Goal: Task Accomplishment & Management: Complete application form

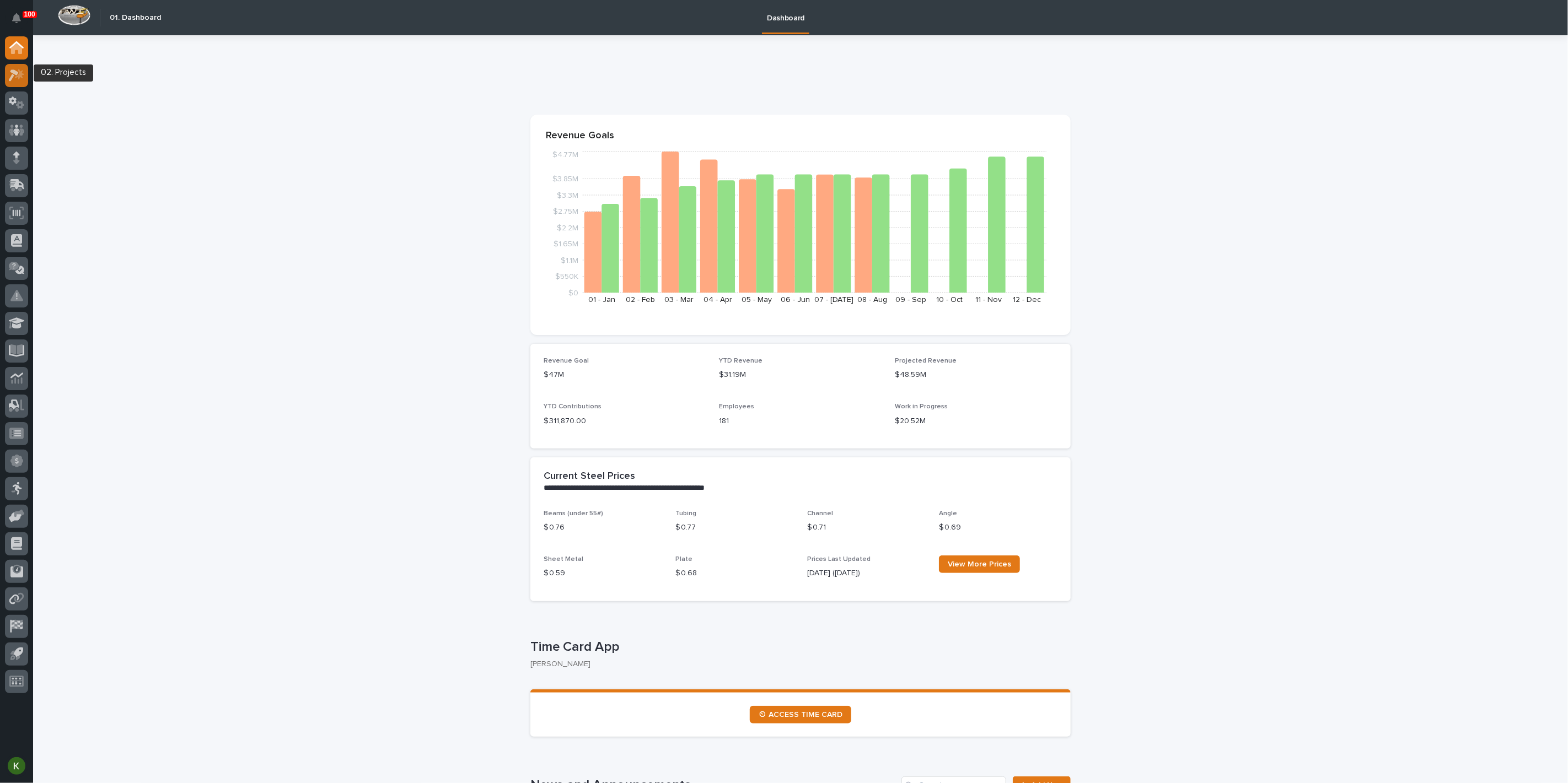
click at [6, 74] on div at bounding box center [16, 75] width 23 height 23
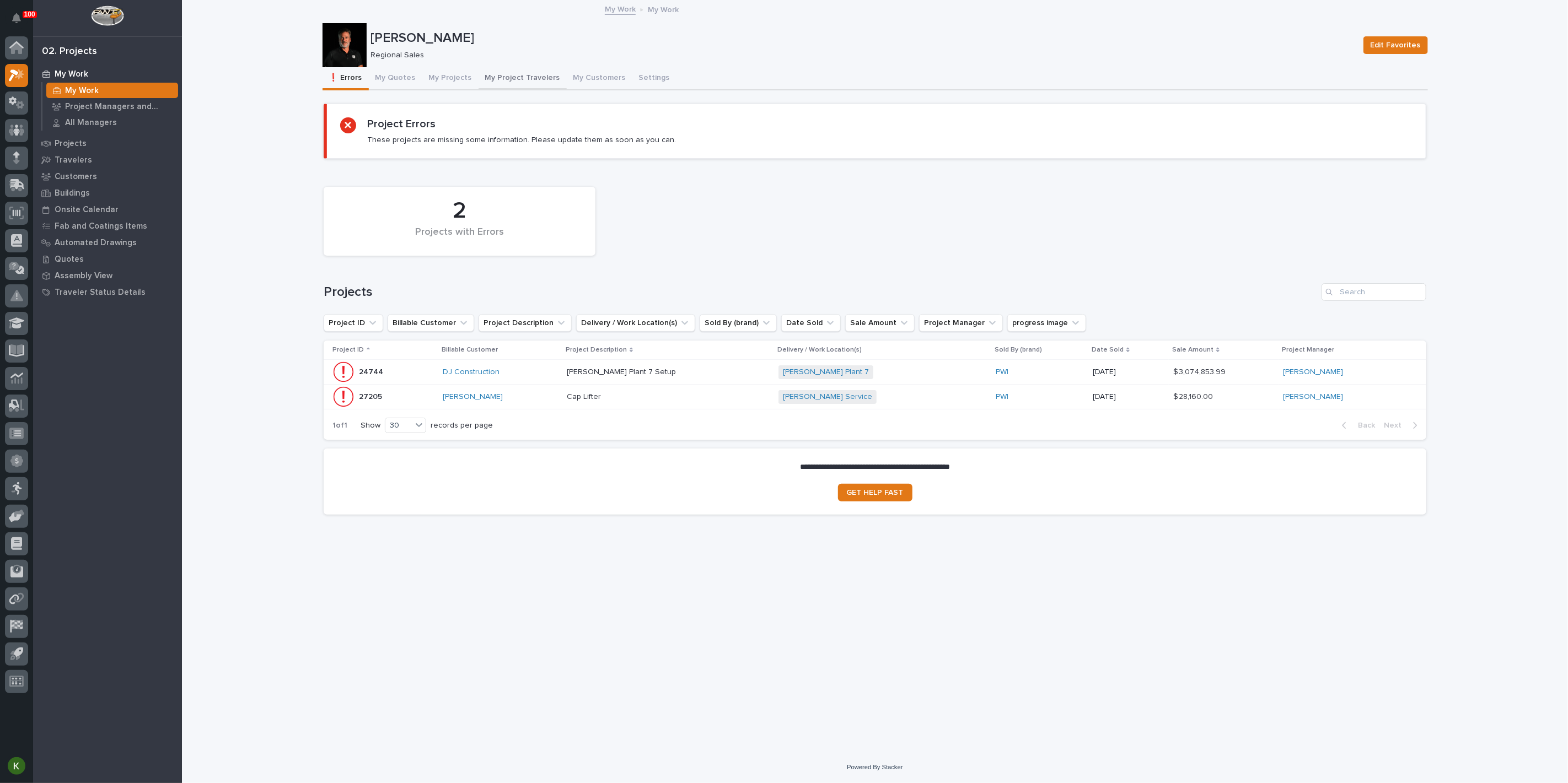
click at [549, 87] on button "My Project Travelers" at bounding box center [523, 79] width 88 height 23
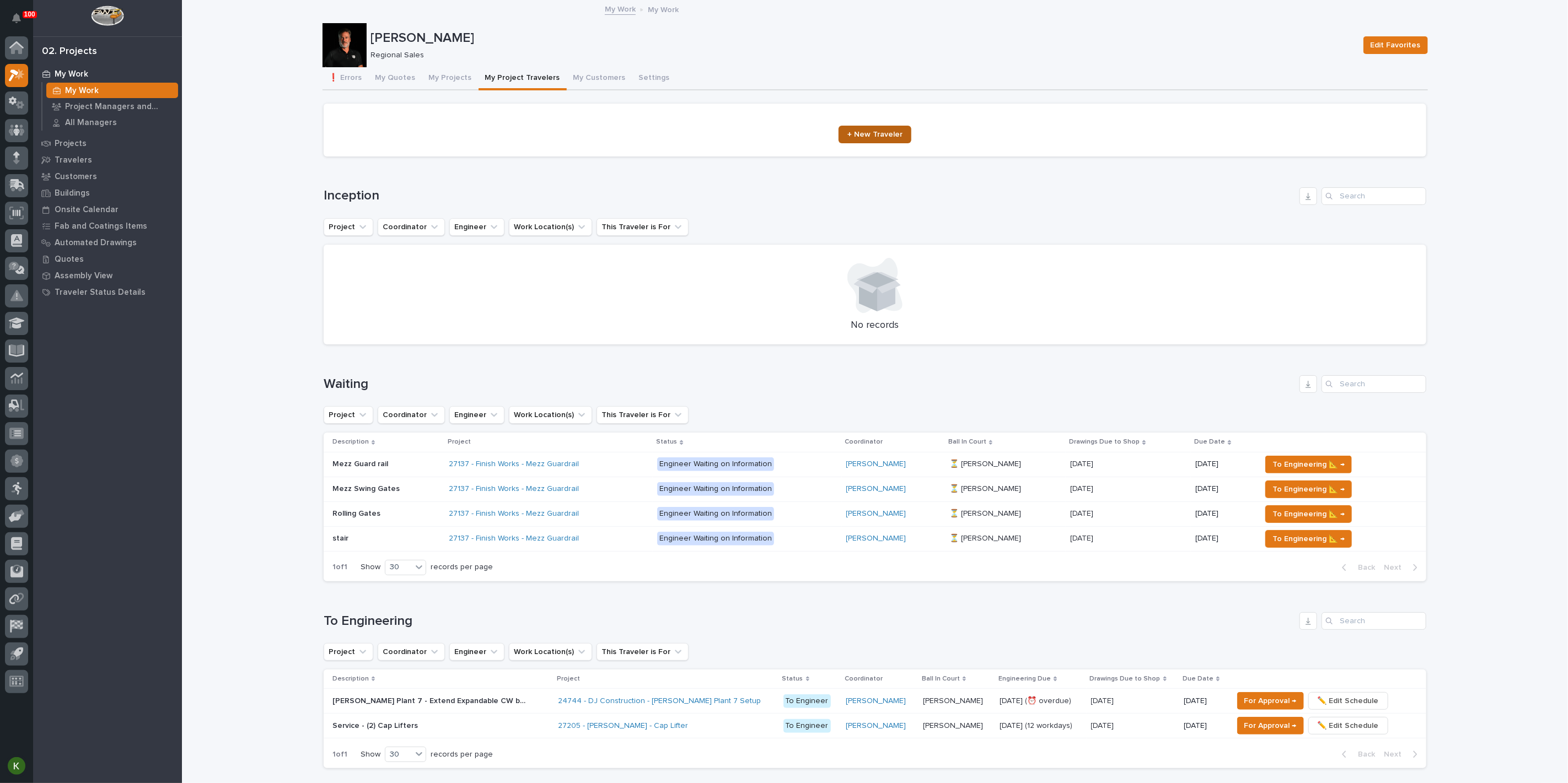
click at [871, 143] on link "+ New Traveler" at bounding box center [875, 134] width 73 height 18
click at [463, 88] on button "My Projects" at bounding box center [451, 79] width 56 height 23
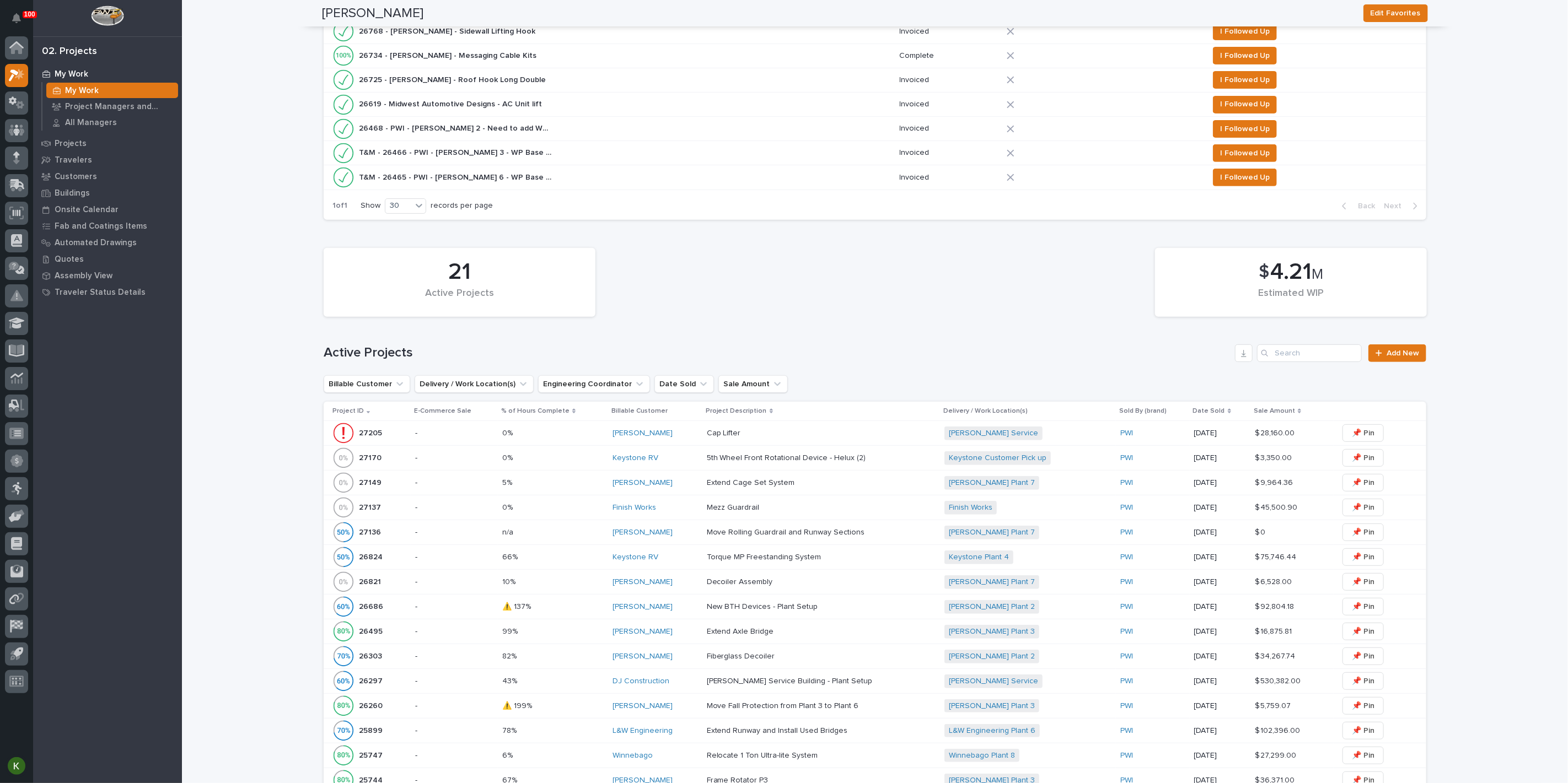
scroll to position [306, 0]
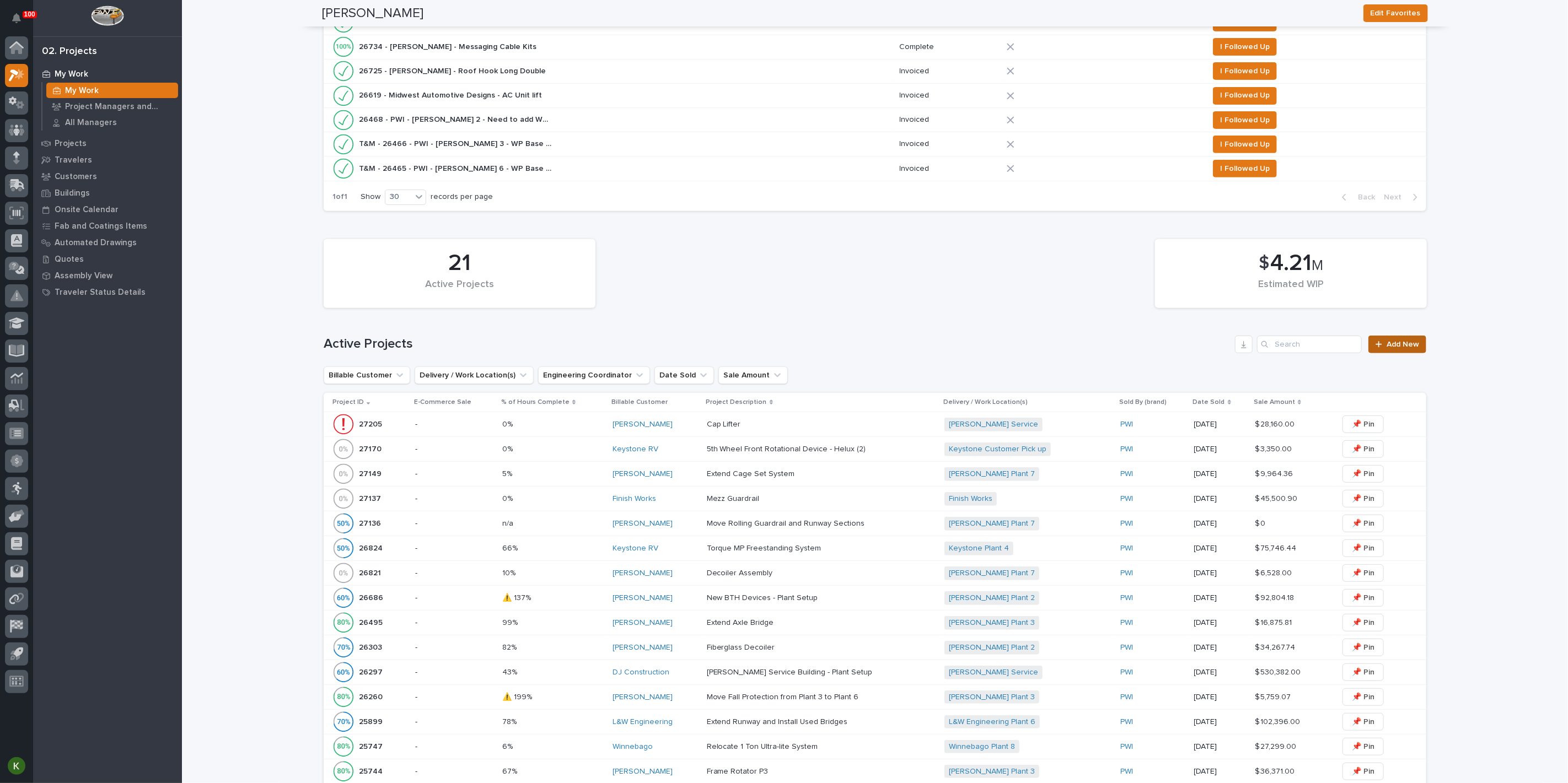
click at [1387, 349] on span "Add New" at bounding box center [1403, 344] width 32 height 8
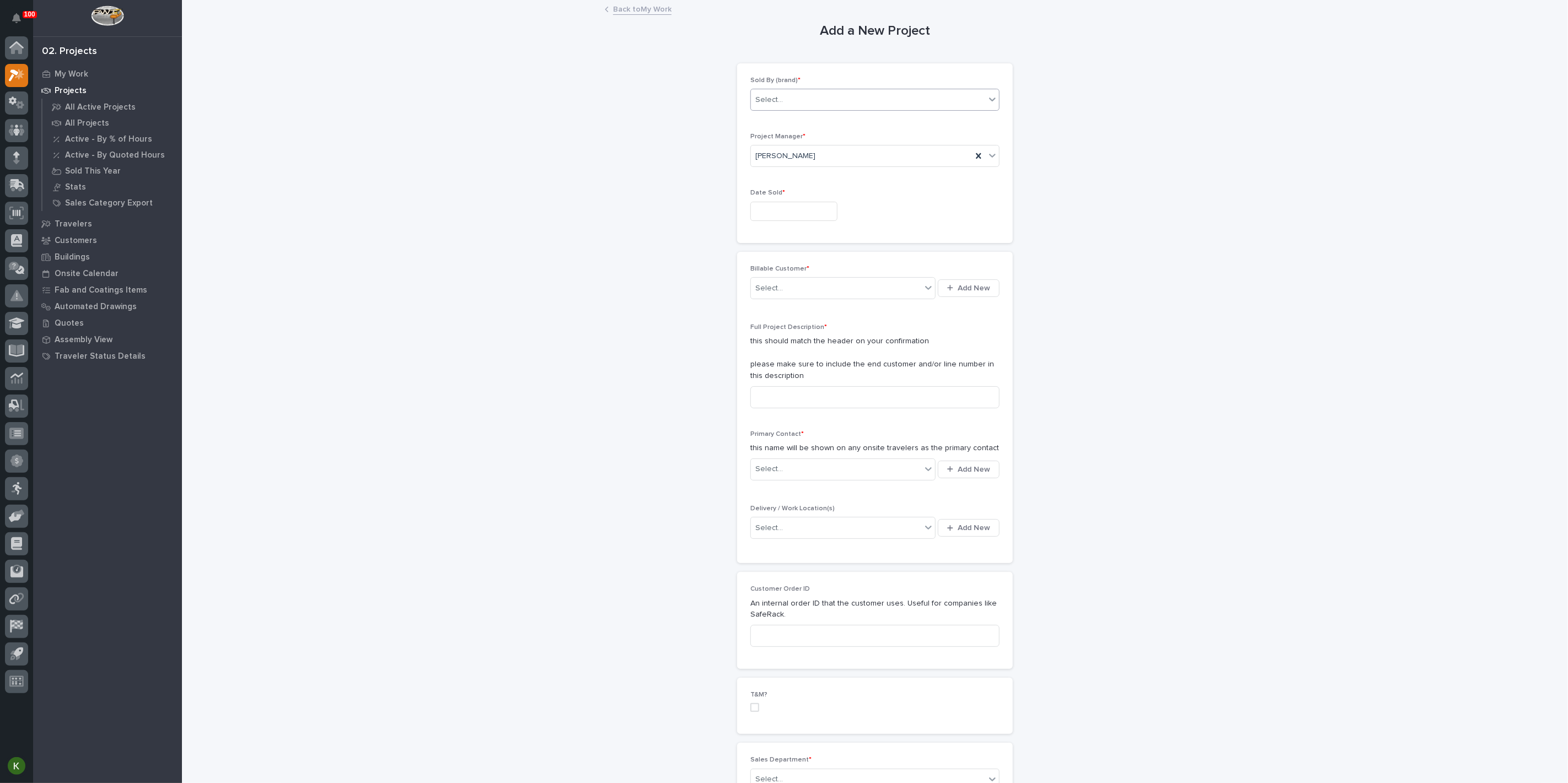
click at [792, 109] on div "Select..." at bounding box center [868, 100] width 234 height 18
click at [786, 163] on div "PWI" at bounding box center [870, 161] width 241 height 19
click at [795, 221] on input "text" at bounding box center [794, 211] width 87 height 19
click at [822, 152] on div "18" at bounding box center [828, 159] width 15 height 15
type input "**********"
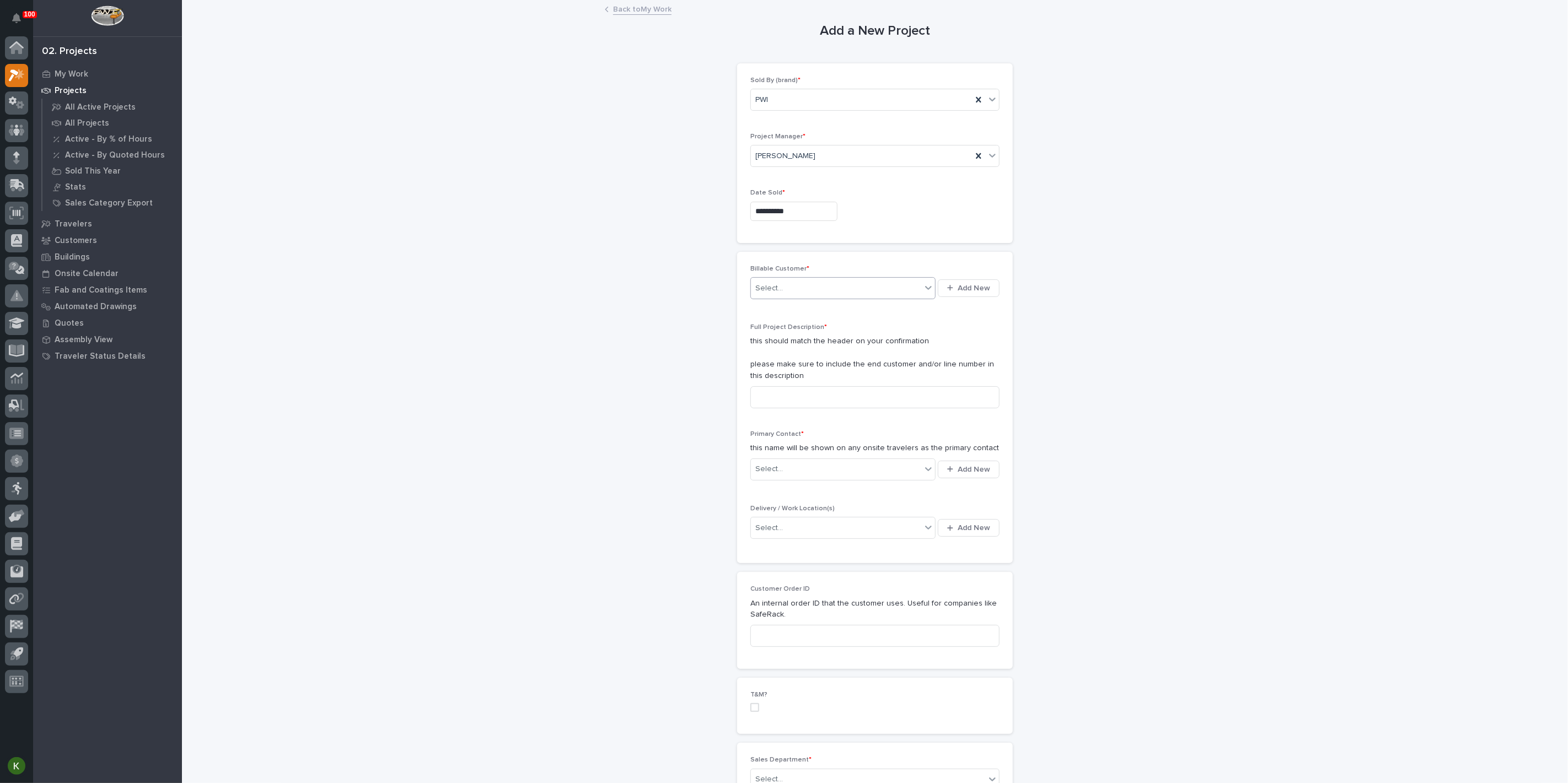
click at [781, 295] on div "Select..." at bounding box center [769, 288] width 27 height 11
type input "********"
click at [781, 361] on div "[PERSON_NAME]" at bounding box center [830, 363] width 162 height 19
click at [781, 408] on input at bounding box center [875, 397] width 249 height 22
type input "Front Fifth Wheel Rotator Helux"
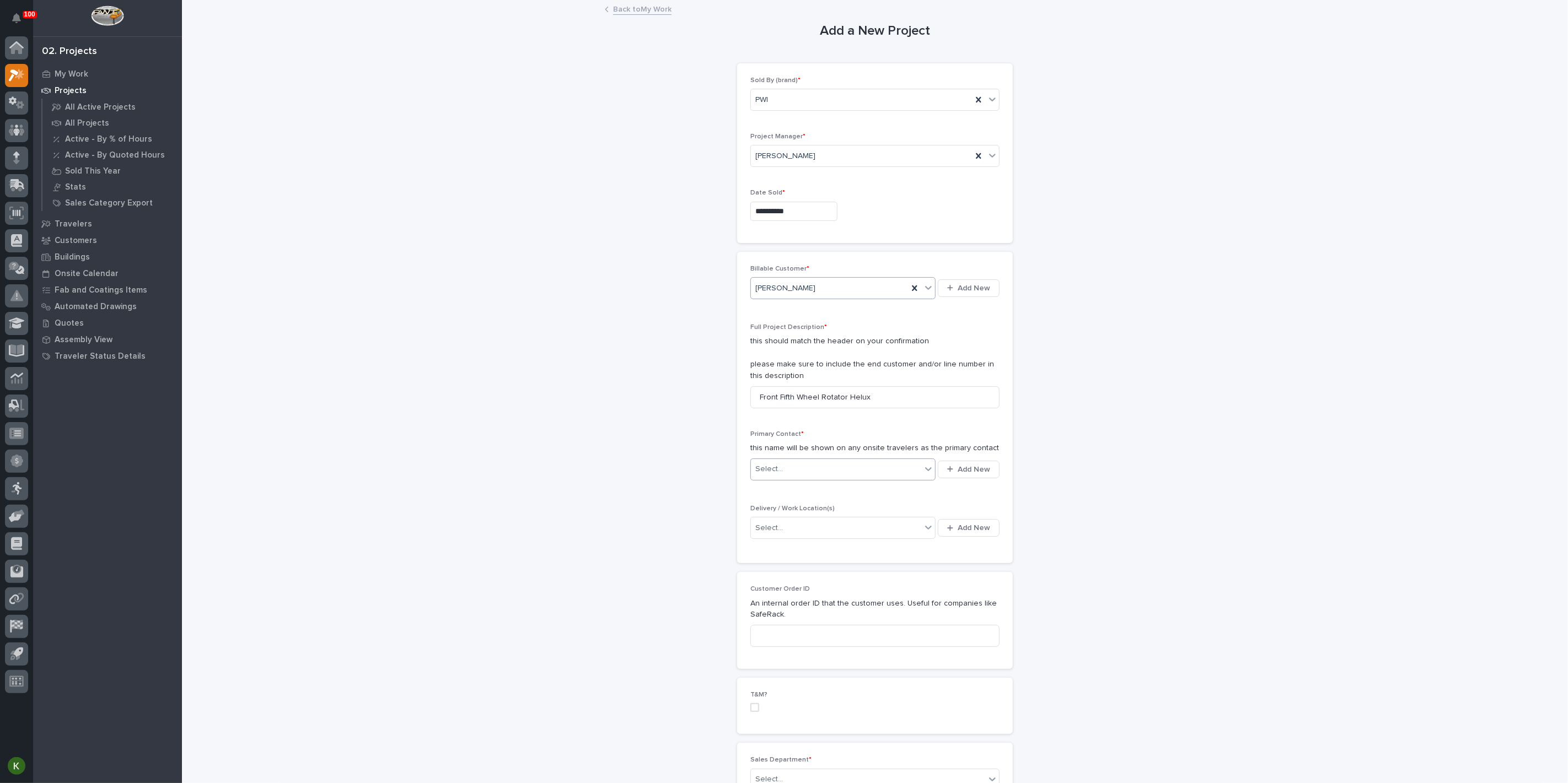
click at [783, 475] on div "Select..." at bounding box center [769, 469] width 27 height 11
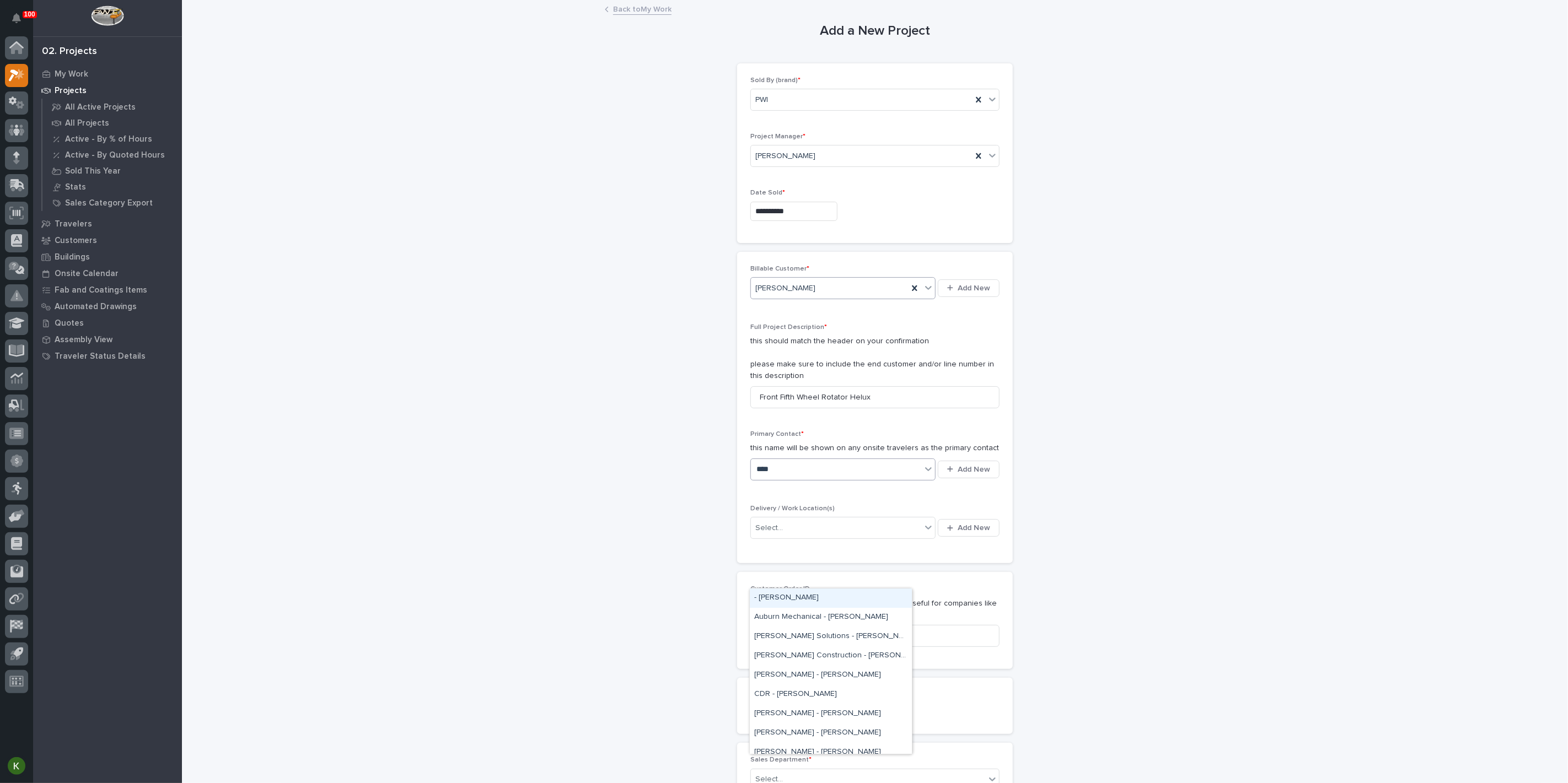
type input "*****"
click at [818, 640] on div "[PERSON_NAME] - [PERSON_NAME]" at bounding box center [830, 636] width 162 height 19
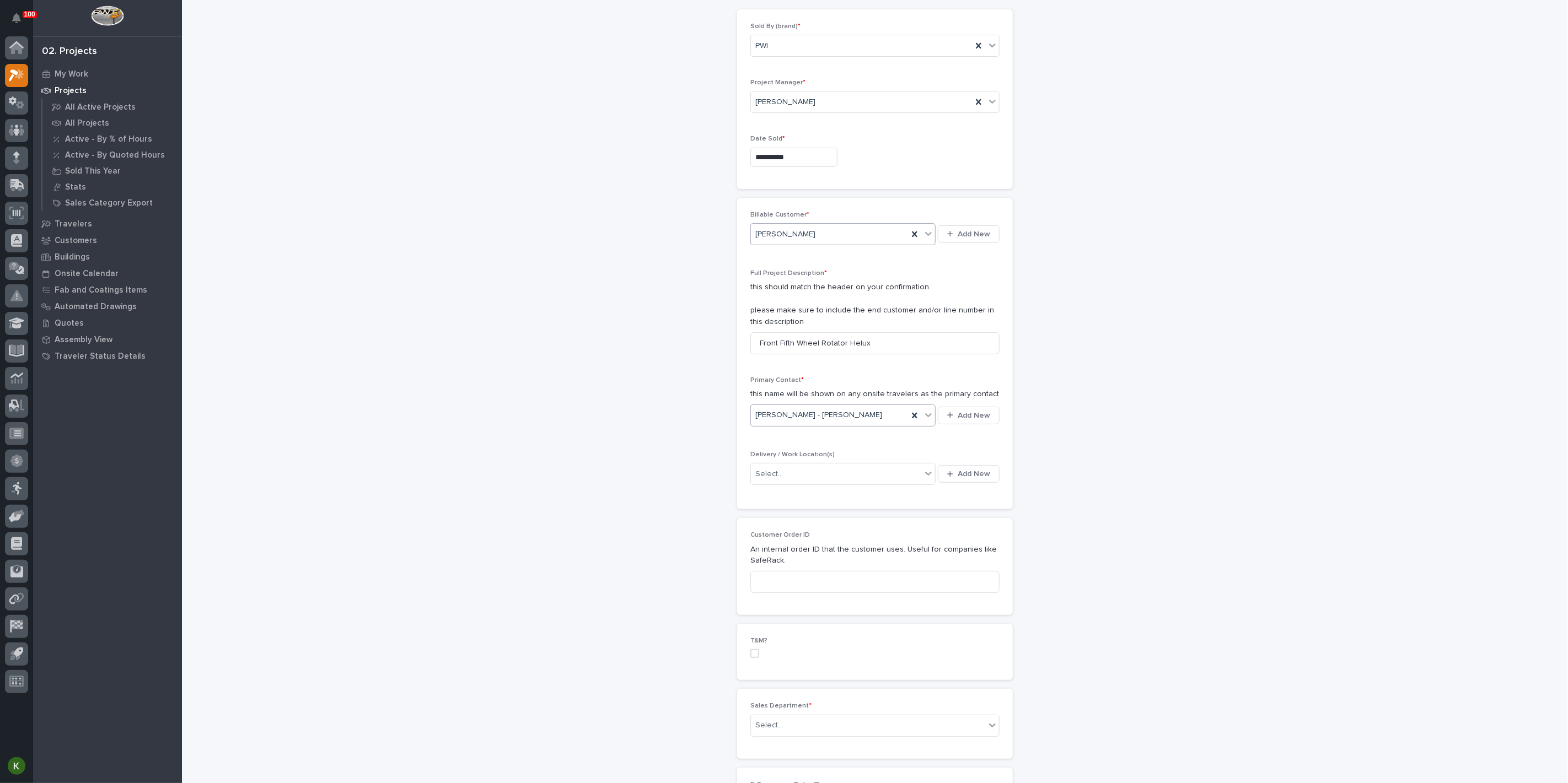
scroll to position [122, 0]
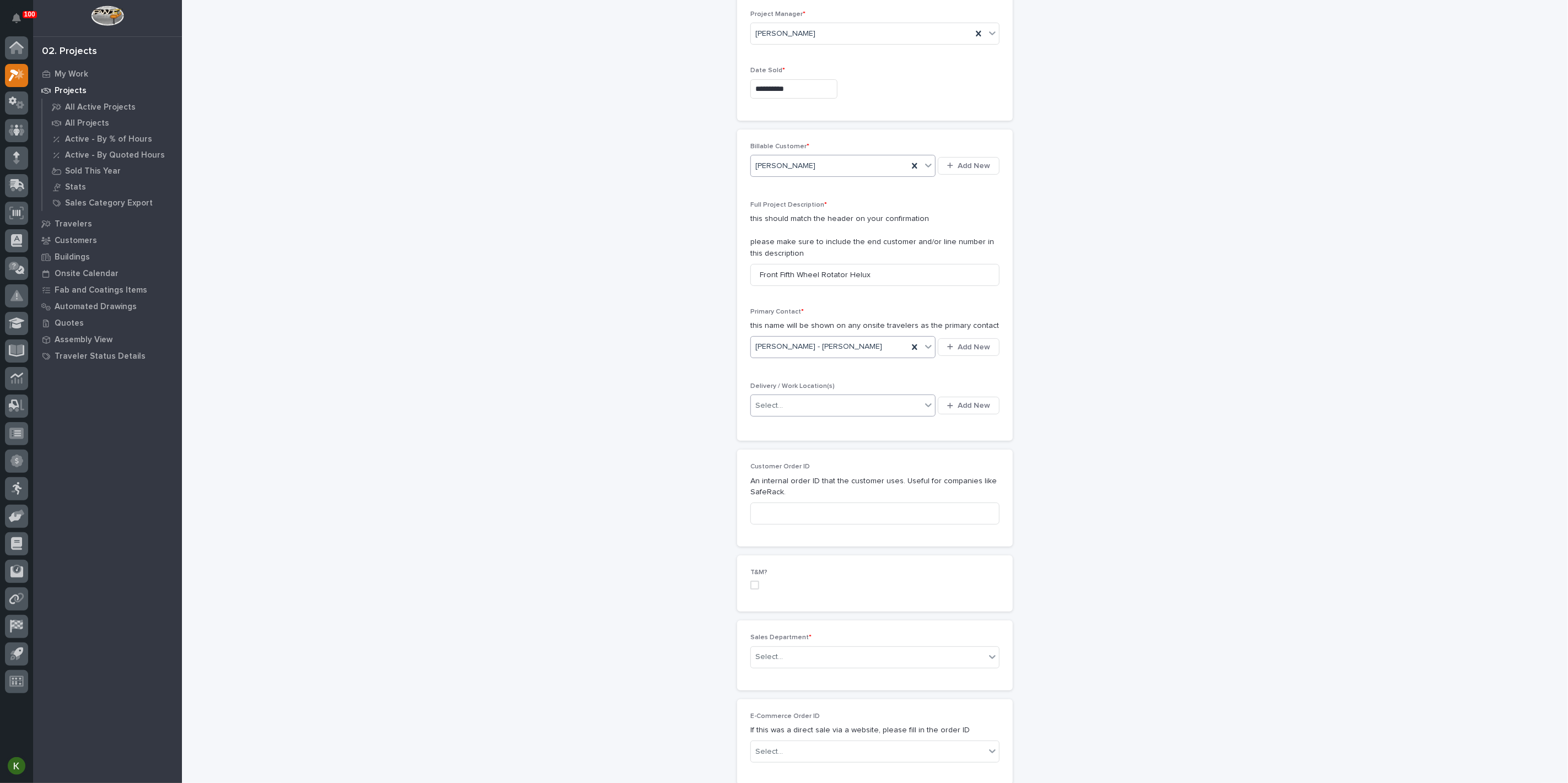
click at [797, 415] on div "Select..." at bounding box center [836, 406] width 171 height 18
type input "*****"
click at [811, 655] on div "[PERSON_NAME] Plant 6" at bounding box center [830, 658] width 162 height 19
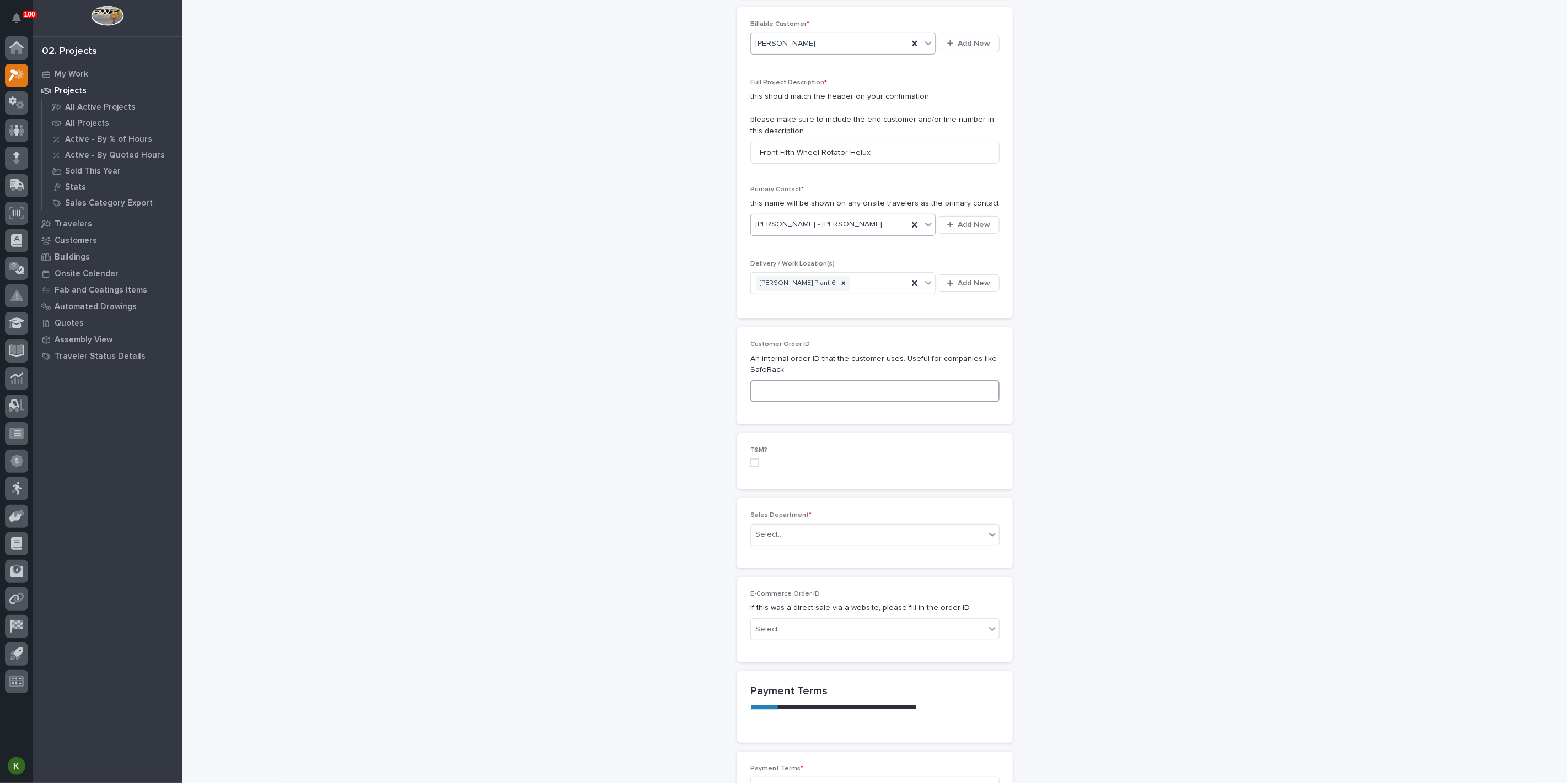
click at [795, 402] on input at bounding box center [875, 391] width 249 height 22
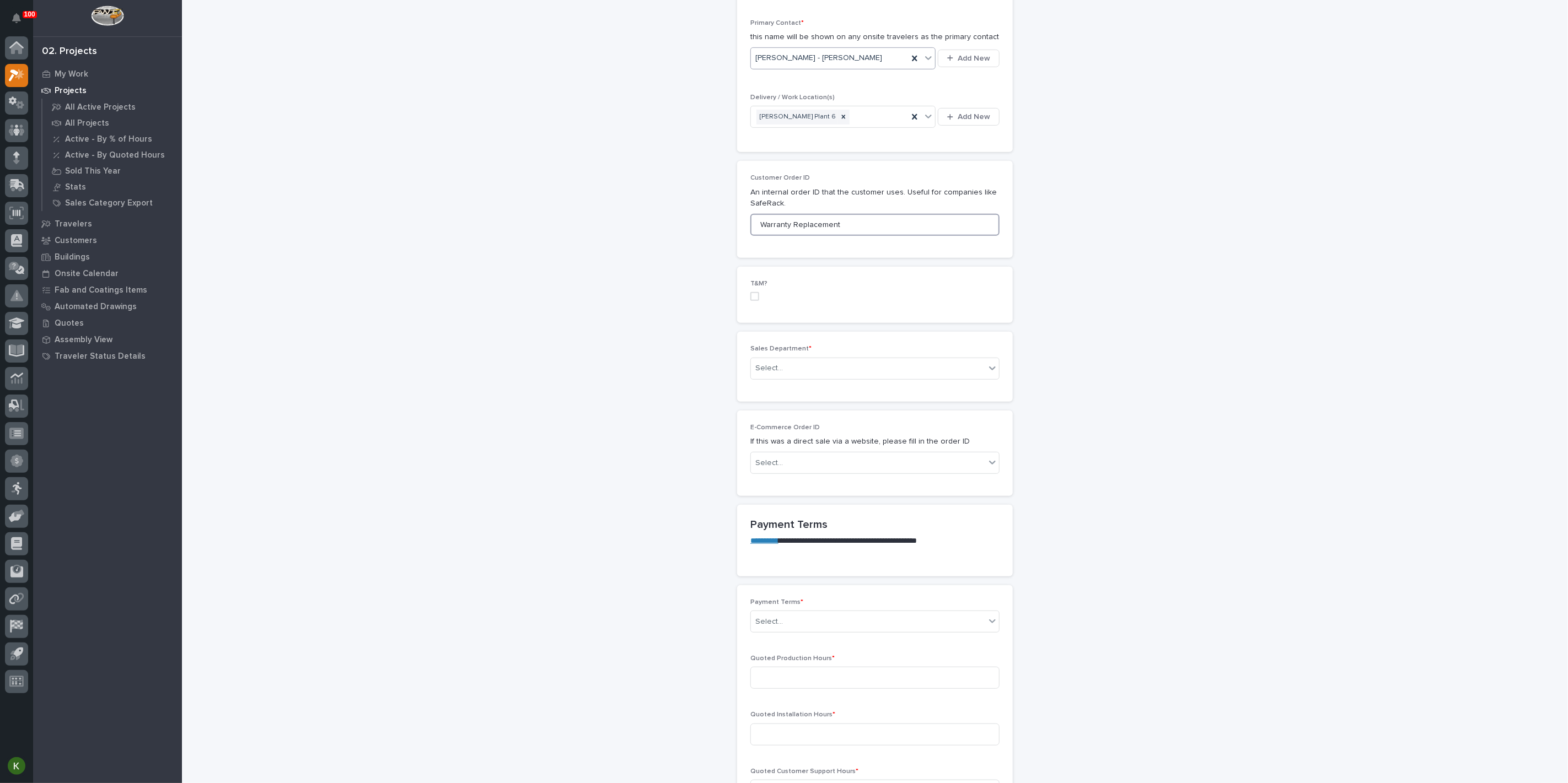
scroll to position [428, 0]
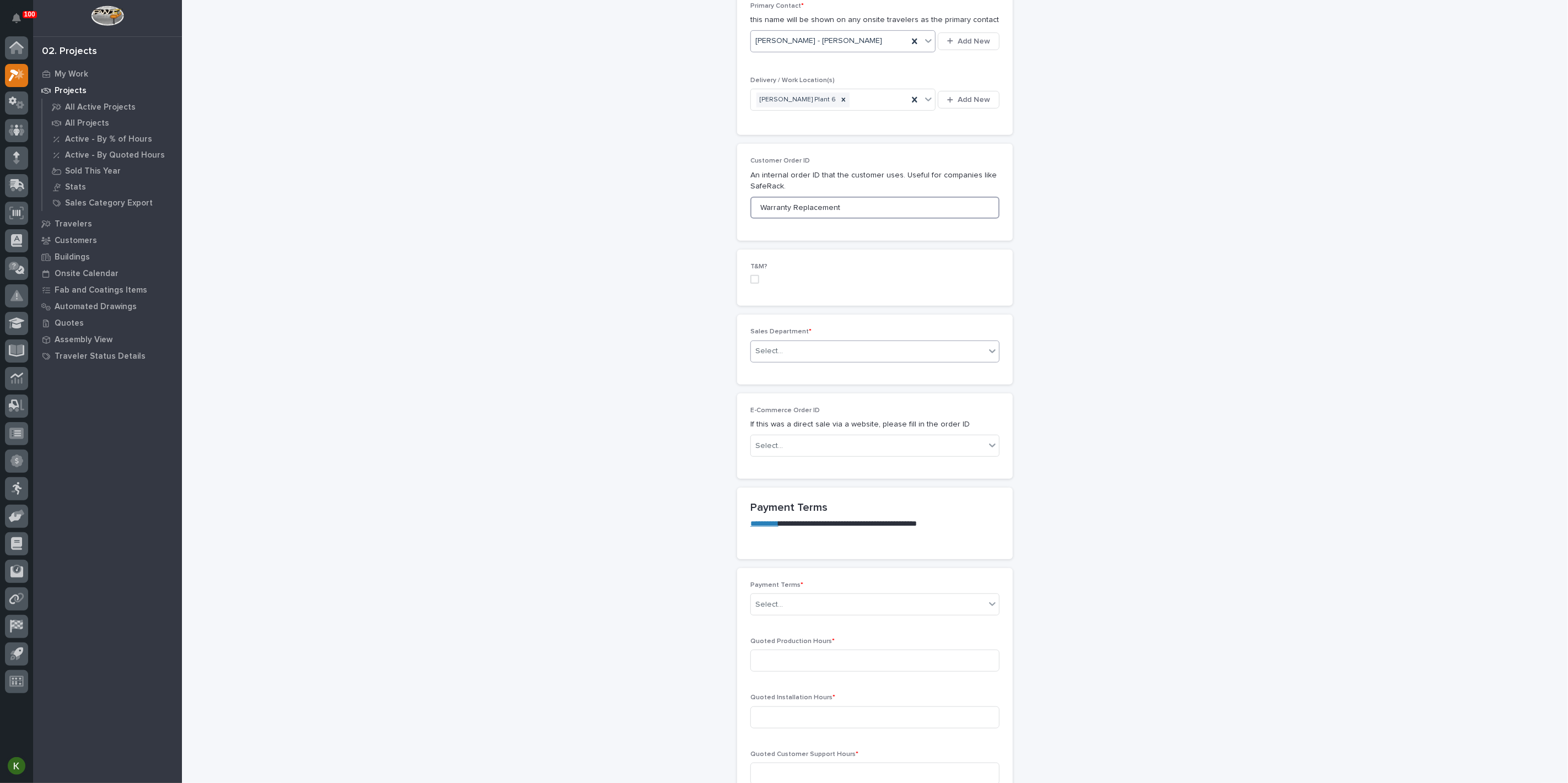
type input "Warranty Replacement"
click at [809, 361] on div "Select..." at bounding box center [868, 352] width 234 height 18
click at [806, 567] on span "Regional Sales" at bounding box center [783, 565] width 58 height 12
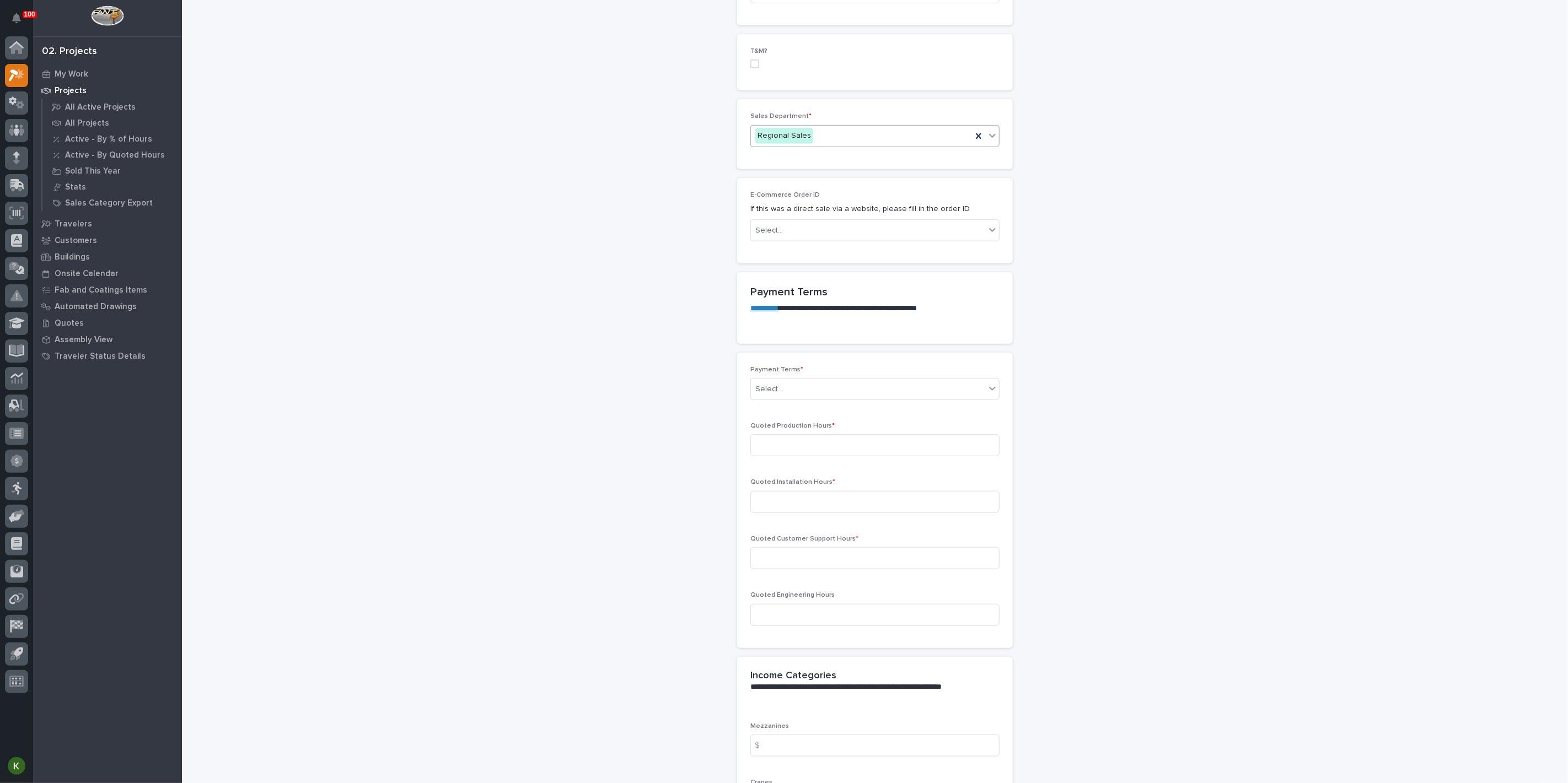
scroll to position [674, 0]
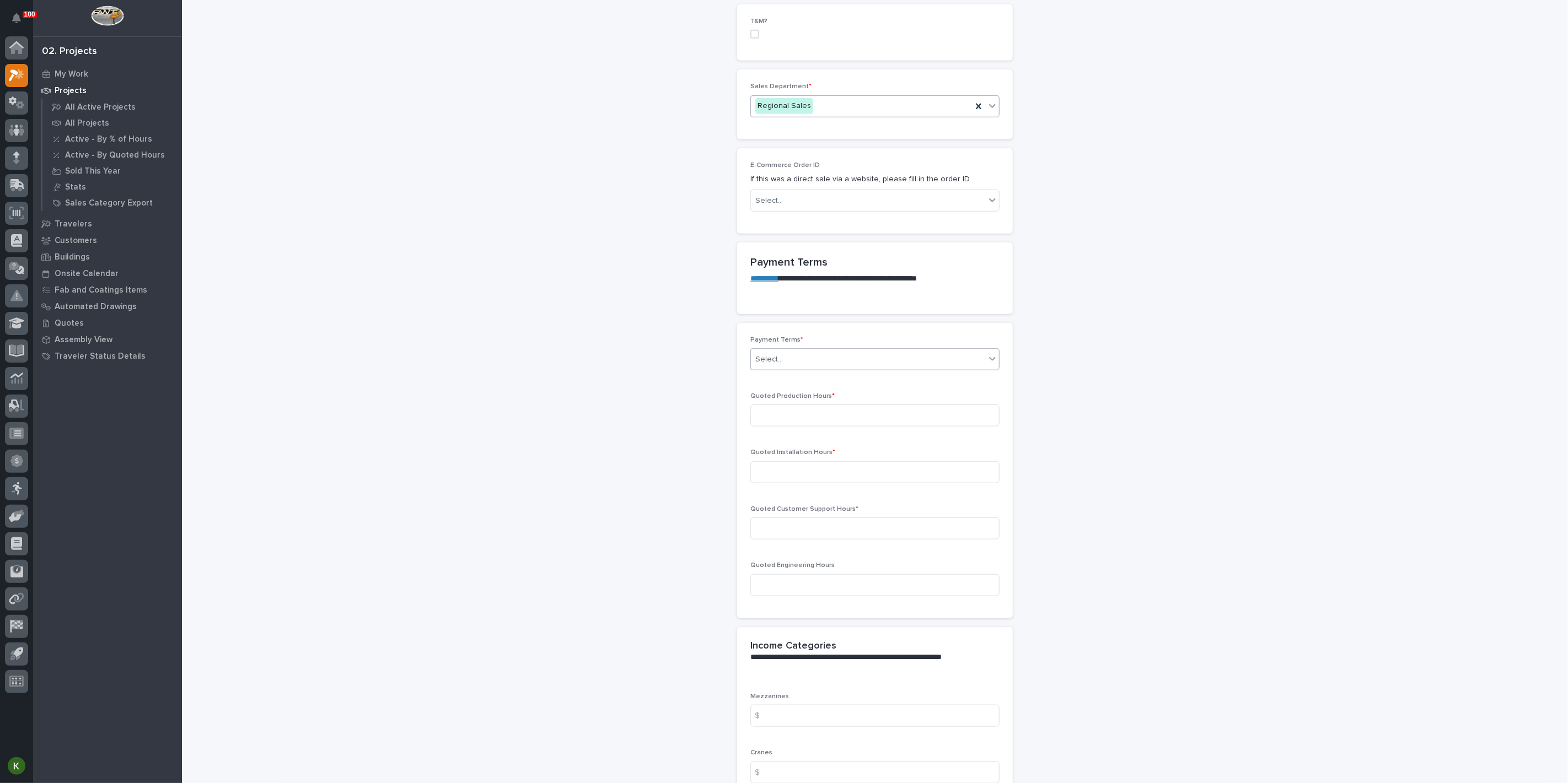
click at [816, 369] on div "Select..." at bounding box center [868, 360] width 234 height 18
drag, startPoint x: 804, startPoint y: 701, endPoint x: 809, endPoint y: 690, distance: 12.1
click at [805, 695] on div "Net 30" at bounding box center [870, 692] width 241 height 19
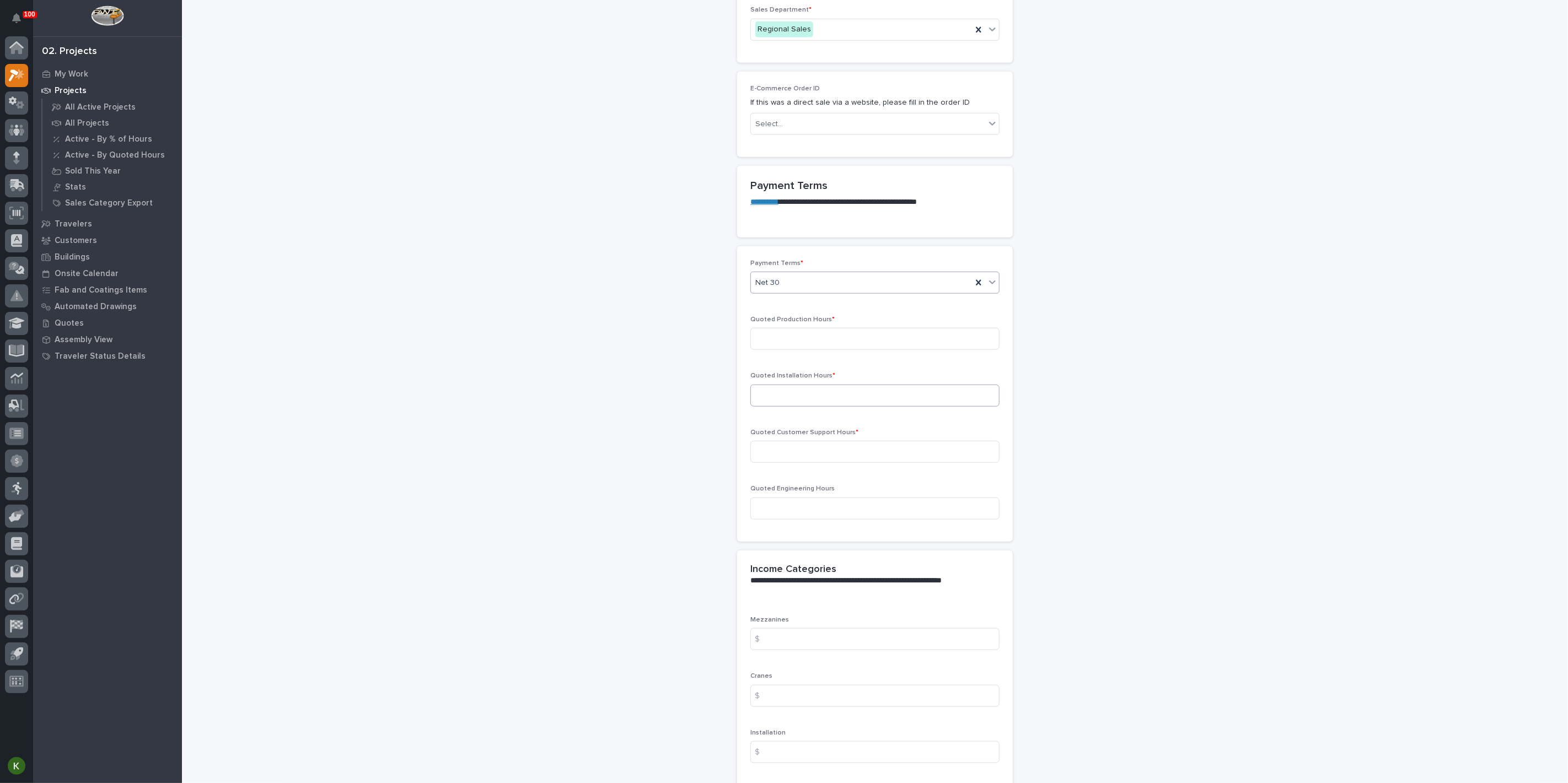
scroll to position [796, 0]
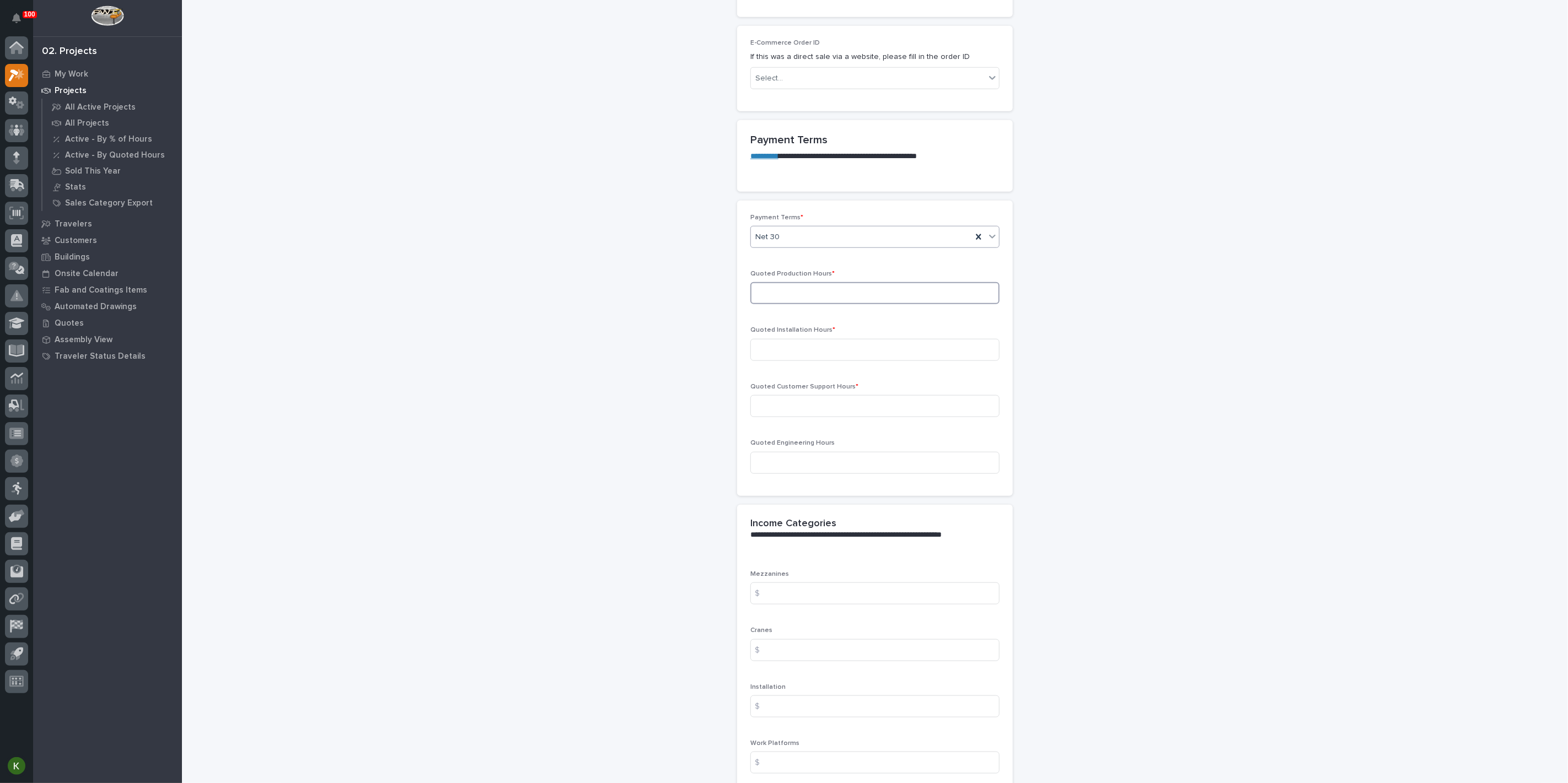
click at [805, 304] on input at bounding box center [875, 293] width 249 height 22
type input "10"
click at [791, 361] on input at bounding box center [875, 349] width 249 height 22
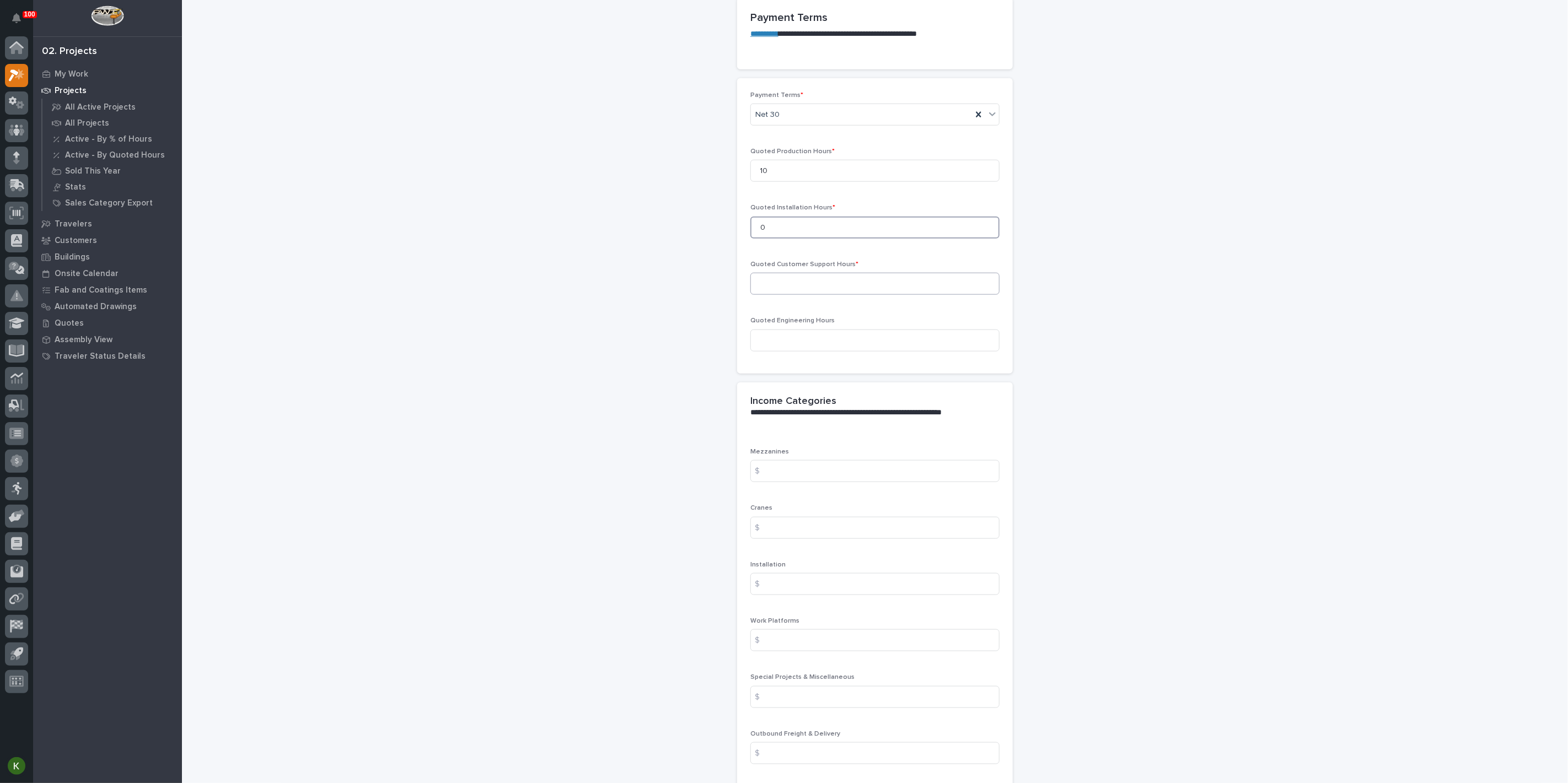
type input "0"
click at [778, 295] on input at bounding box center [875, 283] width 249 height 22
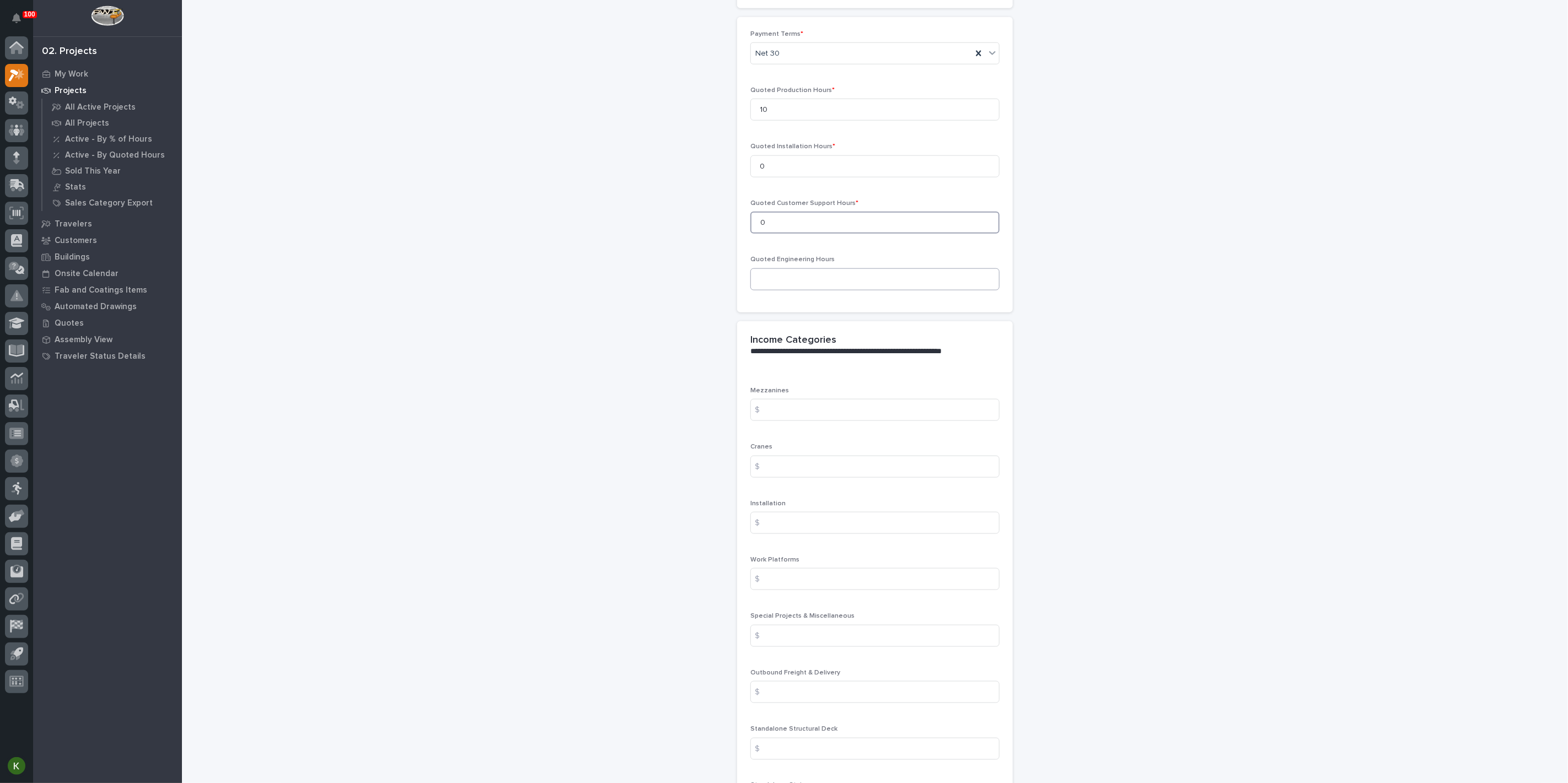
type input "0"
click at [777, 290] on input at bounding box center [875, 279] width 249 height 22
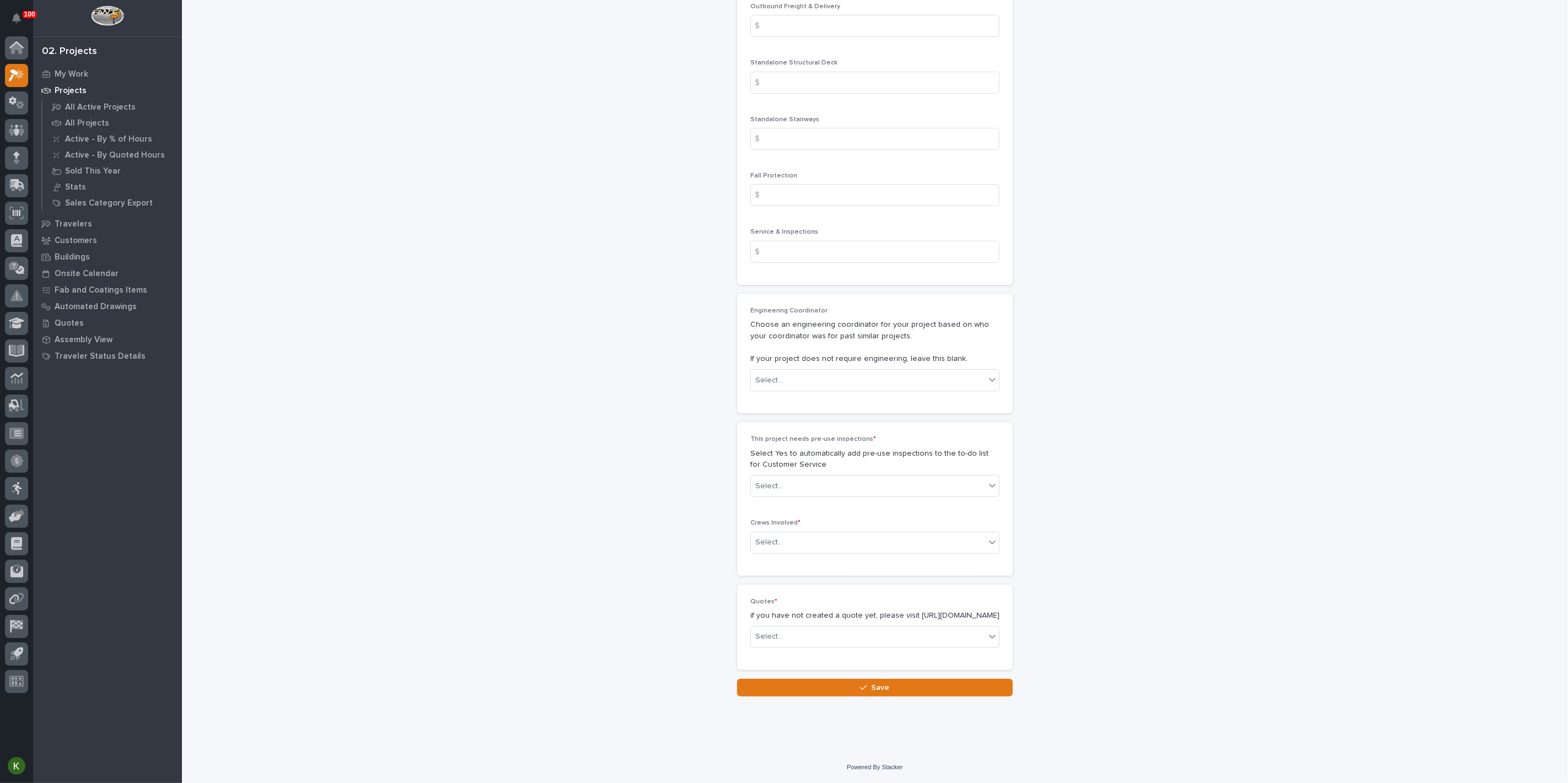
scroll to position [2143, 0]
type input "5"
click at [833, 382] on div "Select..." at bounding box center [868, 380] width 234 height 18
click at [824, 518] on div "[PERSON_NAME]" at bounding box center [870, 518] width 241 height 19
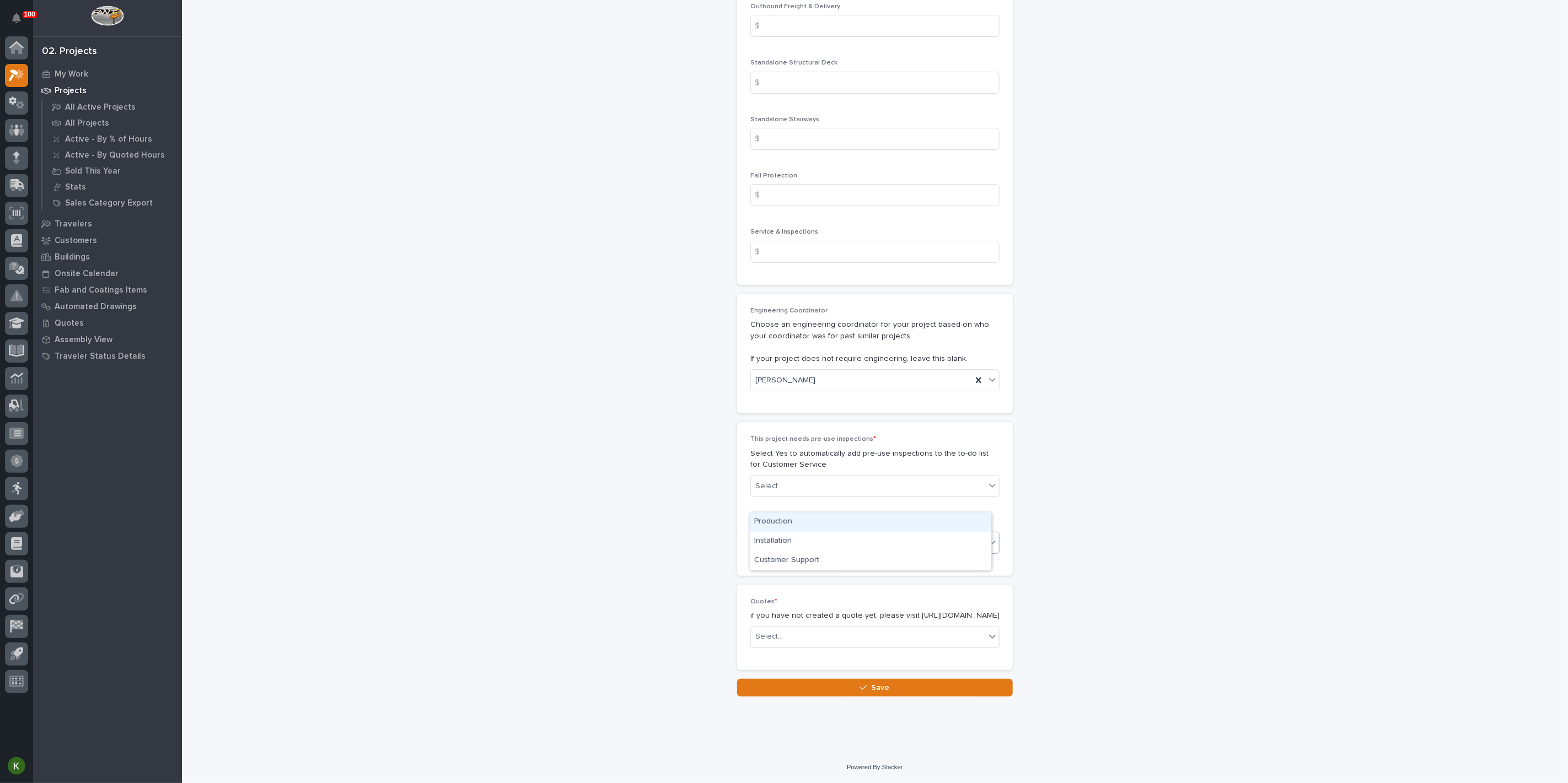
click at [827, 533] on div "Select..." at bounding box center [868, 542] width 234 height 18
click at [817, 528] on div "Production" at bounding box center [870, 522] width 241 height 19
click at [840, 685] on button "Save" at bounding box center [875, 688] width 276 height 18
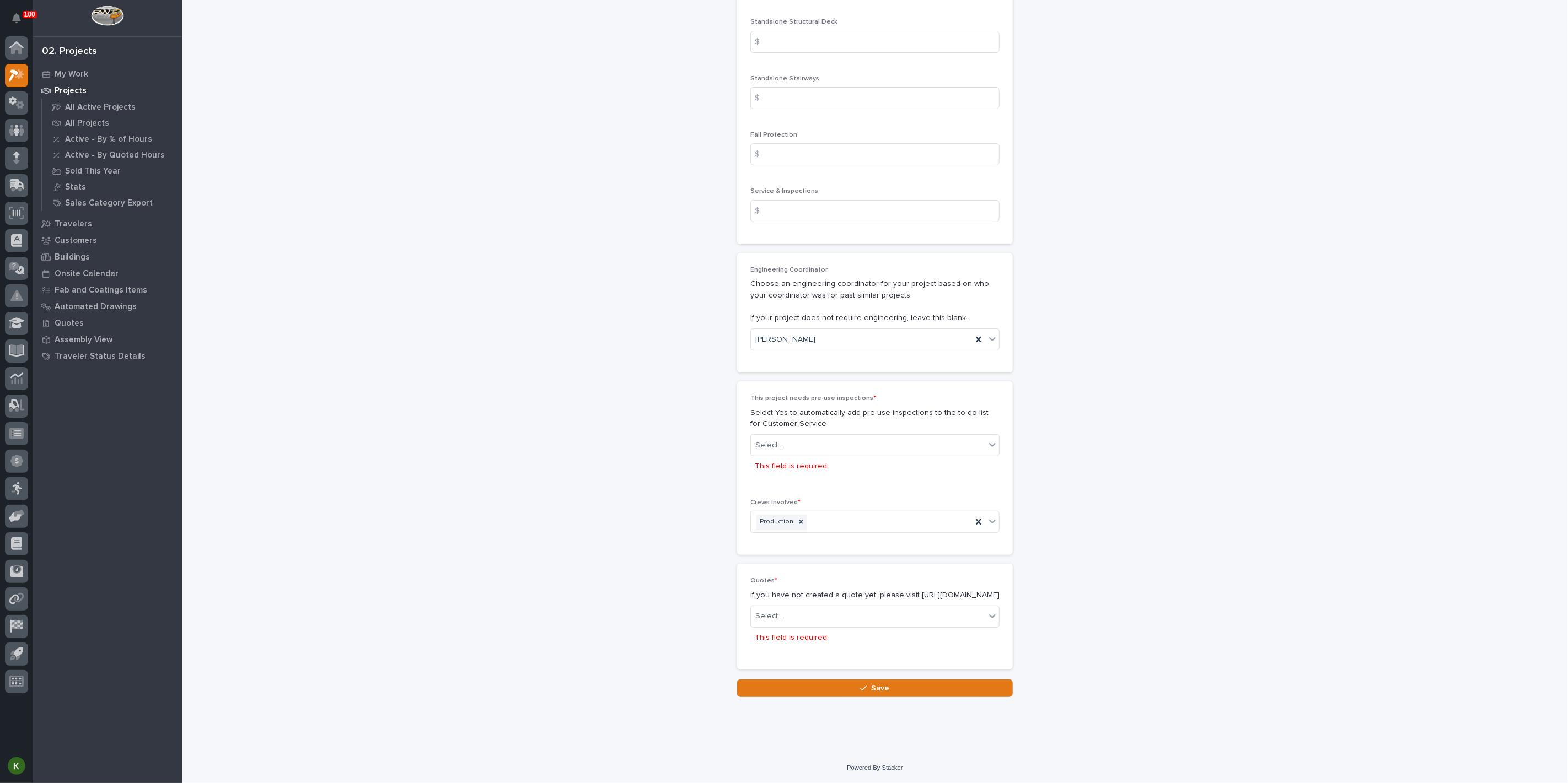
scroll to position [2266, 0]
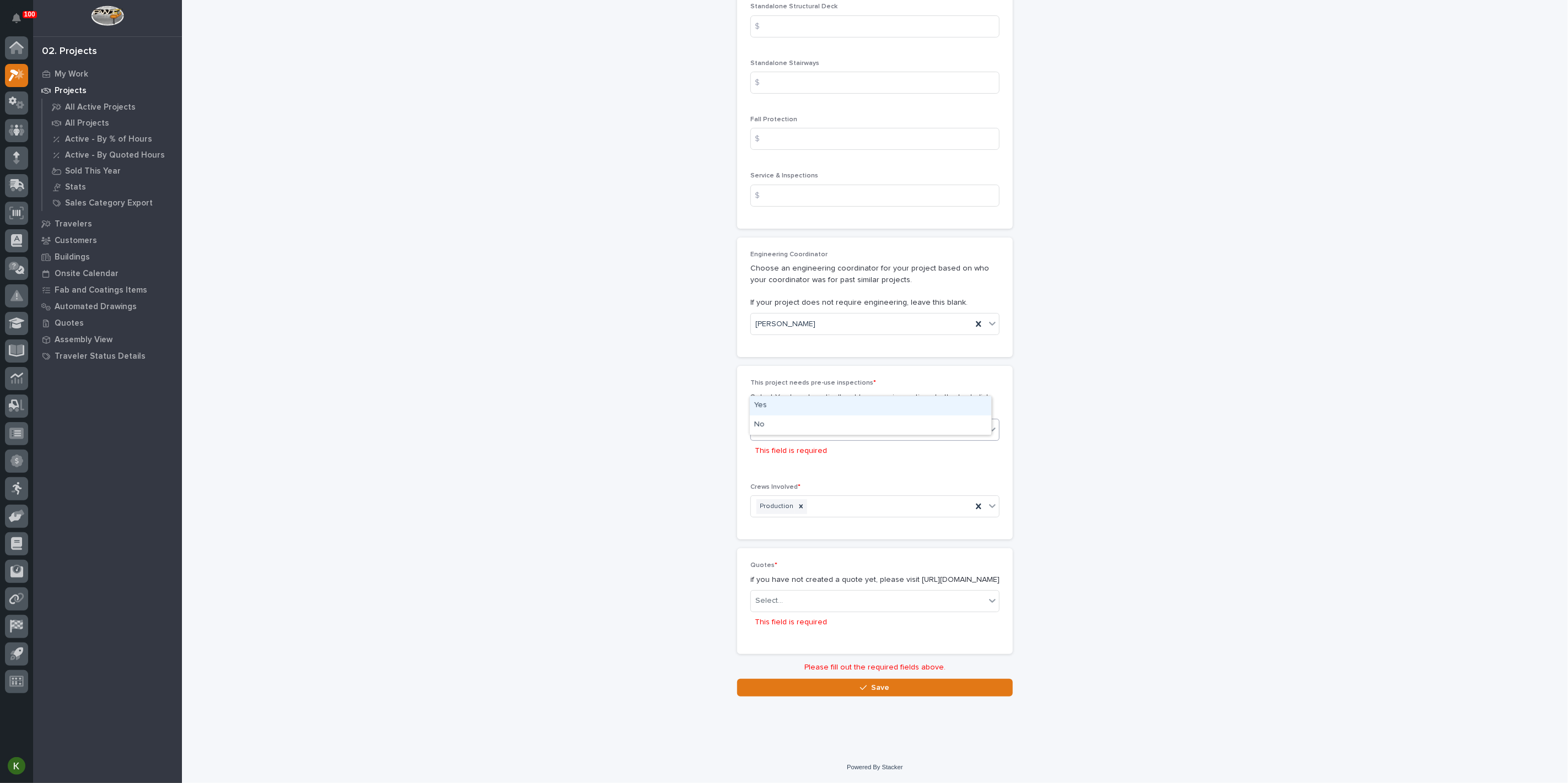
click at [853, 421] on div "Select..." at bounding box center [868, 430] width 234 height 18
click at [846, 425] on div "No" at bounding box center [870, 424] width 241 height 19
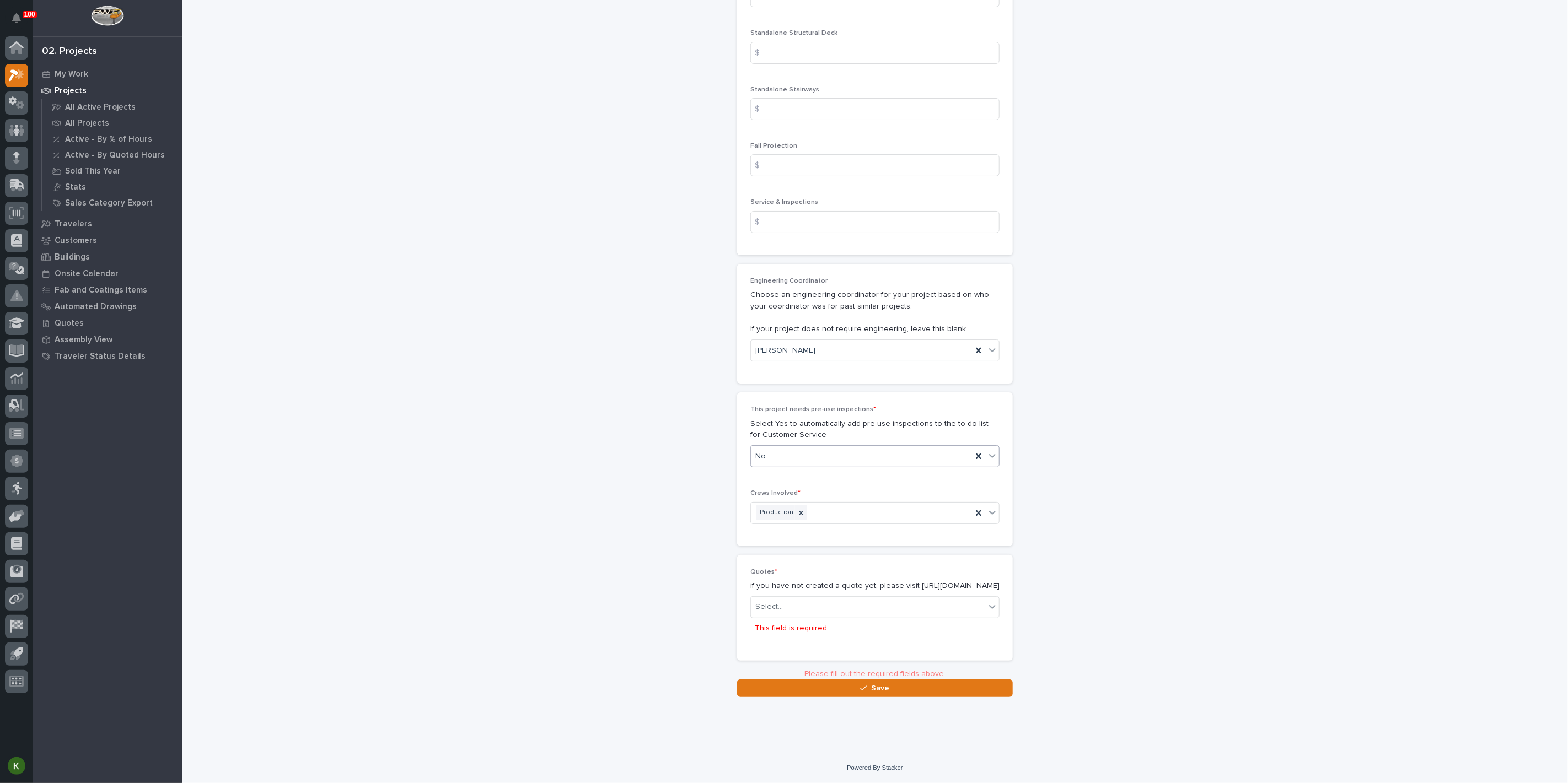
scroll to position [2241, 0]
click at [871, 610] on div "Select..." at bounding box center [868, 617] width 234 height 18
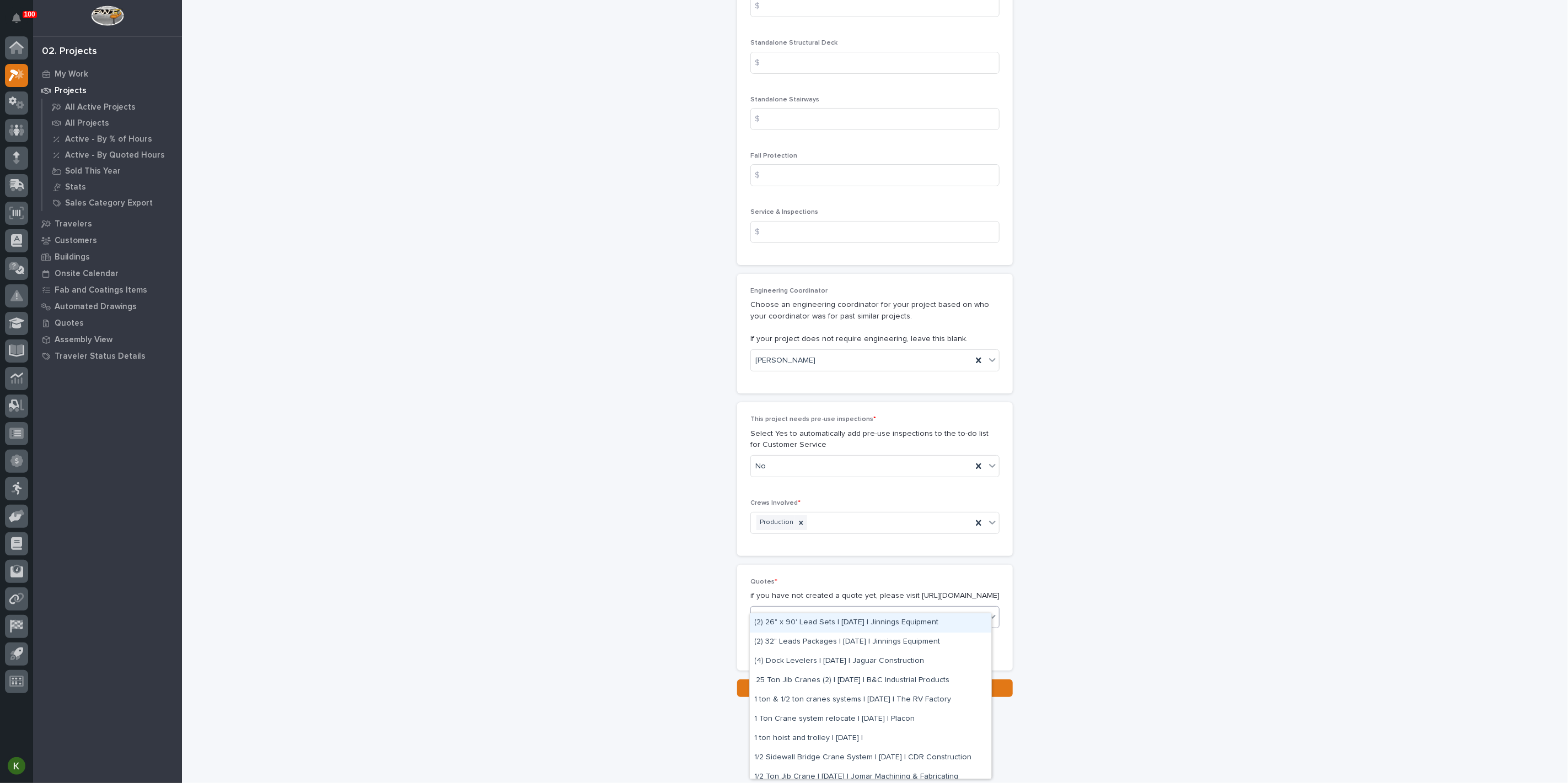
click at [871, 610] on div "Select..." at bounding box center [868, 617] width 234 height 18
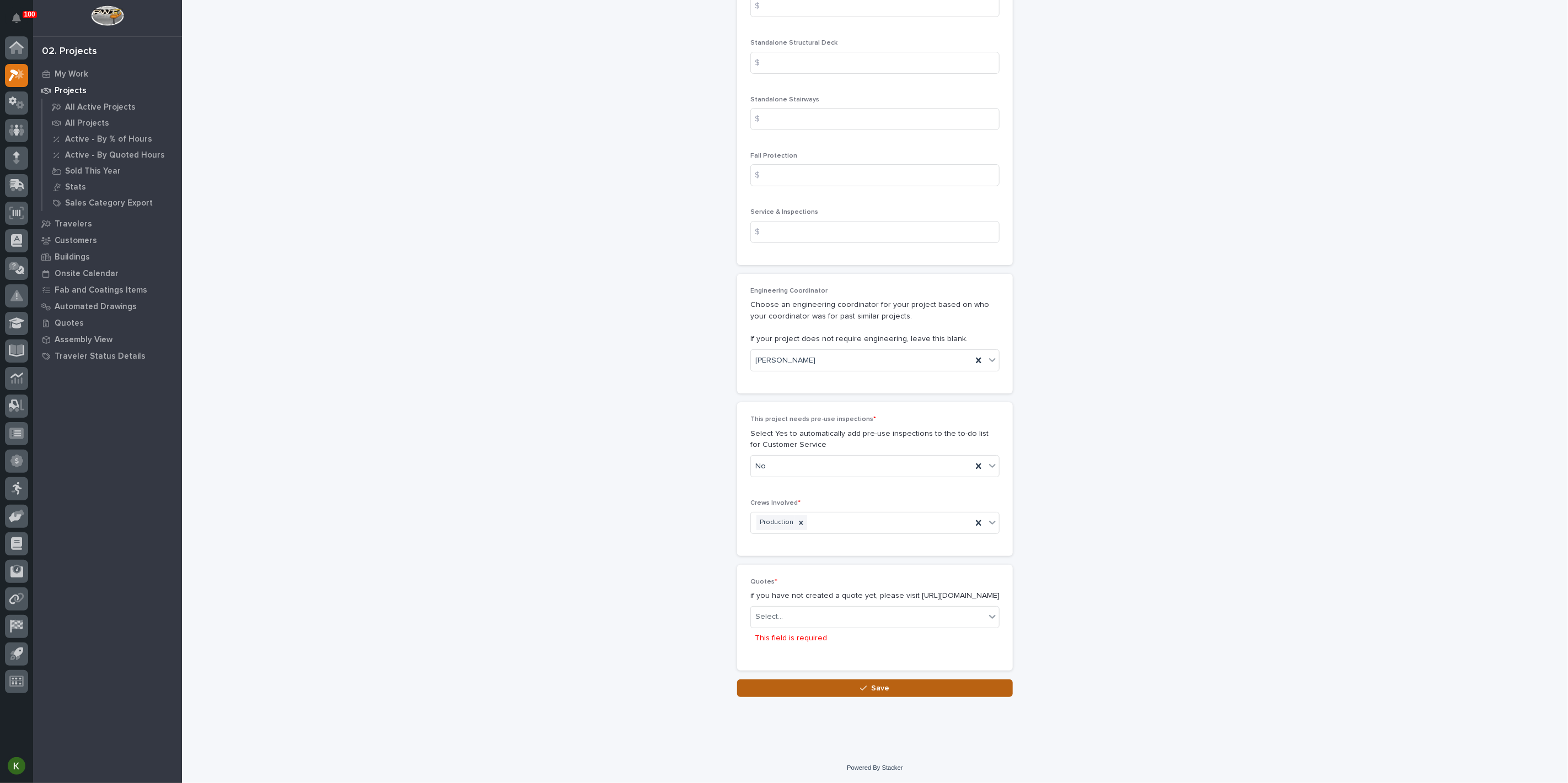
click at [847, 691] on button "Save" at bounding box center [875, 688] width 276 height 18
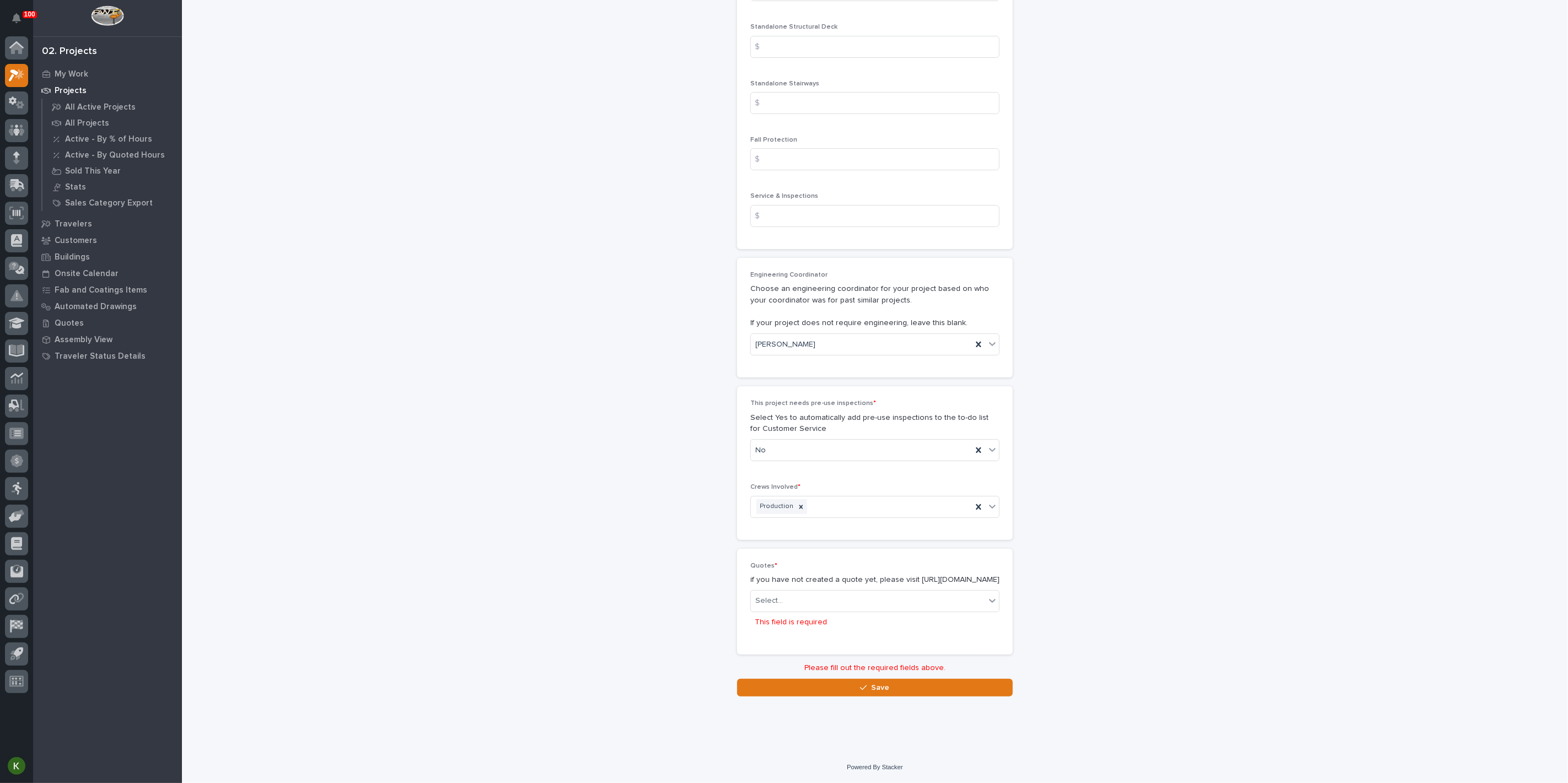
scroll to position [2261, 0]
click at [987, 595] on icon at bounding box center [992, 601] width 11 height 11
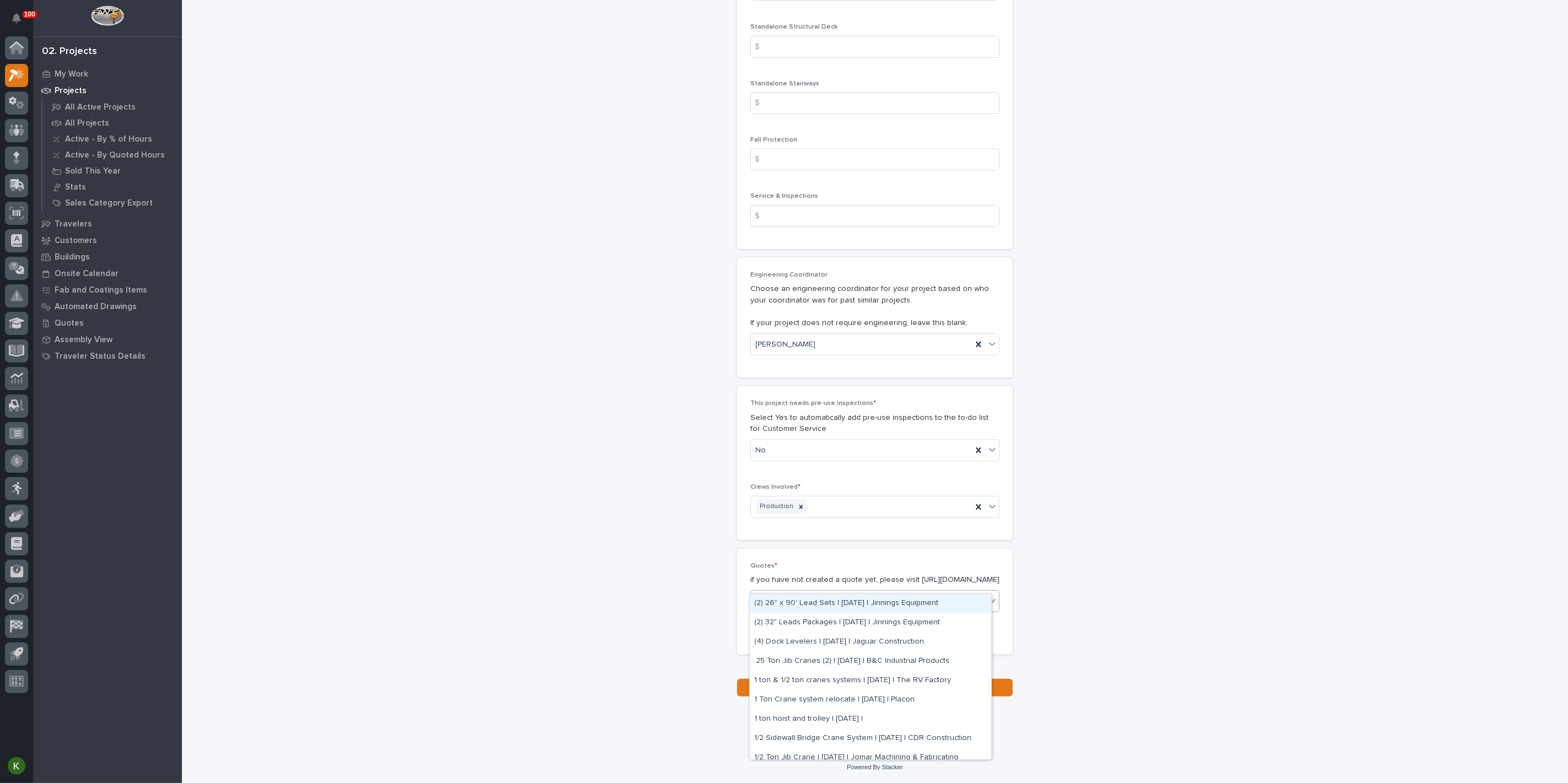
click at [987, 595] on icon at bounding box center [992, 601] width 11 height 11
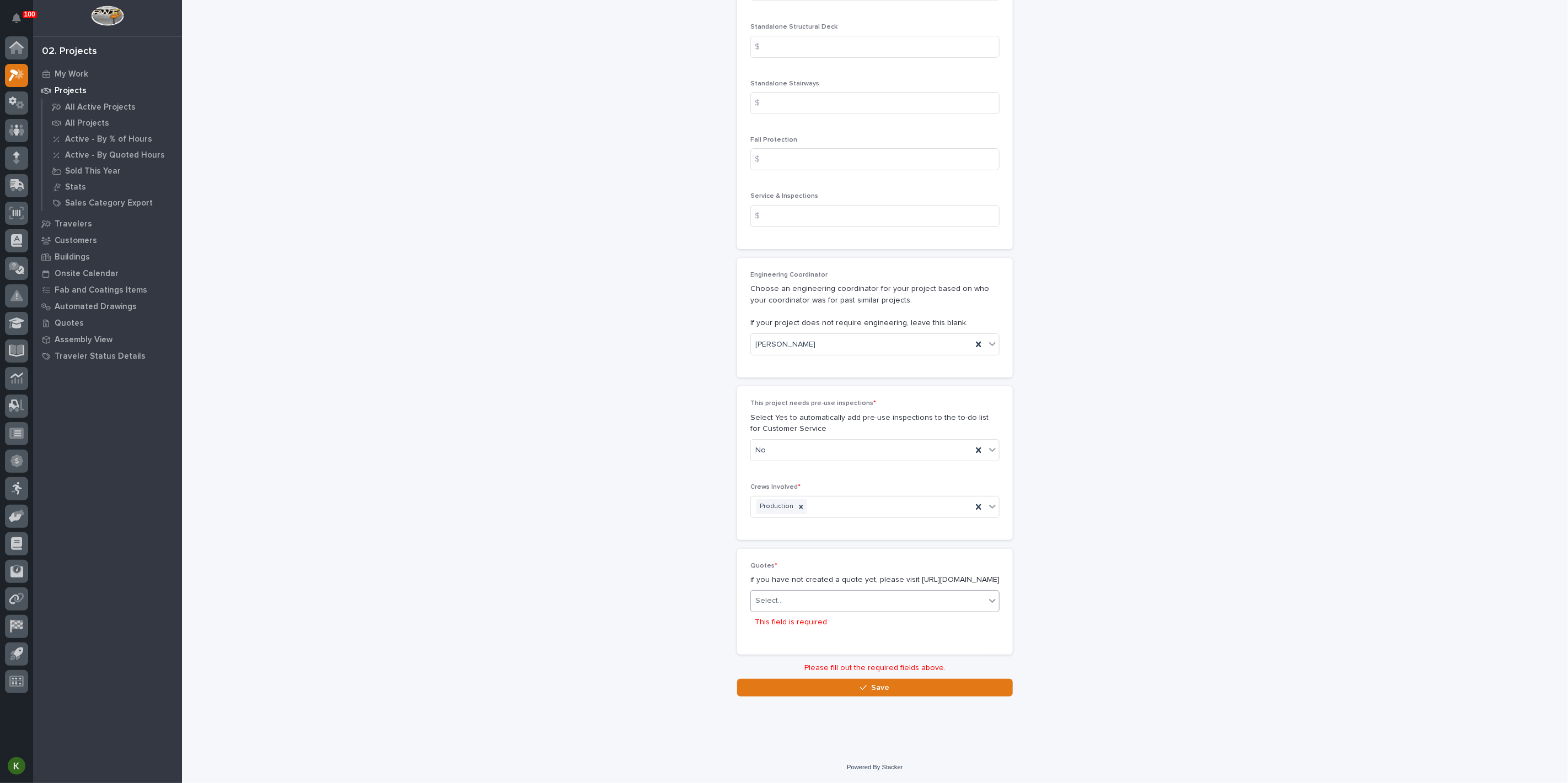
click at [971, 592] on div "Select..." at bounding box center [868, 601] width 234 height 18
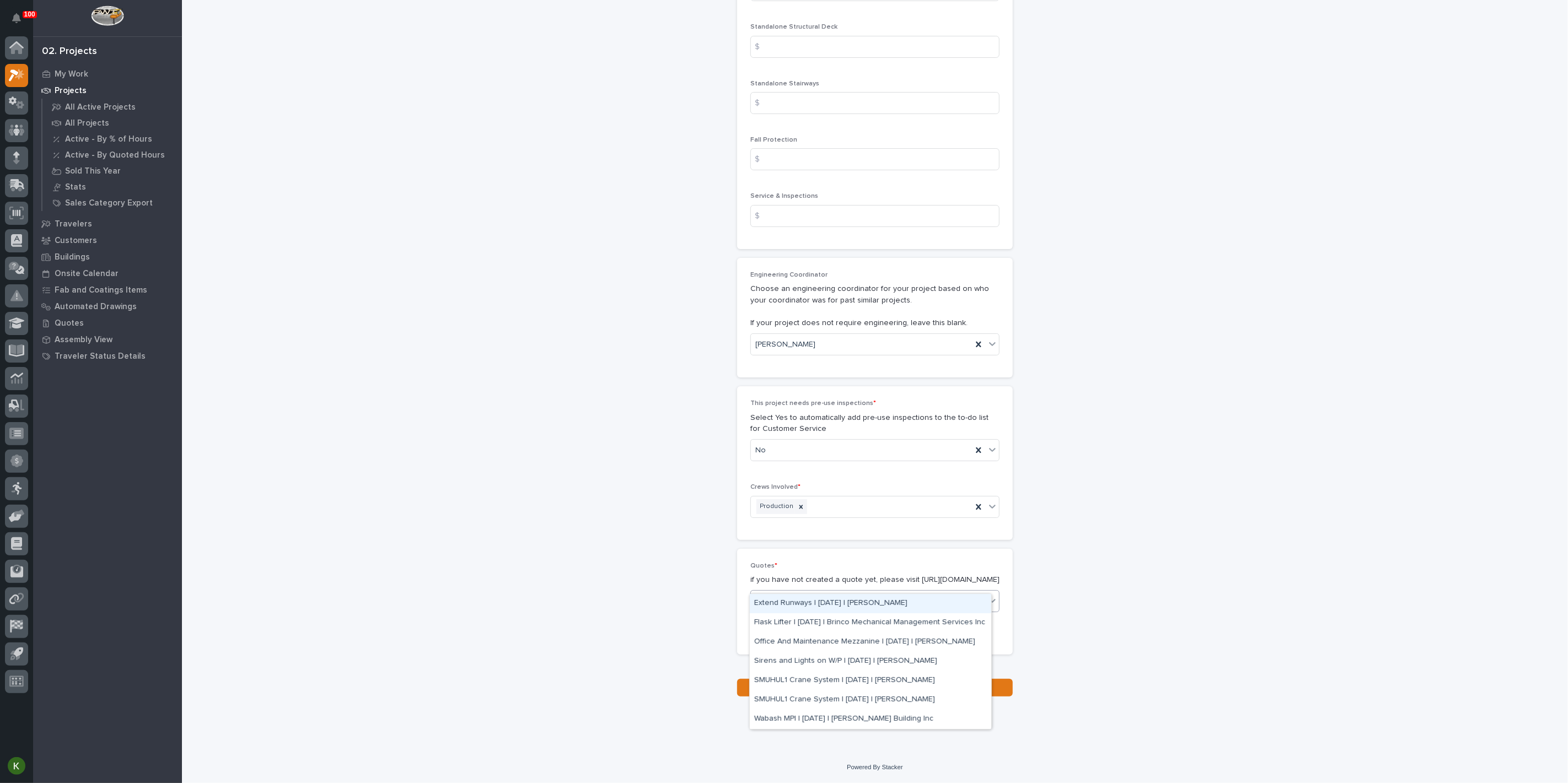
type input "*****"
click at [881, 605] on div "5th Wheel Front Rotation Device - Helux | [DATE] | [PERSON_NAME]" at bounding box center [870, 603] width 241 height 19
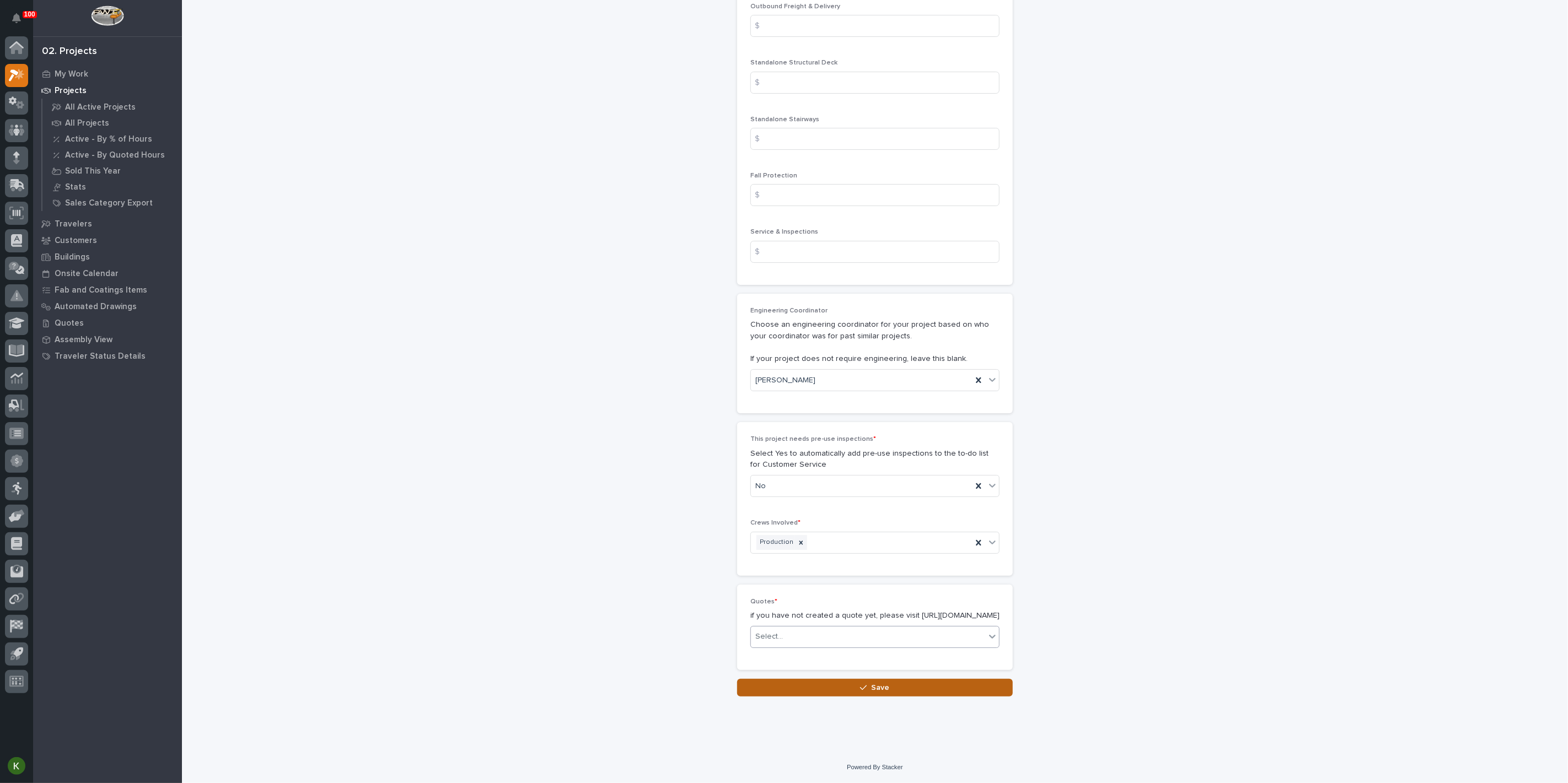
scroll to position [2244, 0]
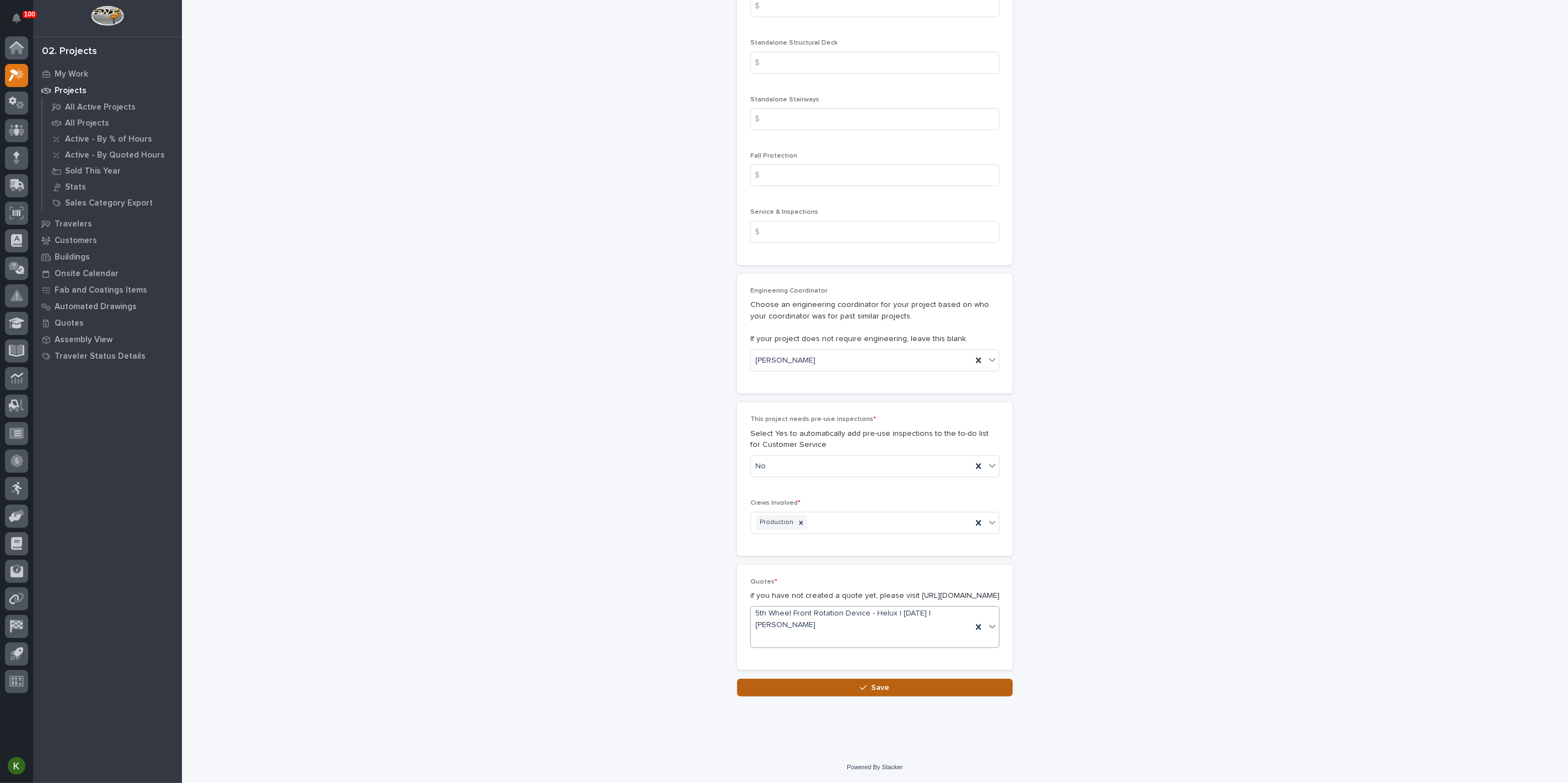
click at [874, 688] on span "Save" at bounding box center [881, 688] width 18 height 10
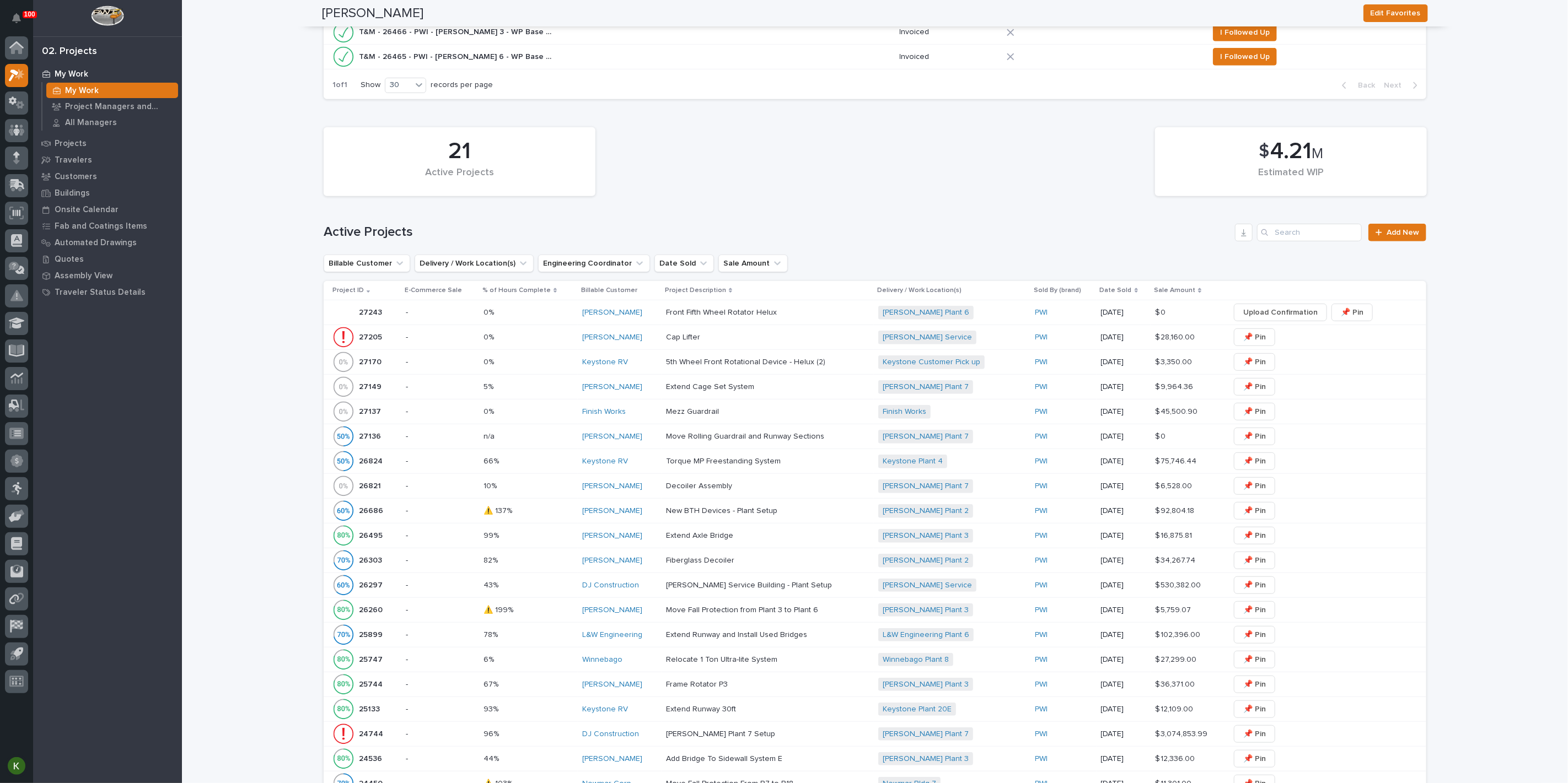
scroll to position [428, 0]
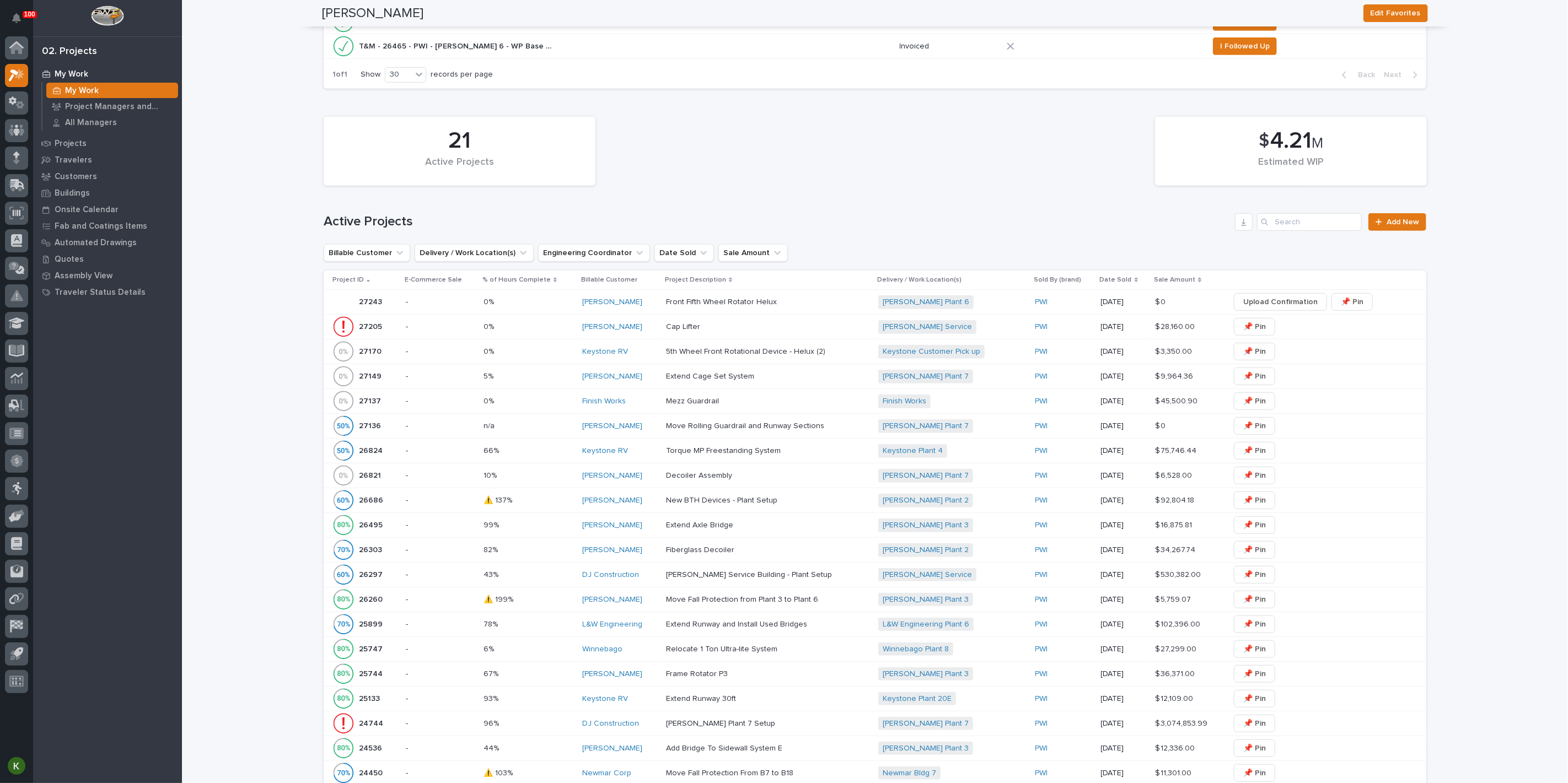
click at [835, 307] on p at bounding box center [762, 302] width 193 height 9
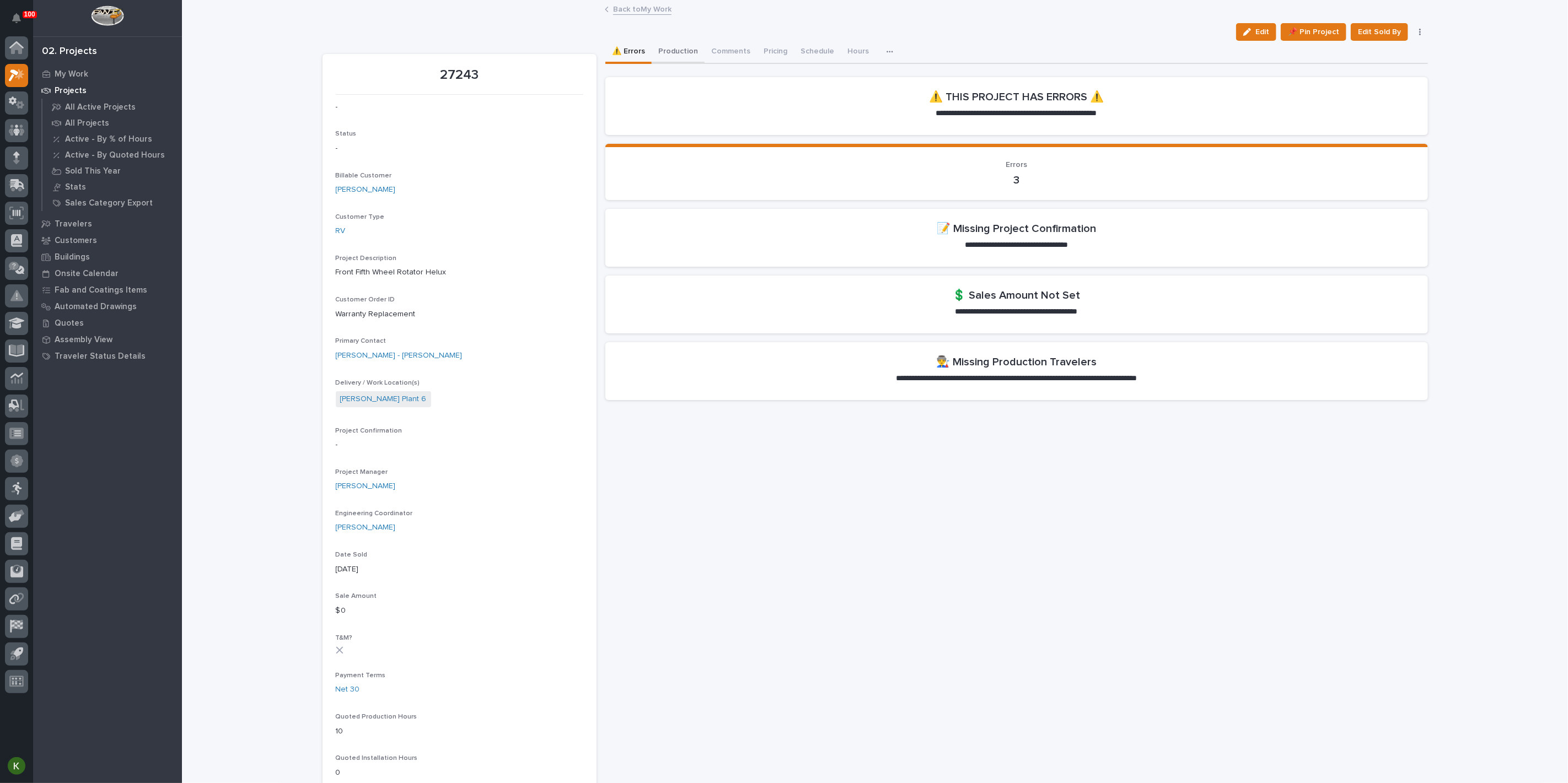
click at [697, 63] on button "Production" at bounding box center [678, 52] width 53 height 23
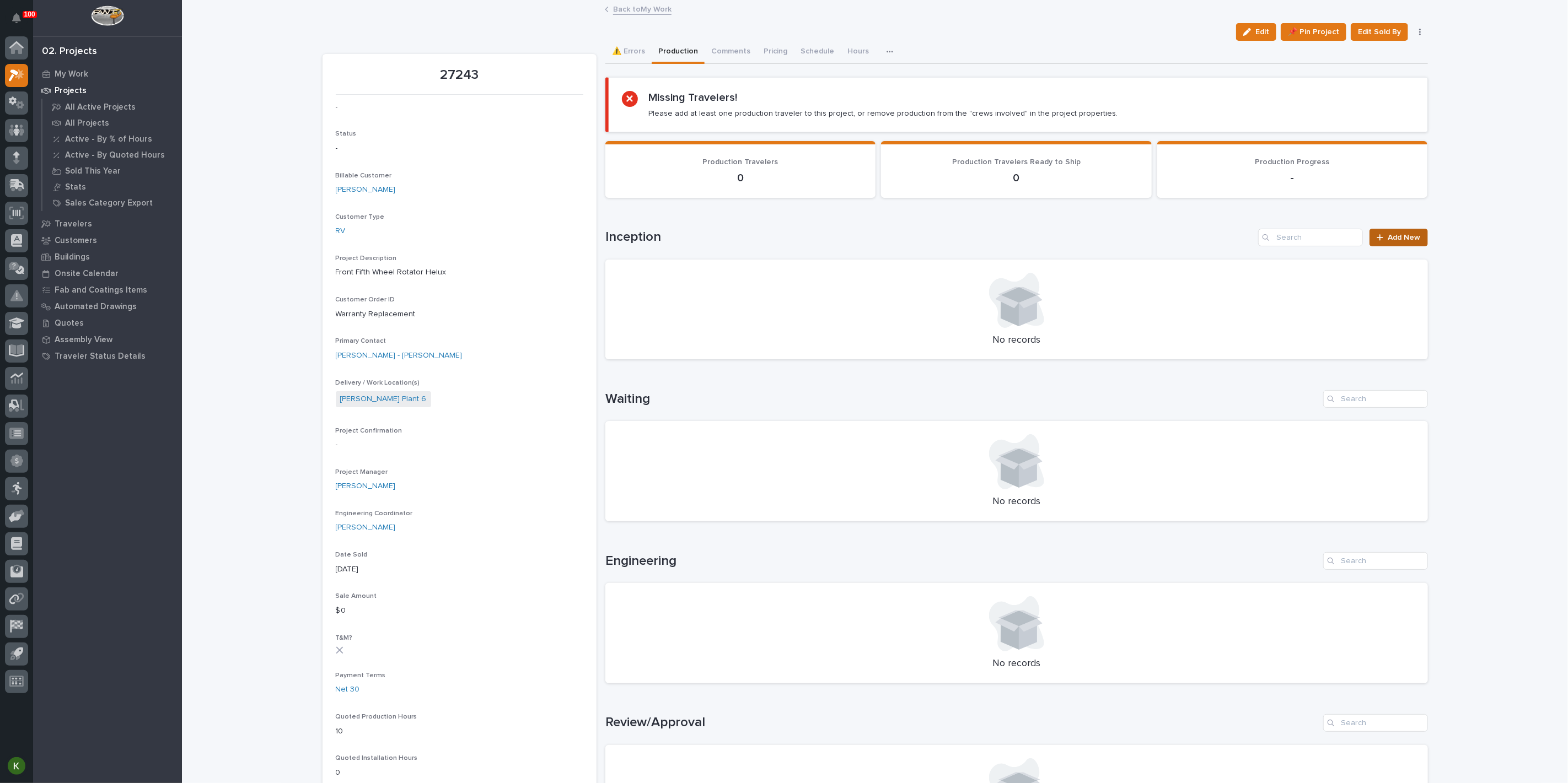
click at [1395, 241] on span "Add New" at bounding box center [1404, 237] width 32 height 8
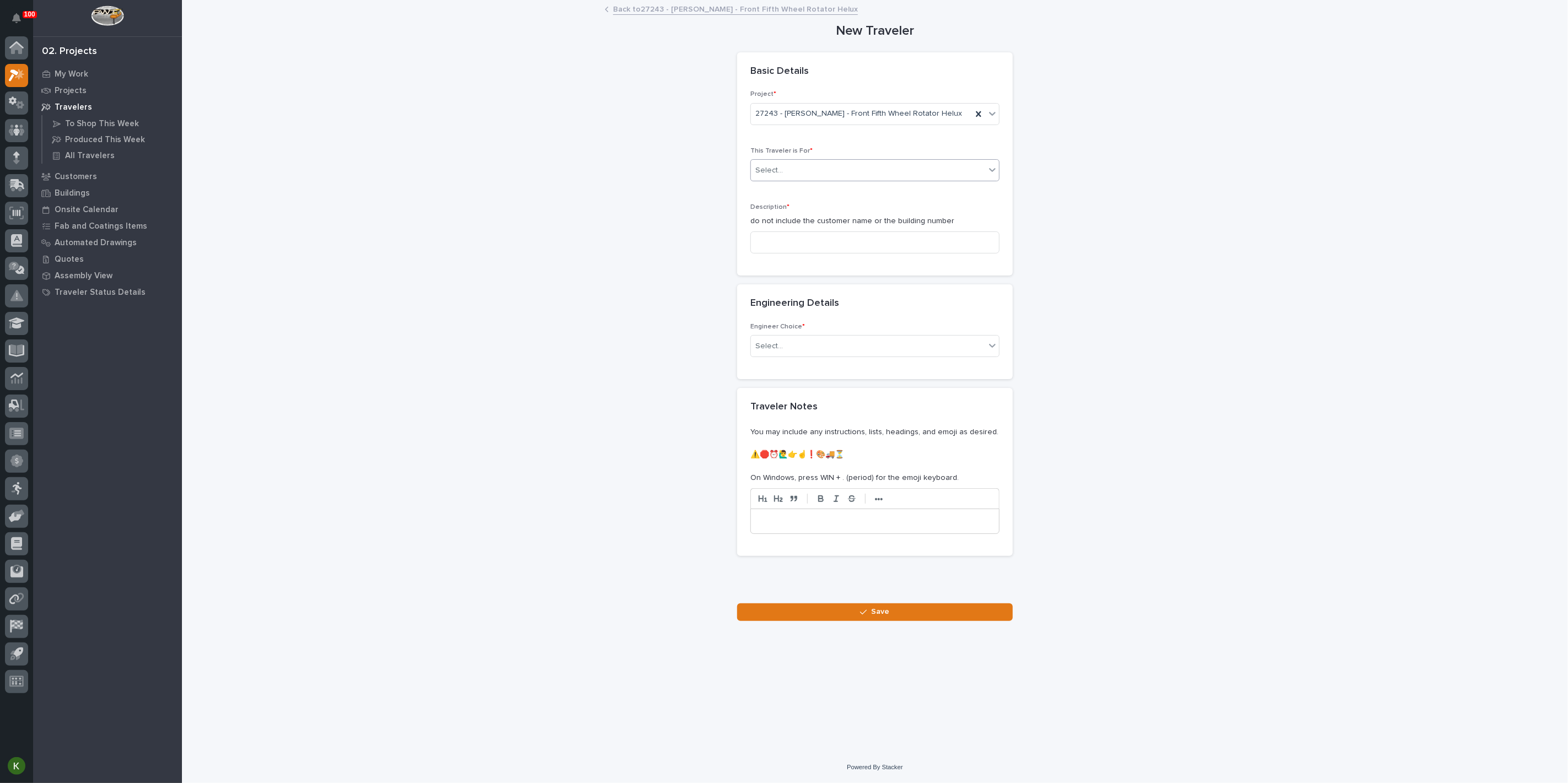
click at [803, 180] on div "Select..." at bounding box center [868, 170] width 234 height 18
click at [797, 252] on span "Production" at bounding box center [776, 254] width 42 height 12
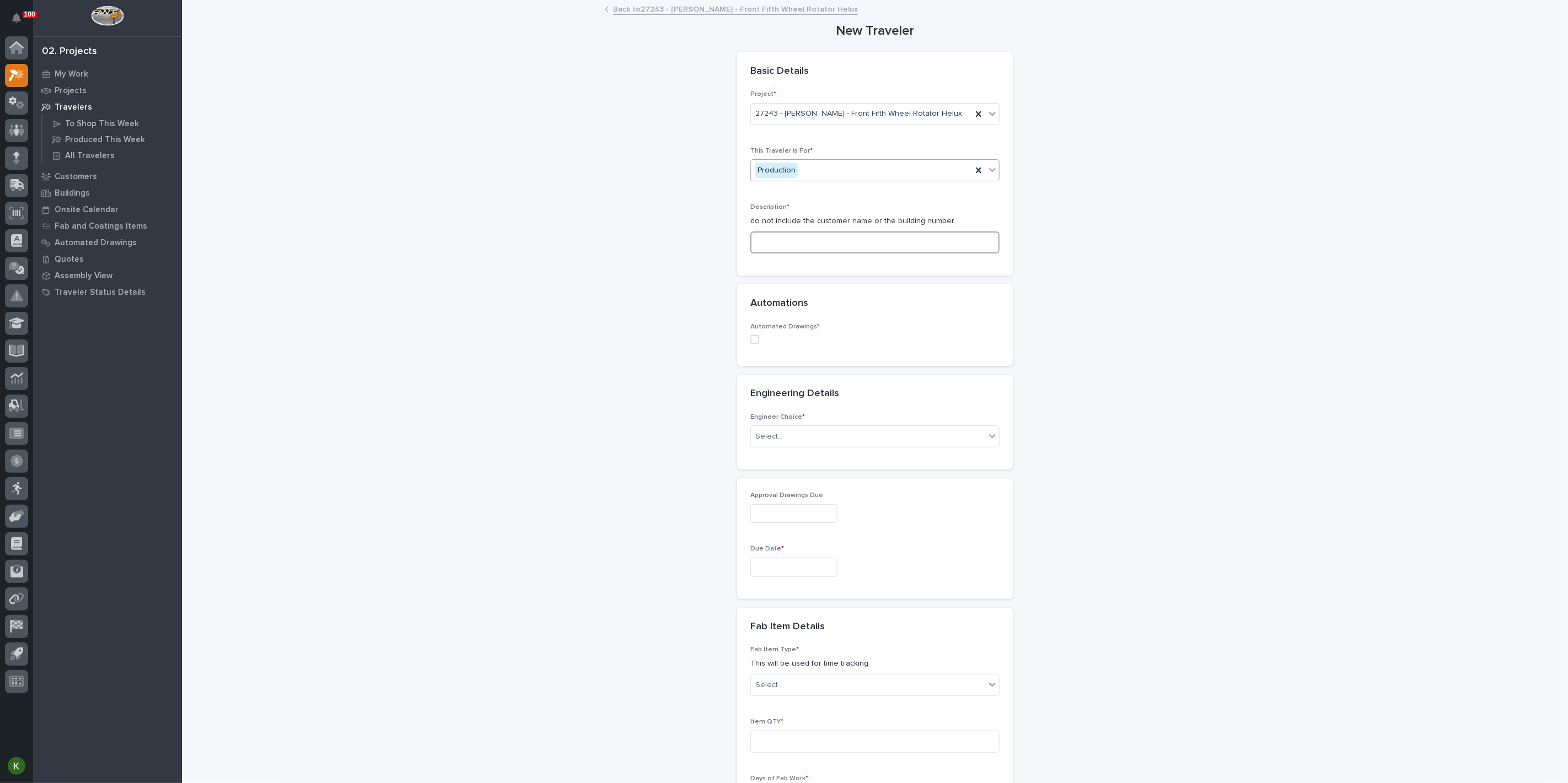
click at [791, 253] on input at bounding box center [875, 242] width 249 height 22
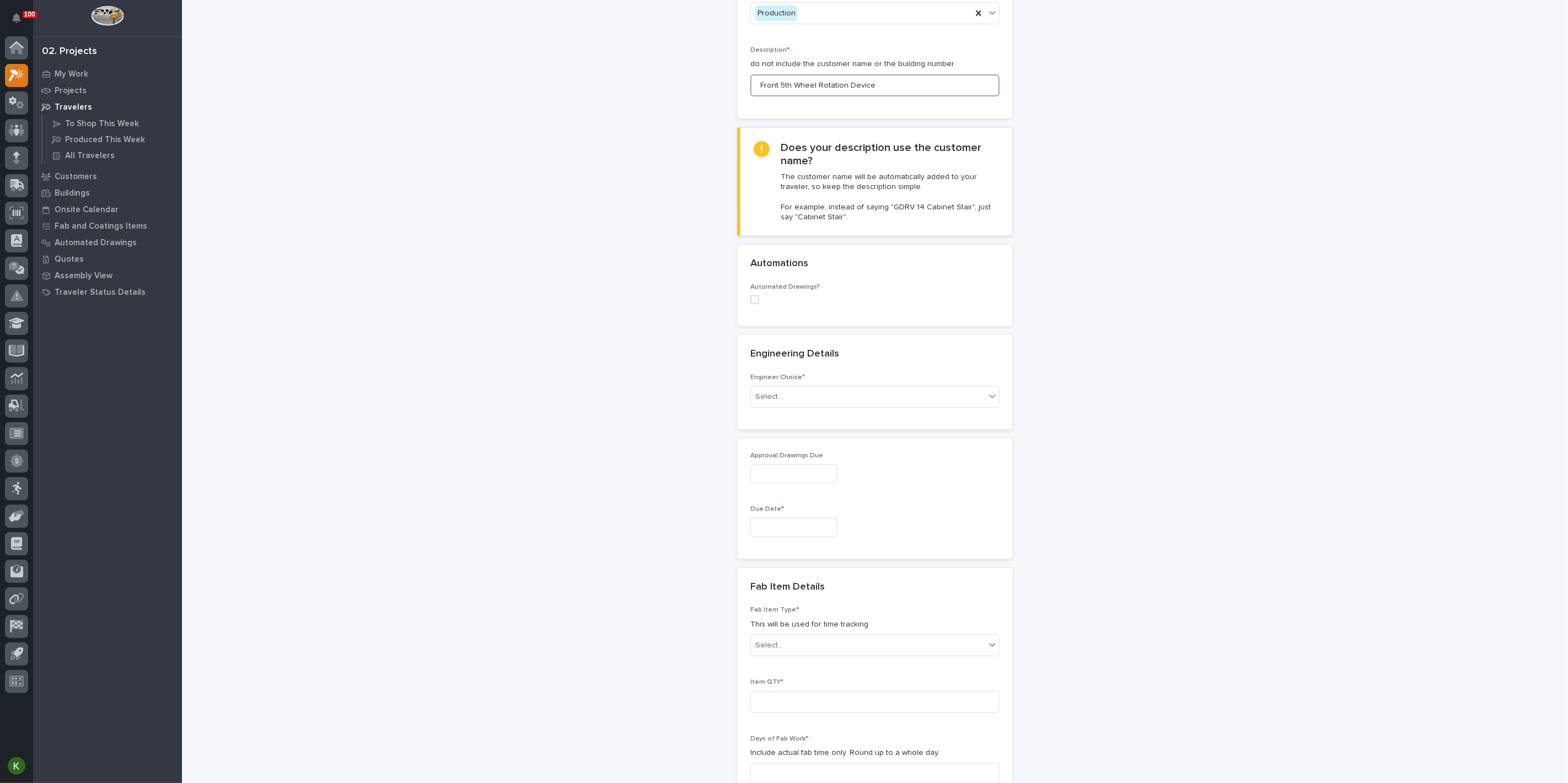
scroll to position [184, 0]
type input "Front 5th Wheel Rotation Device"
click at [833, 400] on div "Select..." at bounding box center [868, 391] width 234 height 18
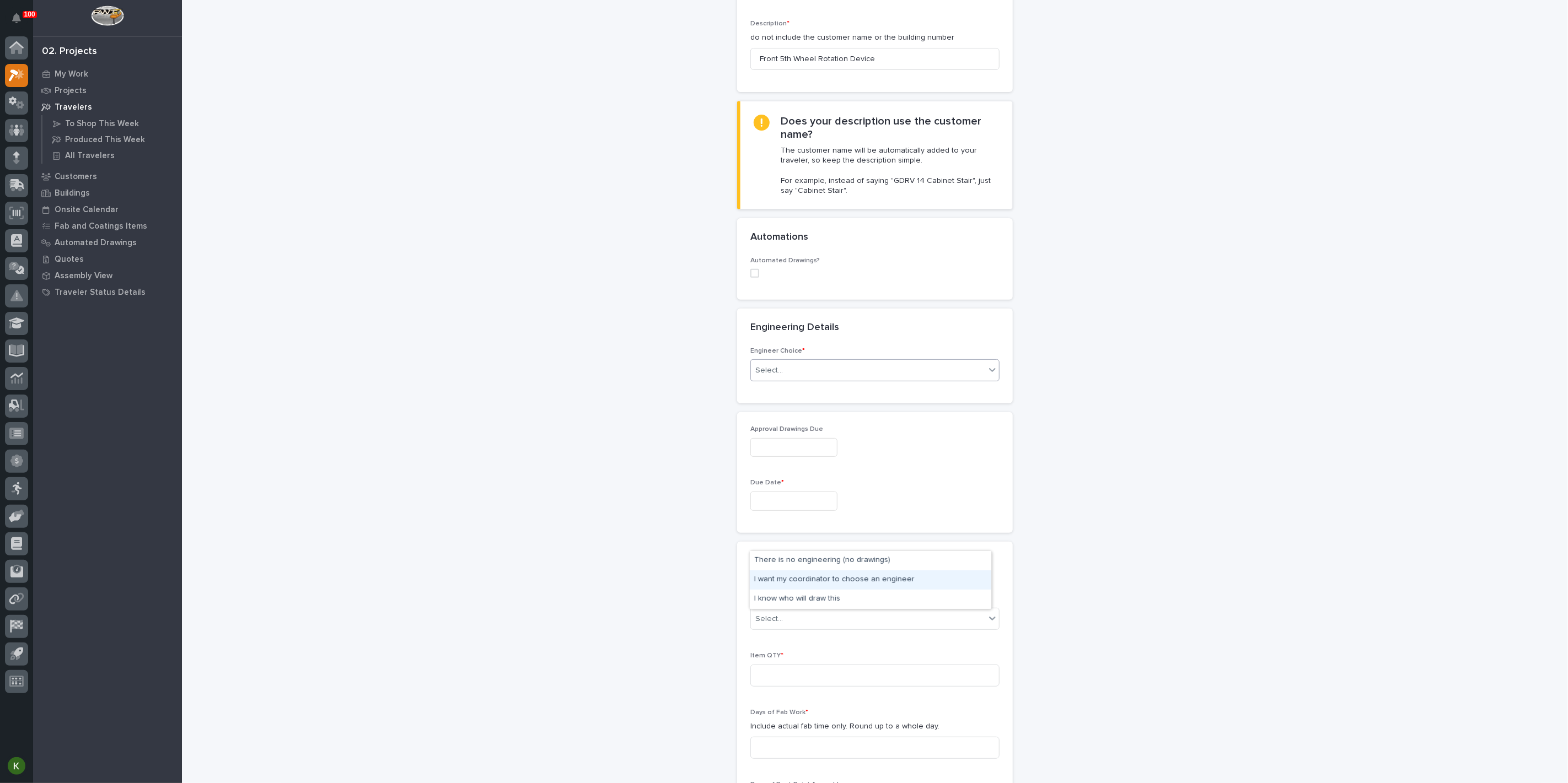
click at [842, 585] on div "I want my coordinator to choose an engineer" at bounding box center [870, 580] width 241 height 19
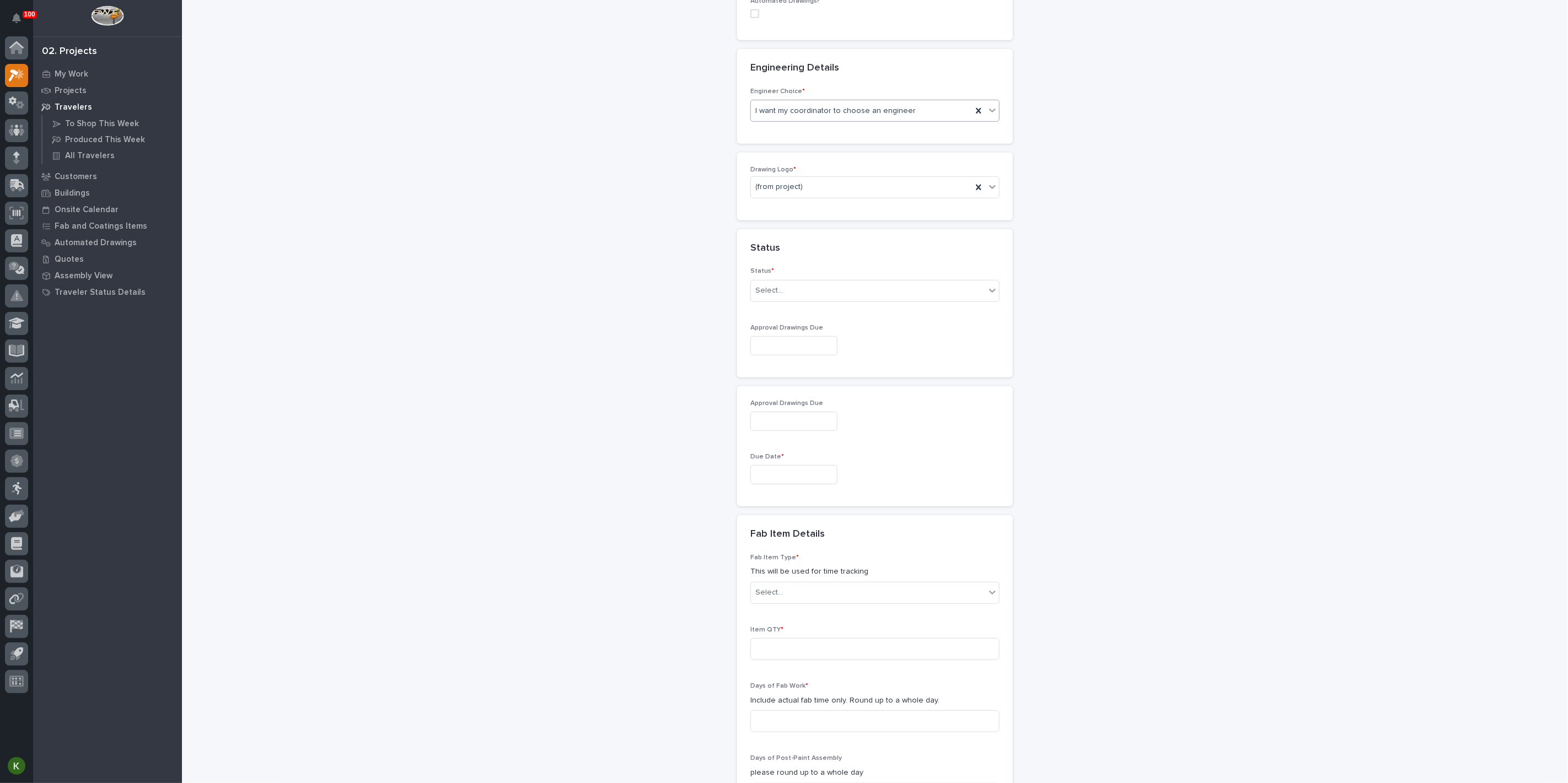
scroll to position [445, 0]
click at [839, 194] on div "(from project)" at bounding box center [857, 185] width 212 height 18
click at [838, 427] on div "PWI" at bounding box center [870, 427] width 241 height 19
click at [828, 298] on div "Select..." at bounding box center [868, 289] width 234 height 18
click at [827, 514] on div "Sold (no traveler printed)" at bounding box center [870, 511] width 241 height 19
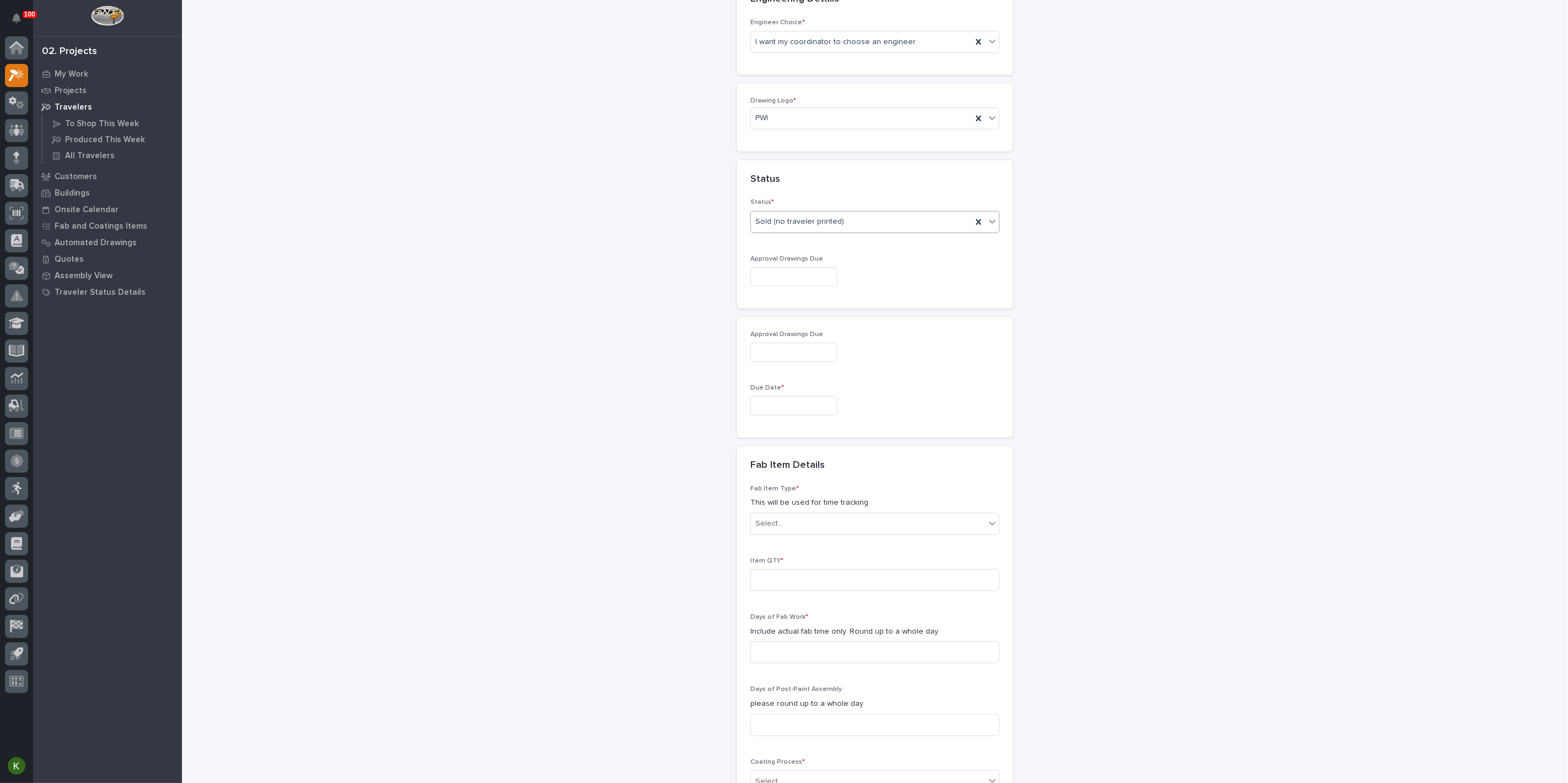
scroll to position [567, 0]
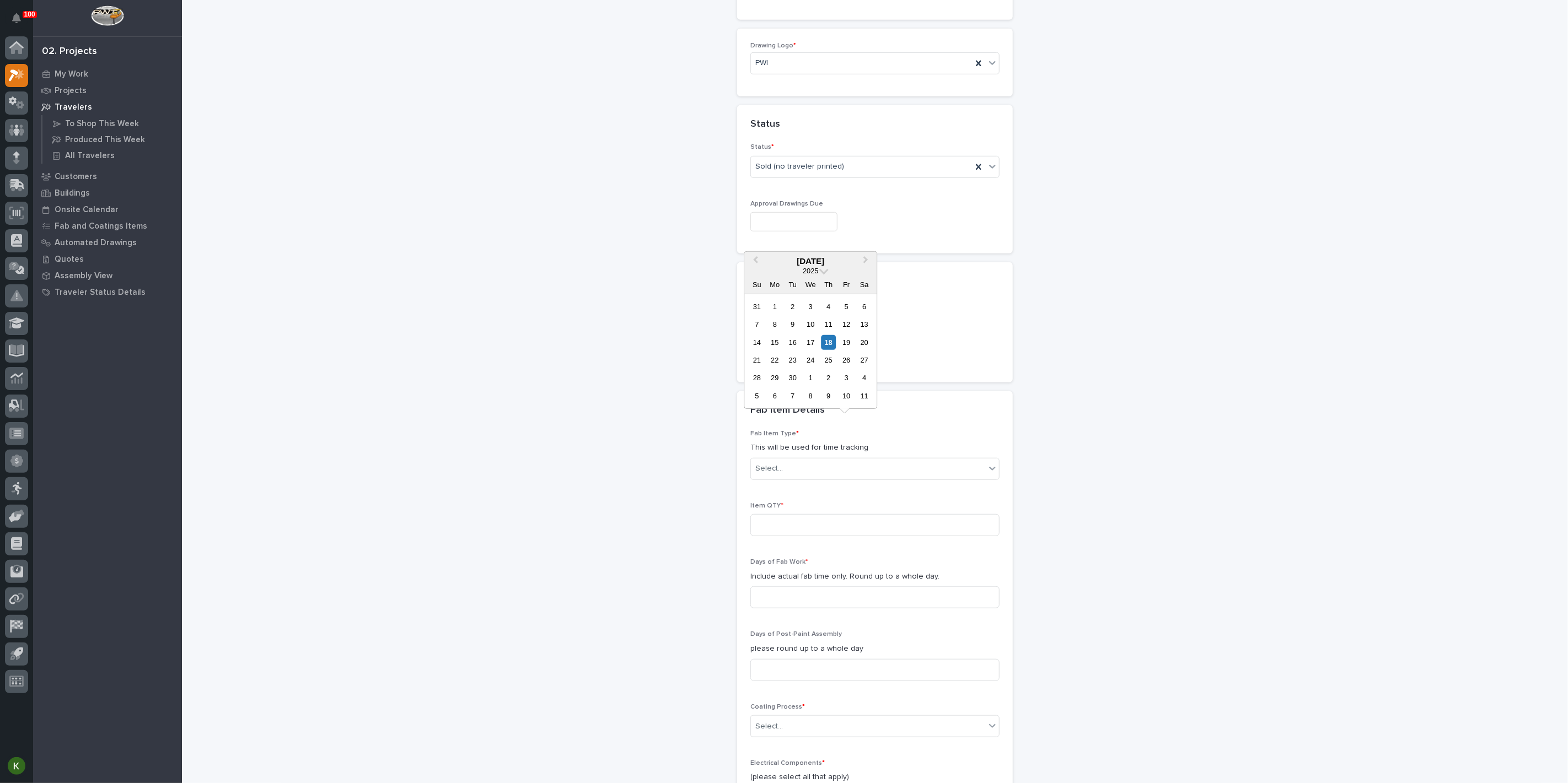
click at [798, 232] on input "text" at bounding box center [794, 221] width 87 height 19
click at [821, 335] on div "18" at bounding box center [828, 342] width 15 height 15
type input "**********"
click at [775, 361] on input "text" at bounding box center [794, 350] width 87 height 19
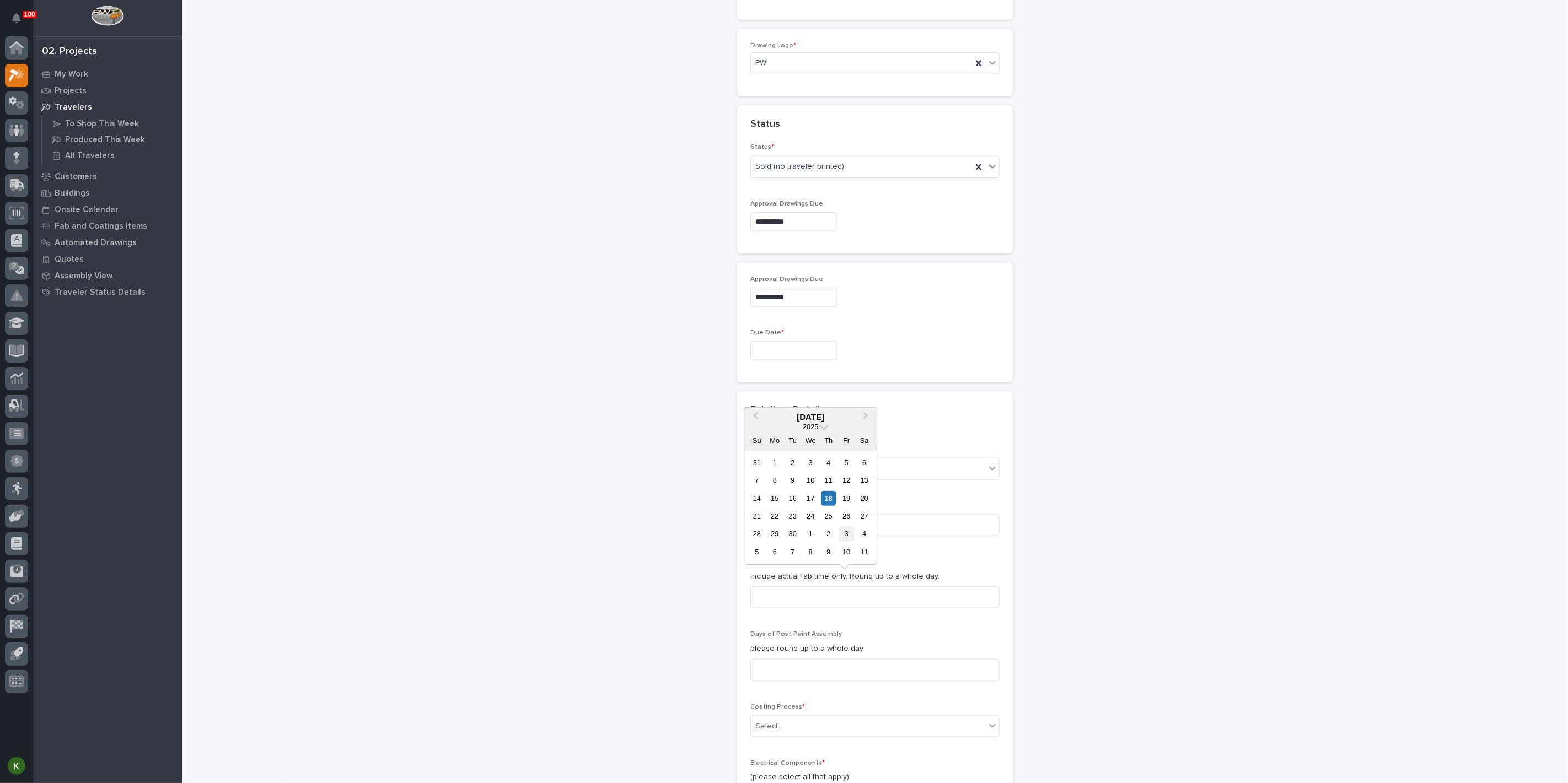
click at [839, 526] on div "3" at bounding box center [846, 533] width 15 height 15
type input "**********"
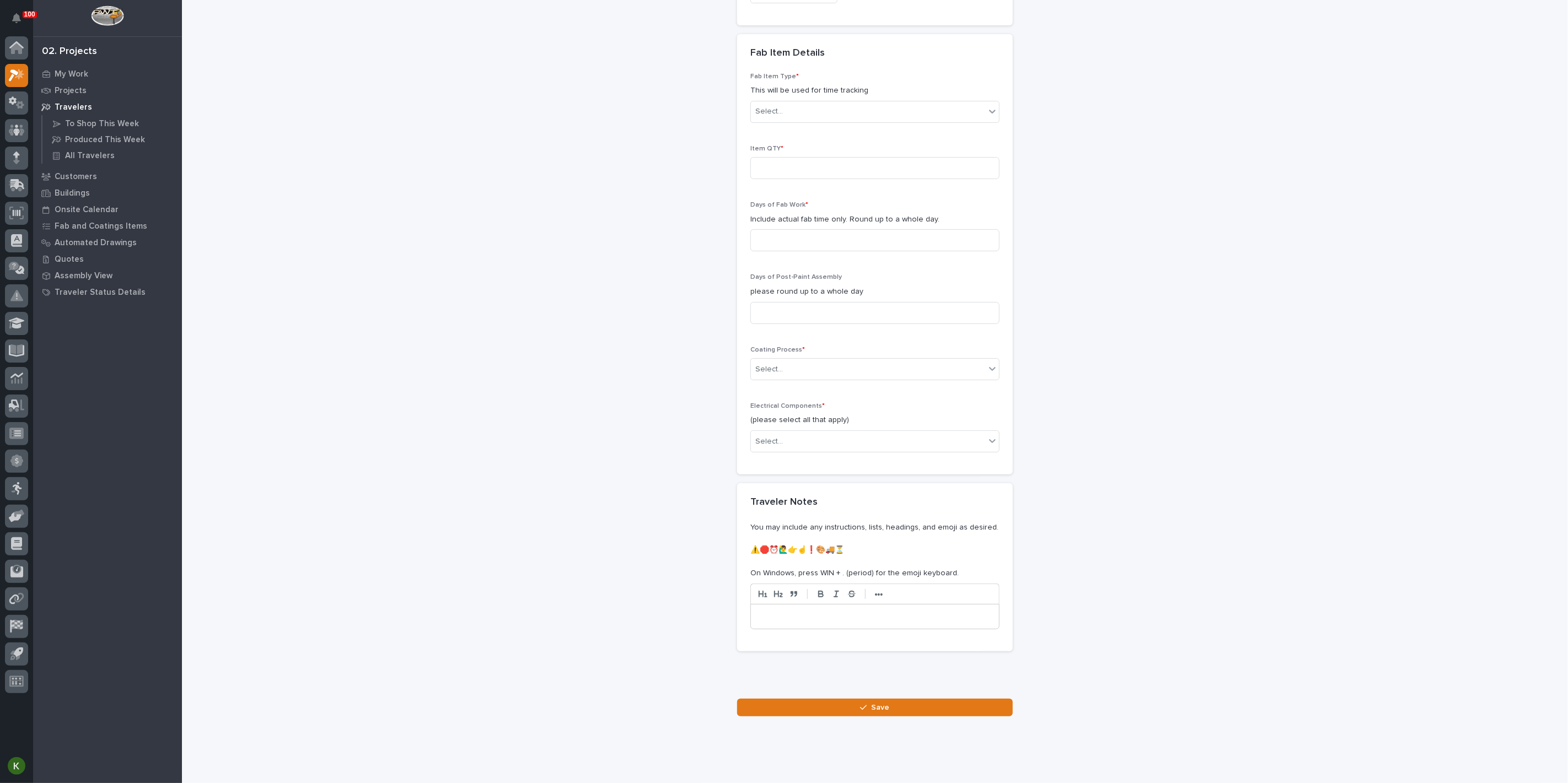
scroll to position [935, 0]
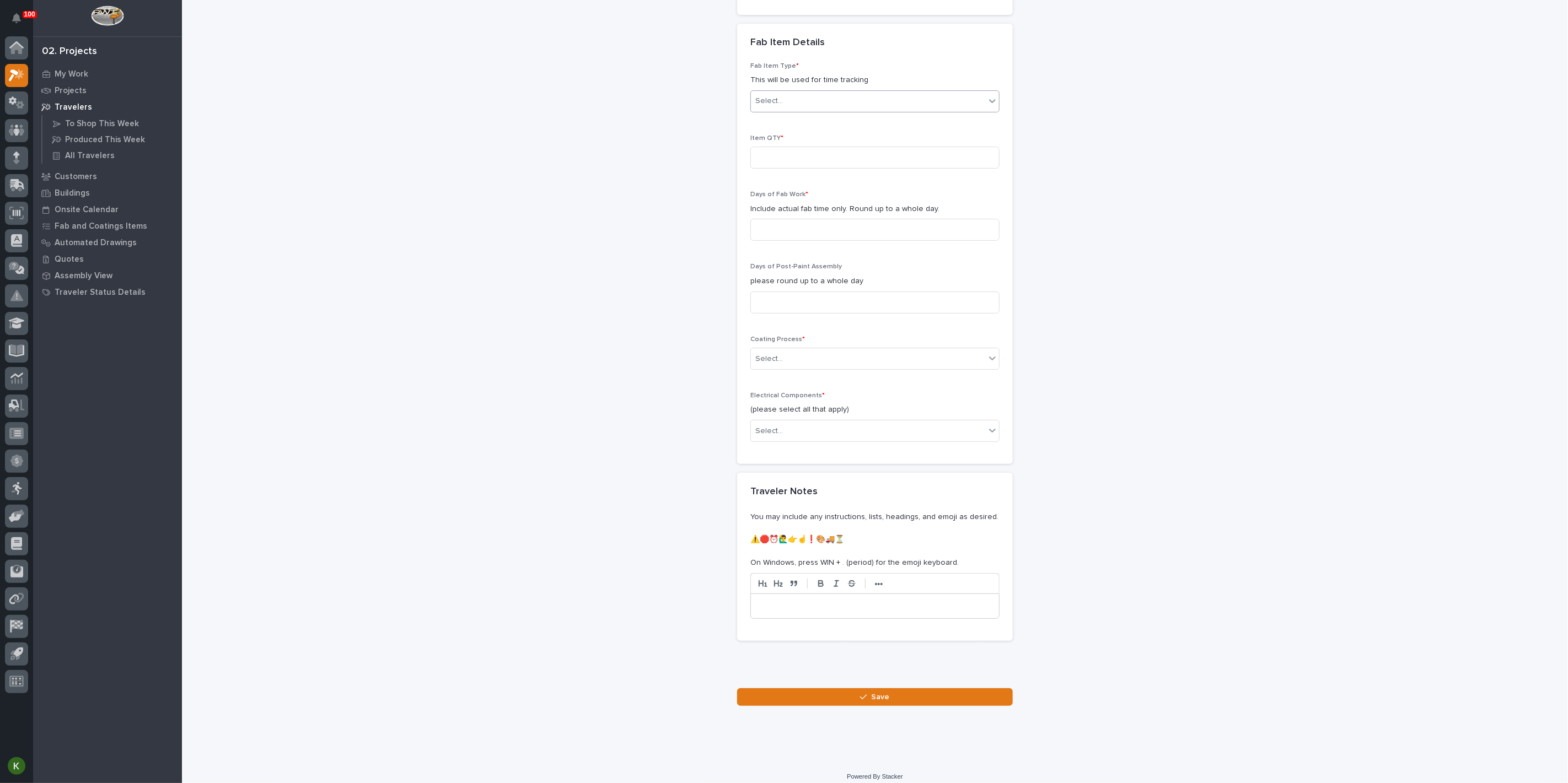
click at [811, 110] on div "Select..." at bounding box center [868, 101] width 234 height 18
click at [799, 434] on div "Lifting Device" at bounding box center [870, 436] width 241 height 19
click at [780, 232] on input at bounding box center [875, 220] width 249 height 22
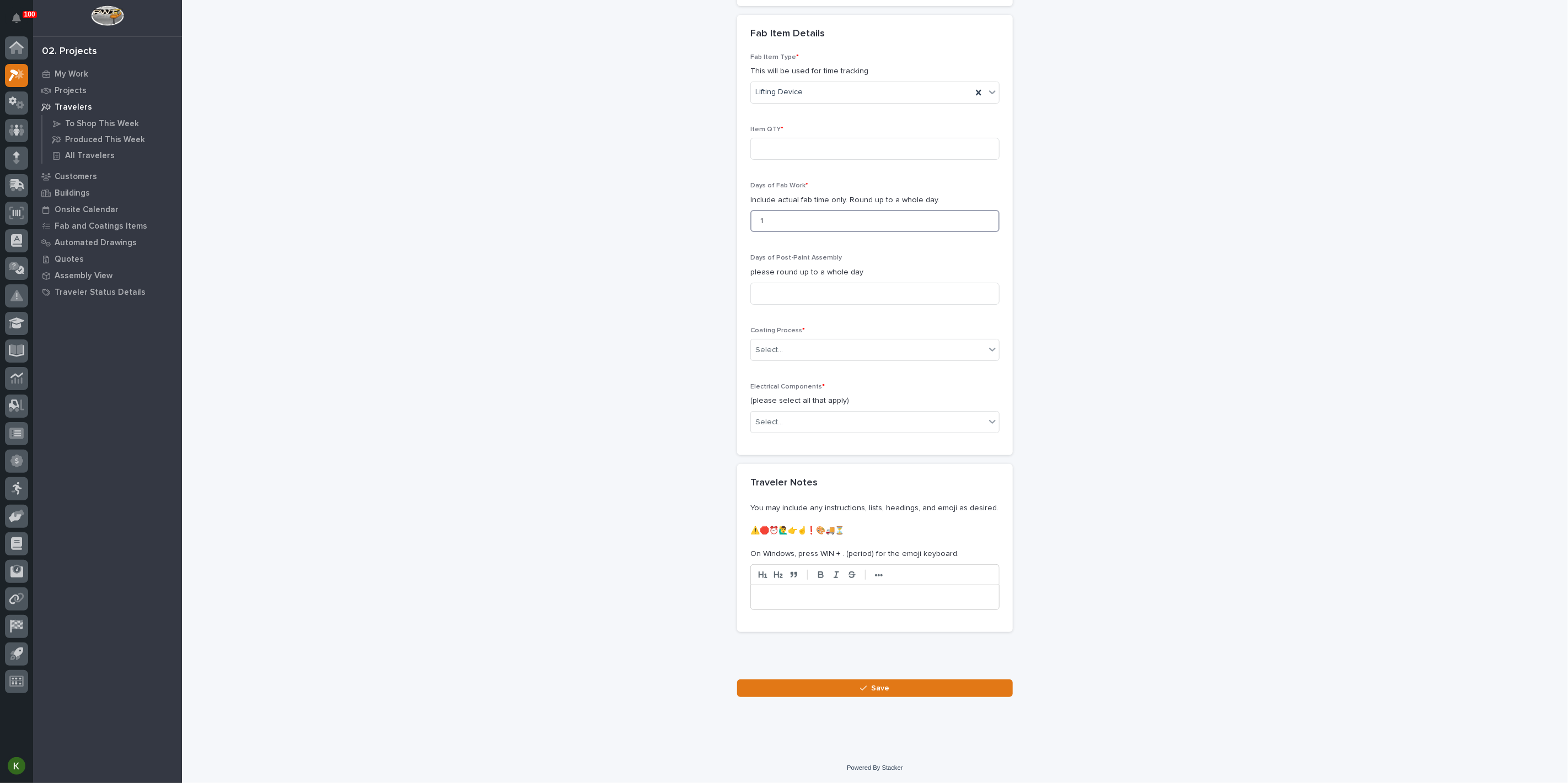
scroll to position [1118, 0]
type input "1"
click at [776, 304] on input at bounding box center [875, 293] width 249 height 22
type input "1"
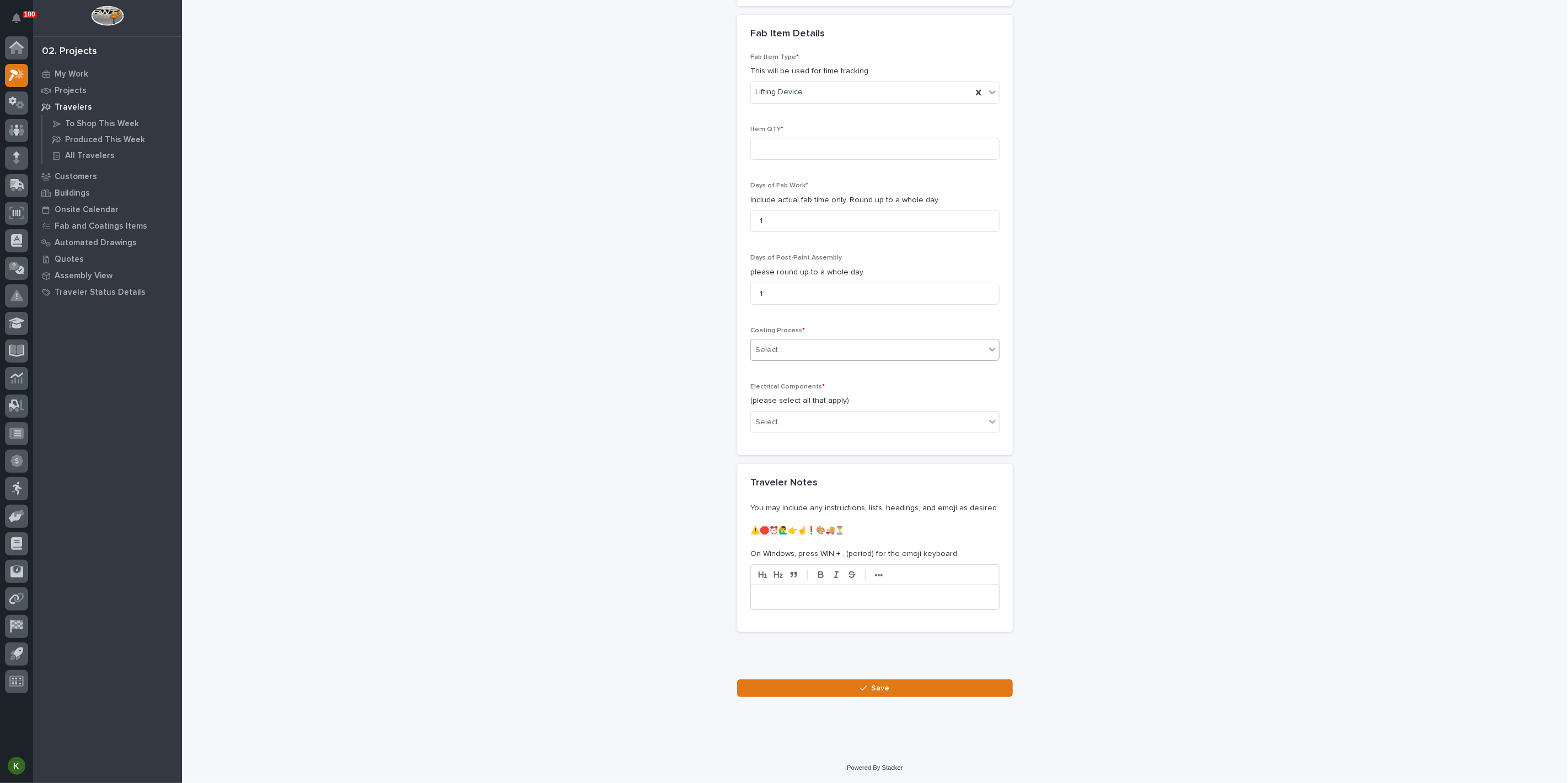
click at [796, 359] on div "Select..." at bounding box center [868, 350] width 234 height 18
click at [797, 417] on div "In-House Paint/Powder" at bounding box center [870, 415] width 241 height 19
click at [830, 683] on button "Save" at bounding box center [875, 688] width 276 height 18
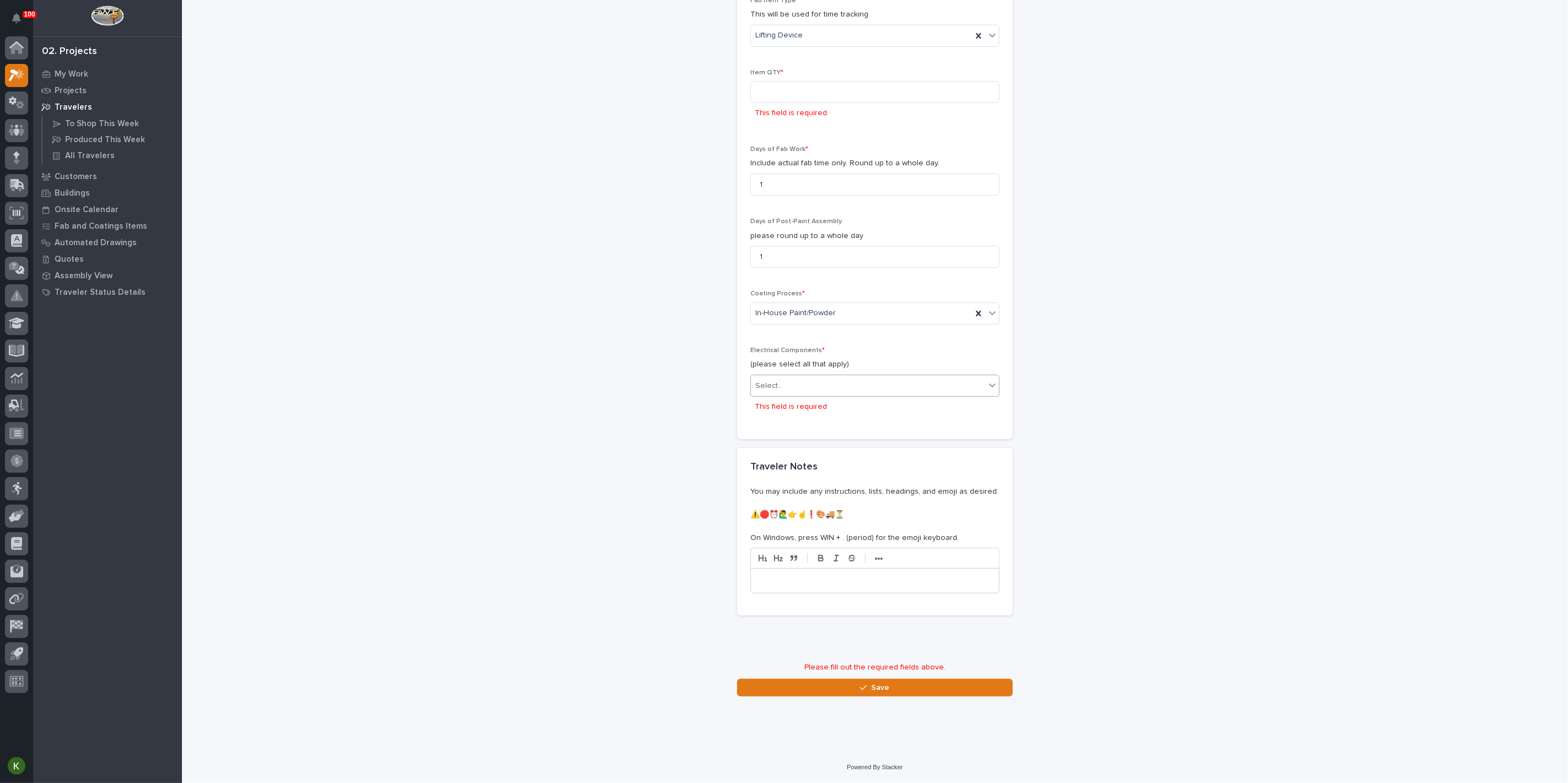
click at [827, 392] on div "Select..." at bounding box center [868, 386] width 234 height 18
click at [823, 413] on div "None" at bounding box center [870, 408] width 241 height 19
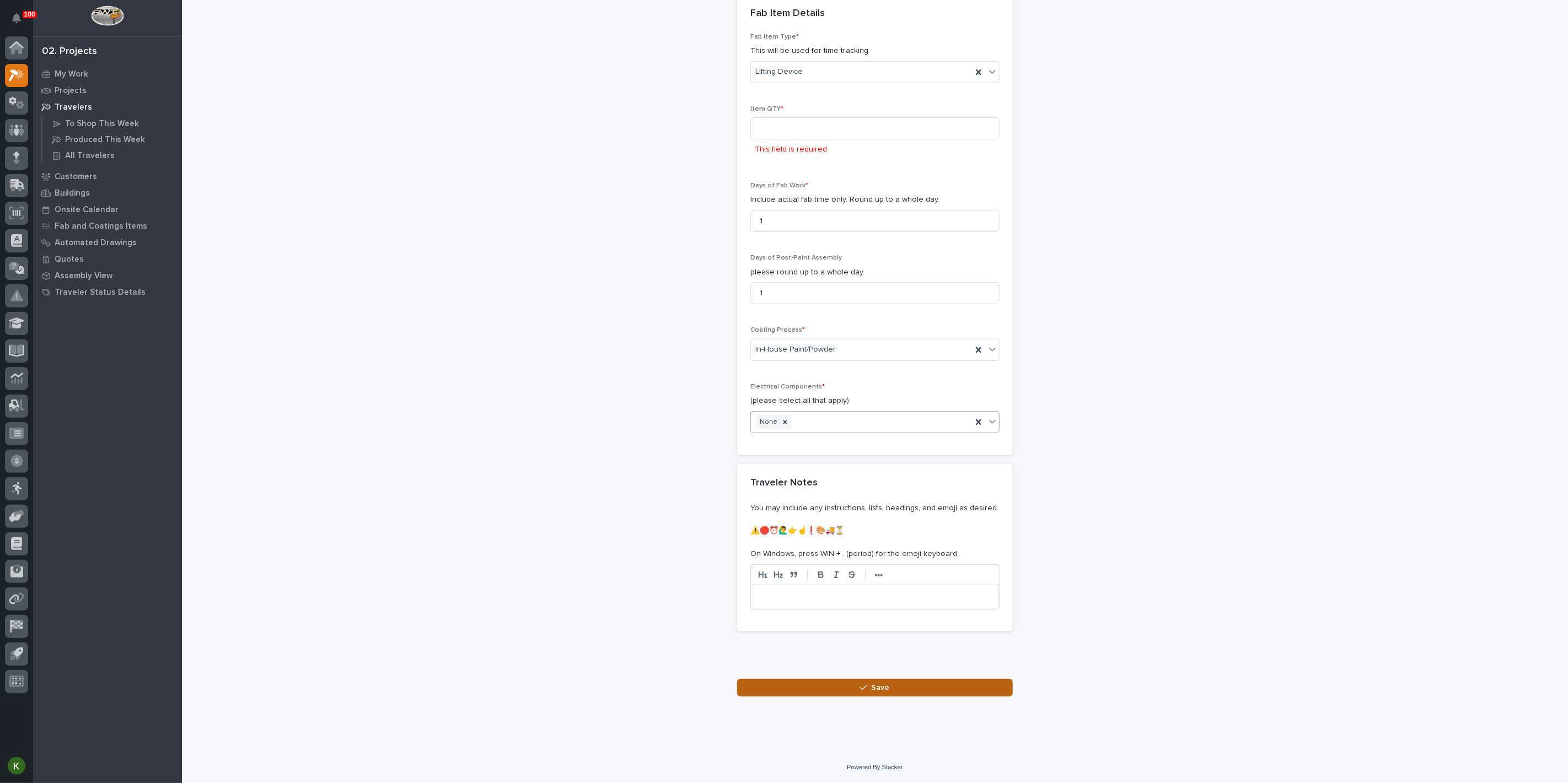
click at [841, 697] on button "Save" at bounding box center [875, 688] width 276 height 18
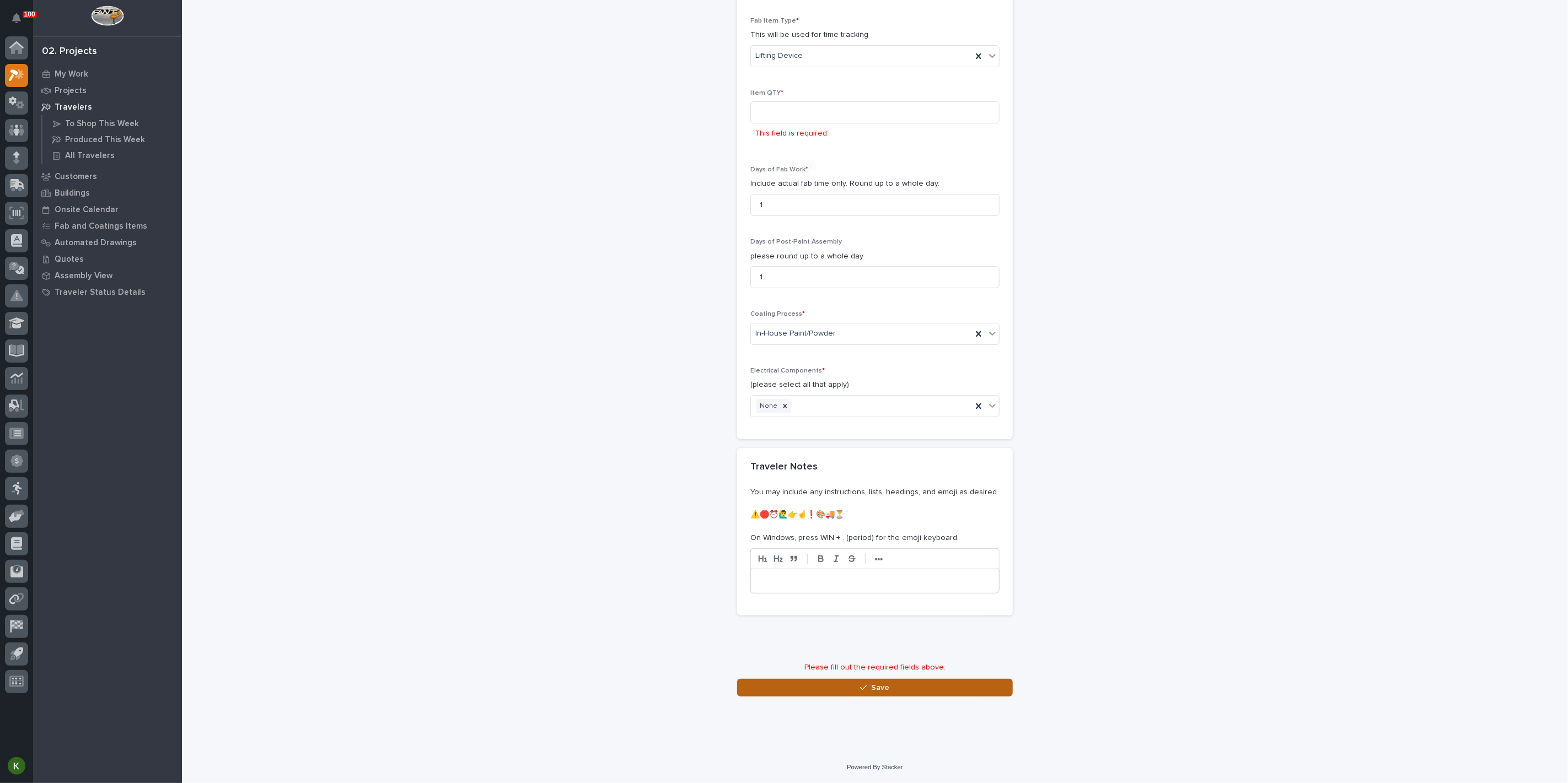
click at [838, 697] on button "Save" at bounding box center [875, 688] width 276 height 18
click at [788, 123] on input at bounding box center [875, 112] width 249 height 22
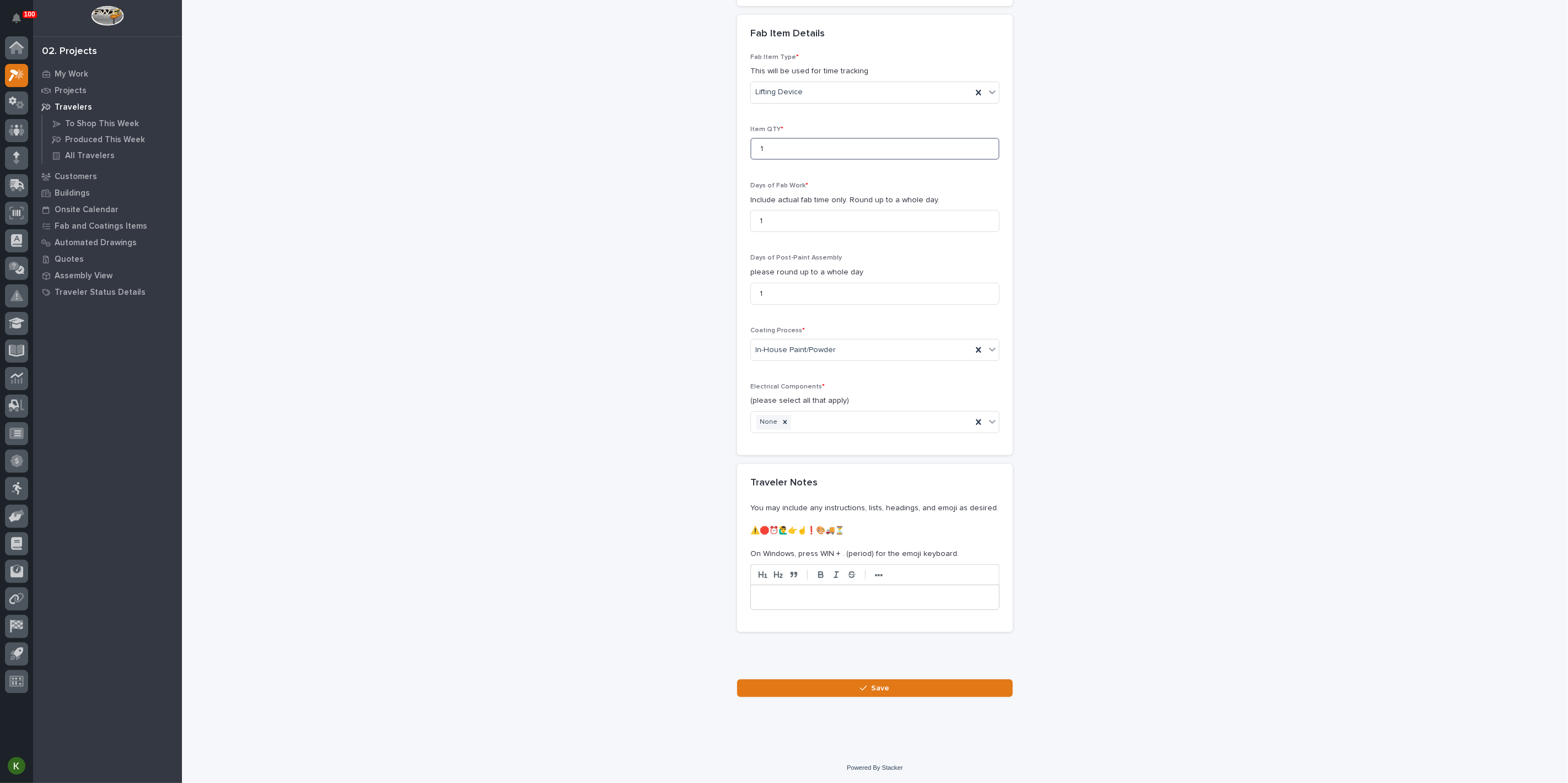
scroll to position [1353, 0]
type input "1"
click at [835, 690] on button "Save" at bounding box center [875, 688] width 276 height 18
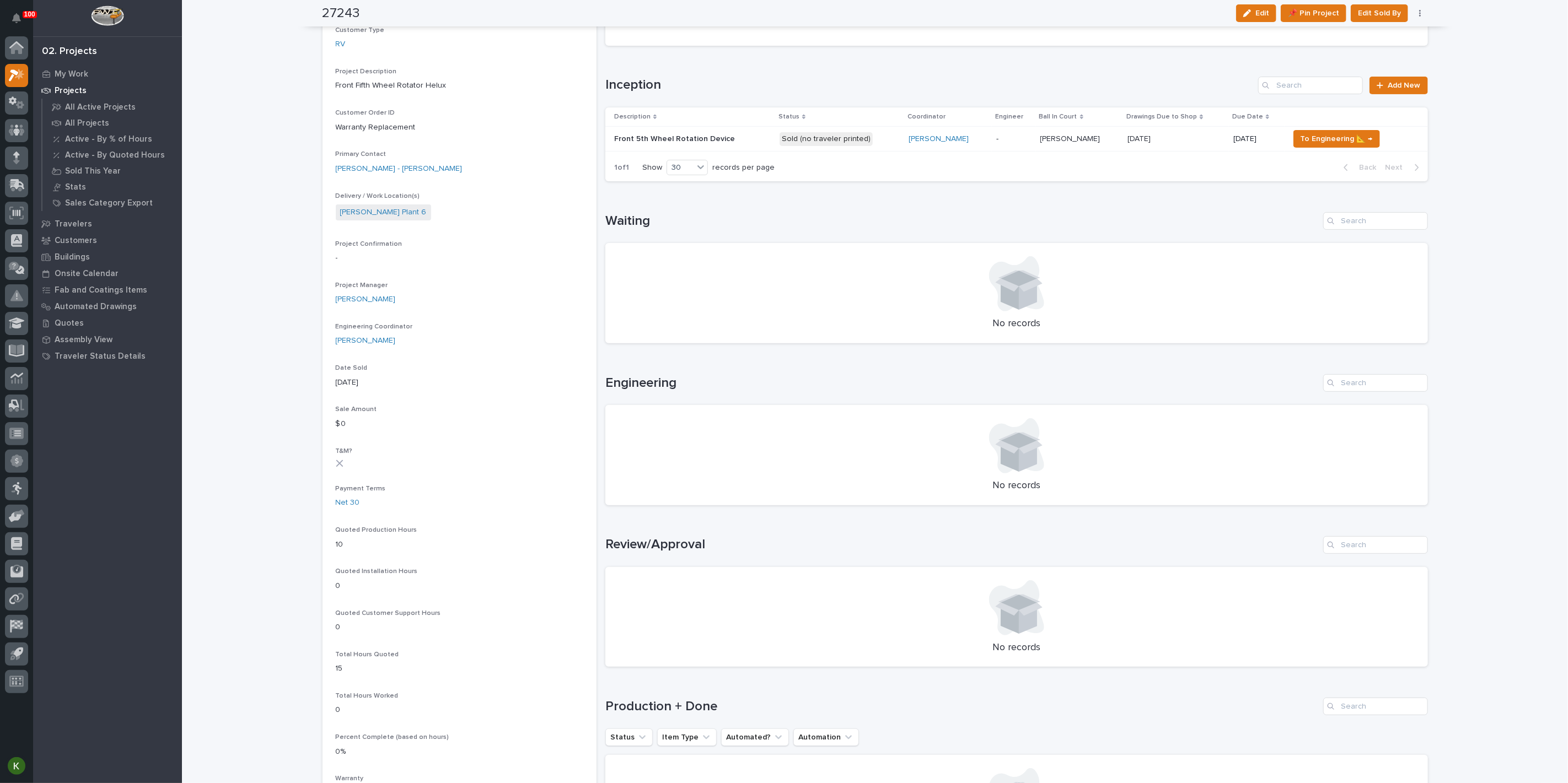
scroll to position [184, 0]
click at [1032, 147] on p "-" at bounding box center [1014, 142] width 35 height 9
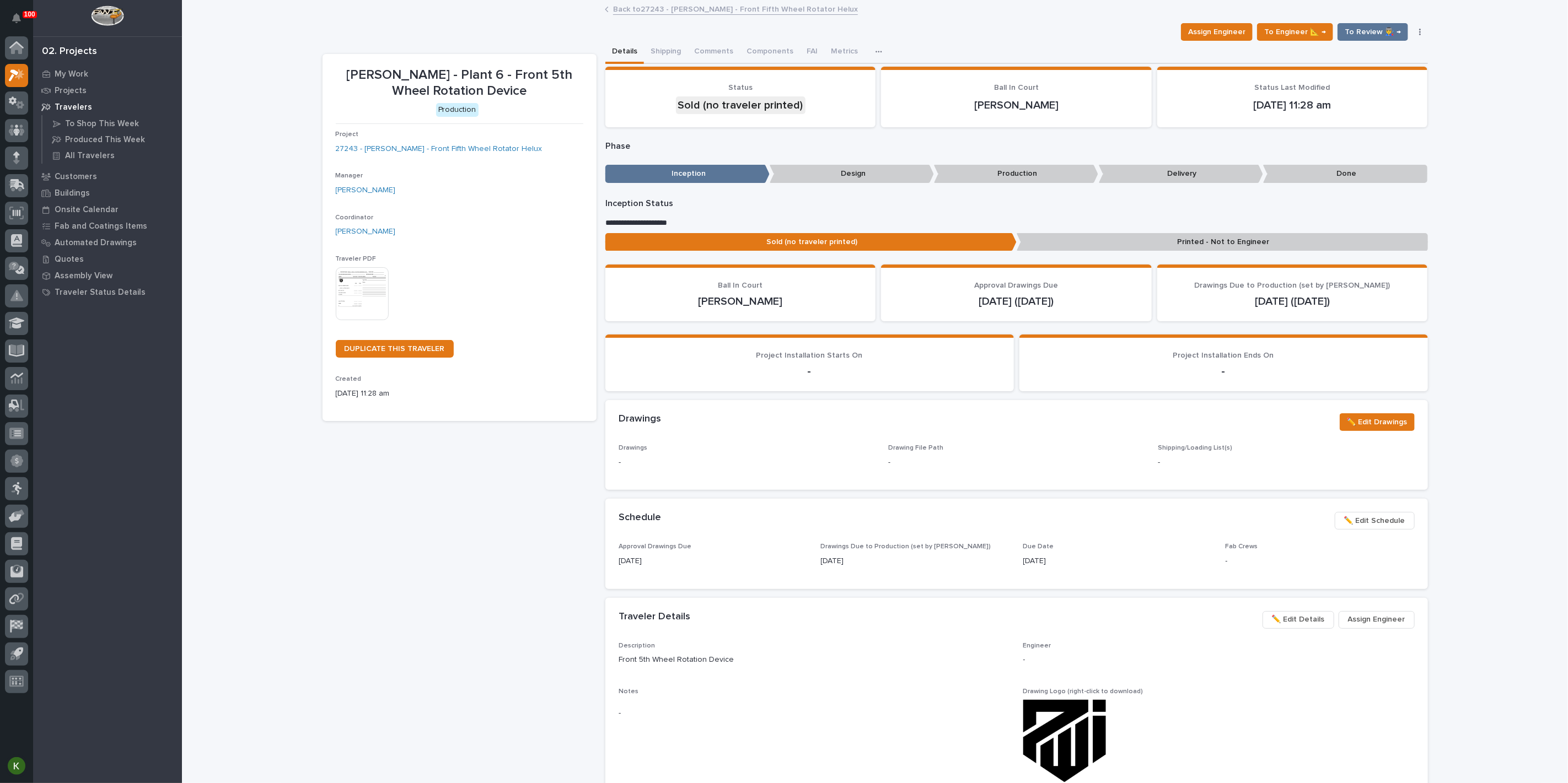
click at [357, 320] on img at bounding box center [361, 293] width 53 height 53
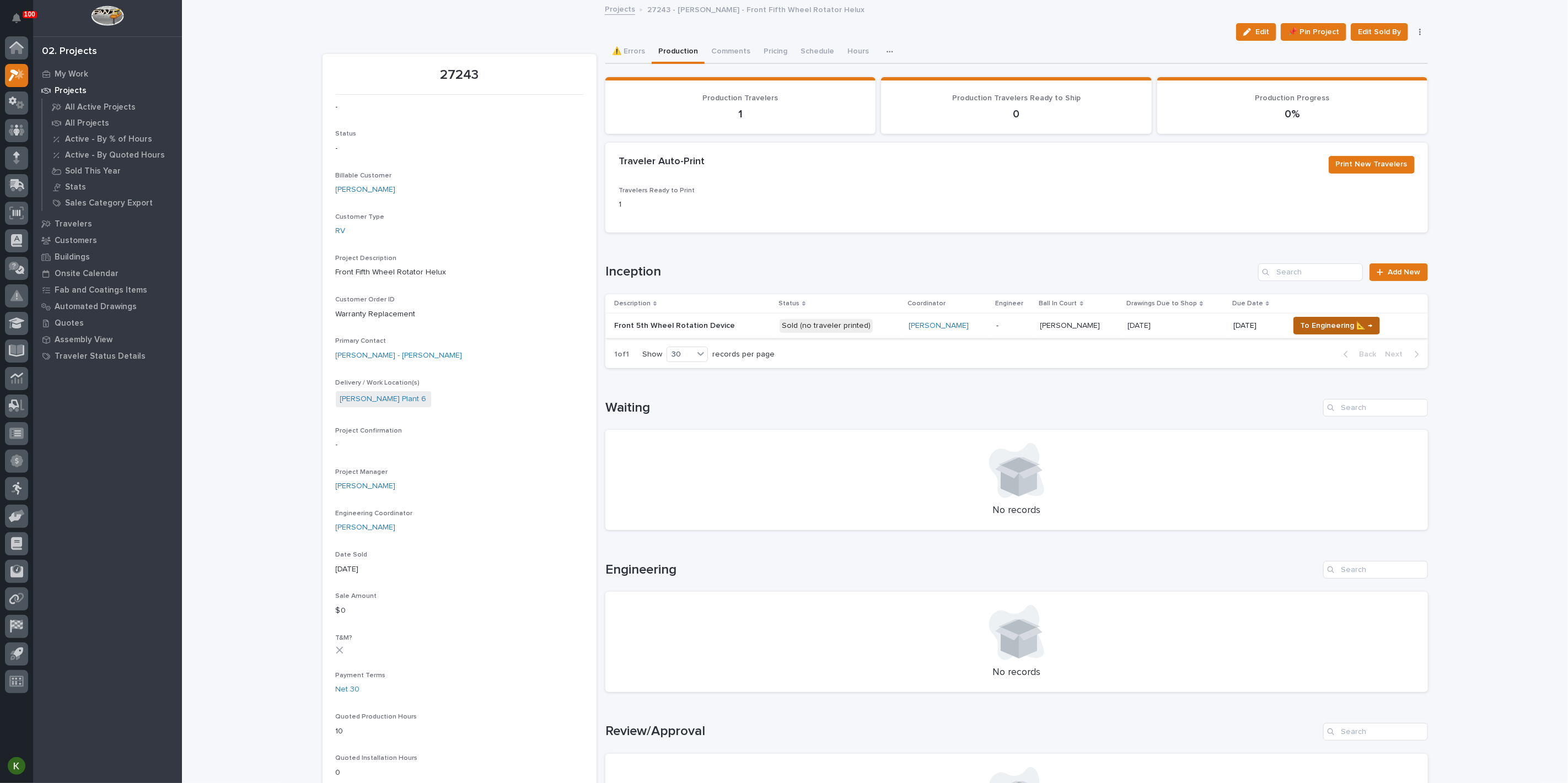
click at [1334, 333] on span "To Engineering 📐 →" at bounding box center [1336, 326] width 72 height 13
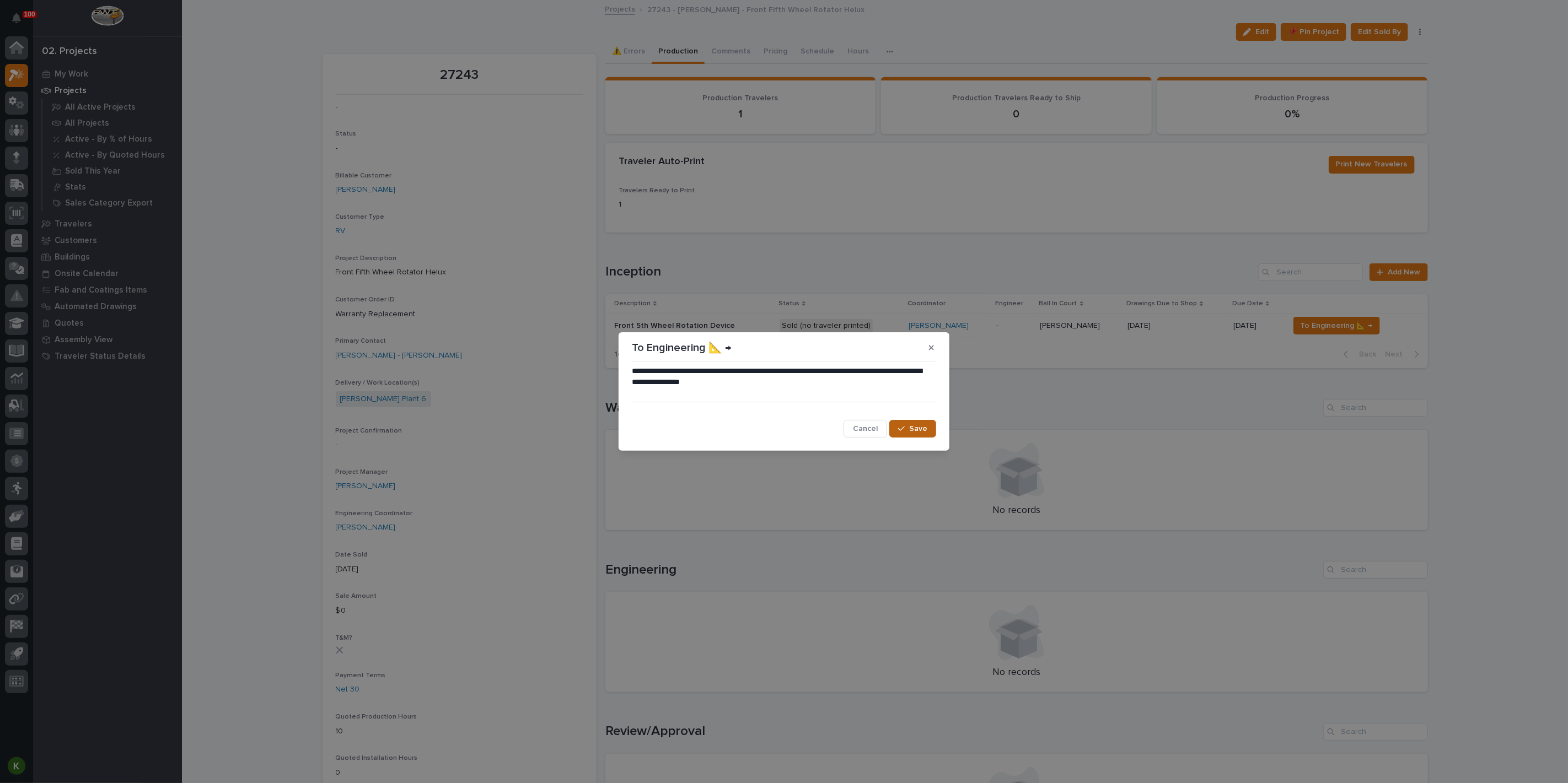
click at [905, 438] on button "Save" at bounding box center [912, 429] width 47 height 18
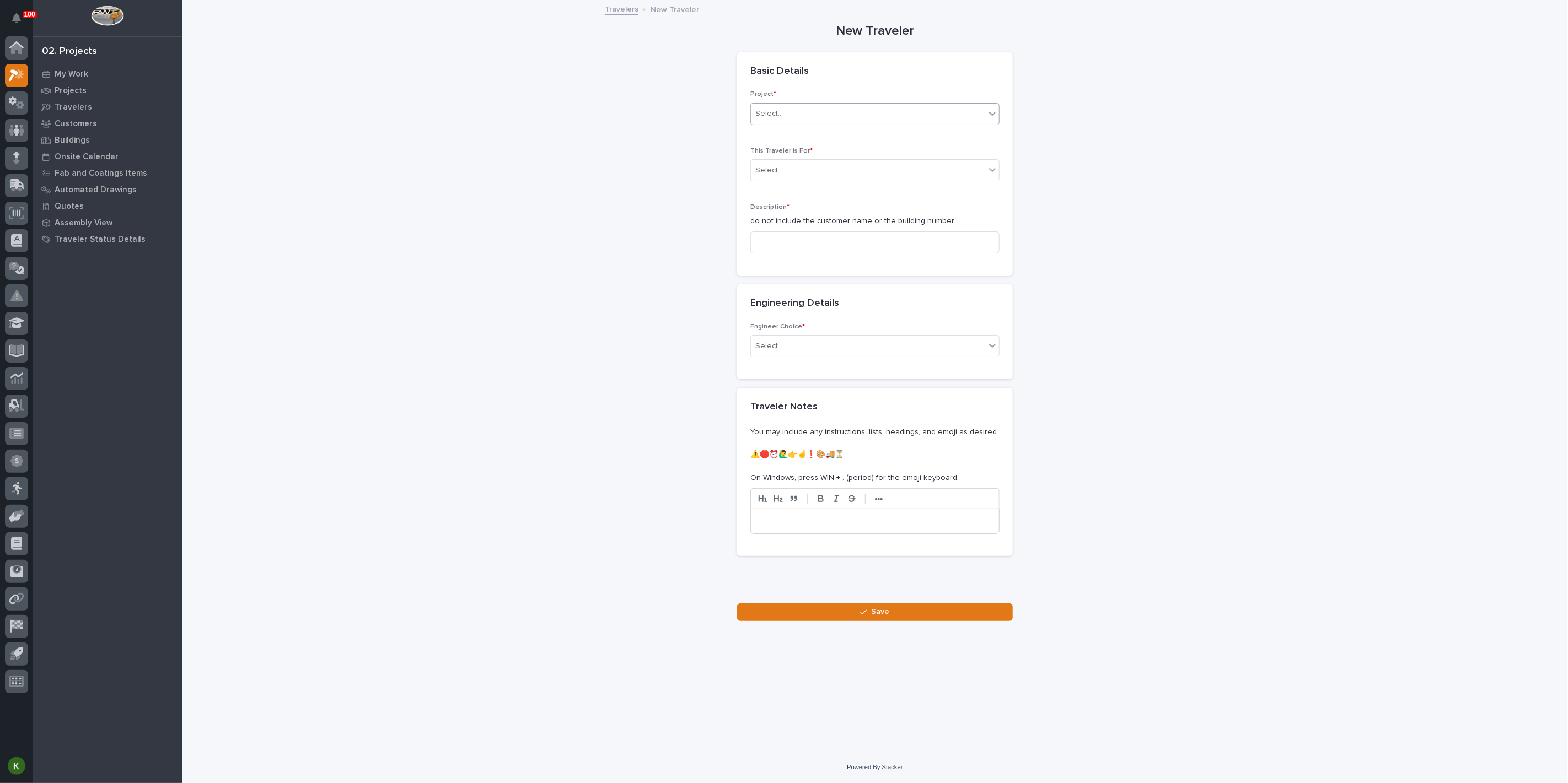
click at [789, 123] on div "Select..." at bounding box center [868, 114] width 234 height 18
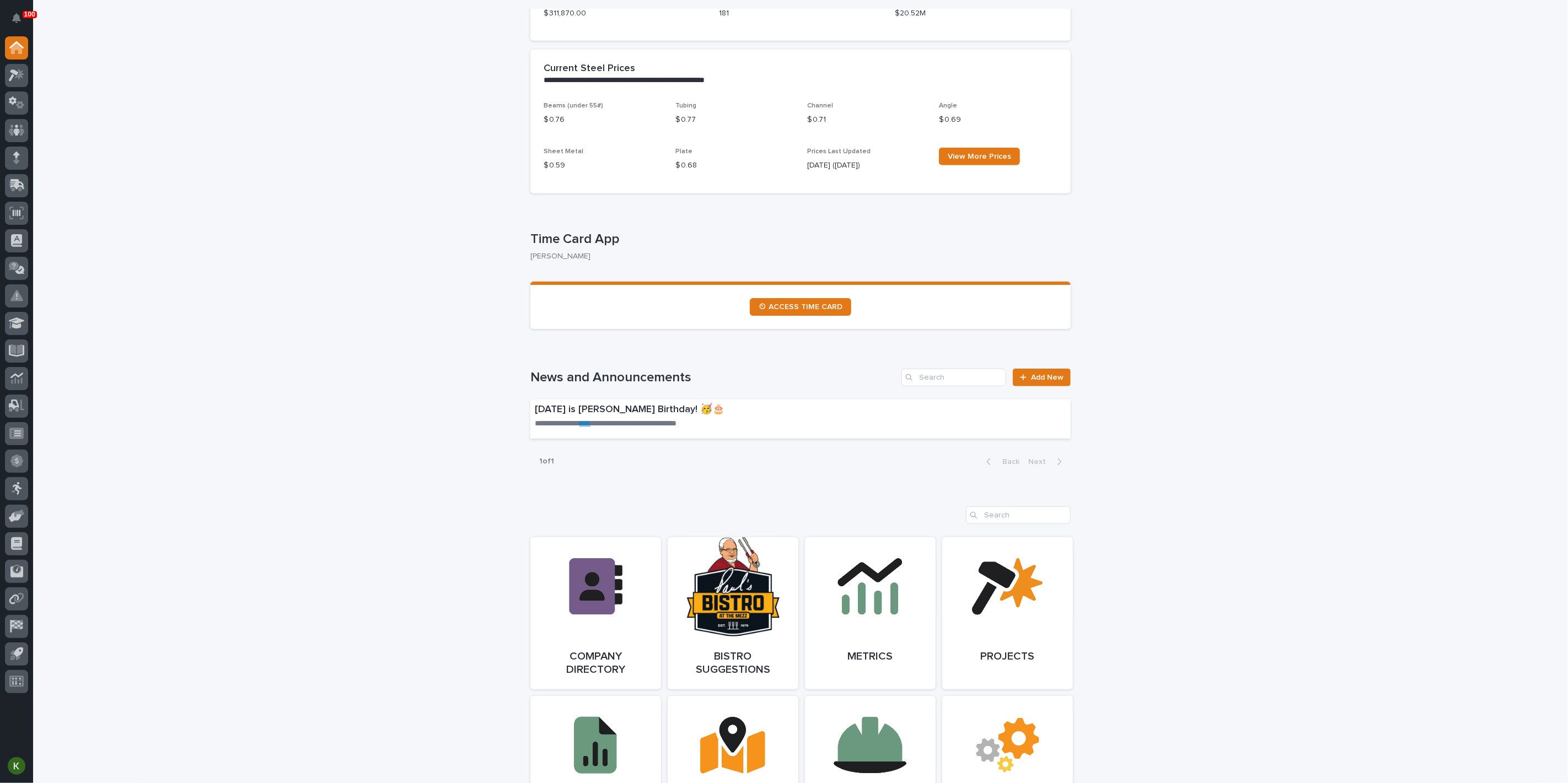
scroll to position [367, 0]
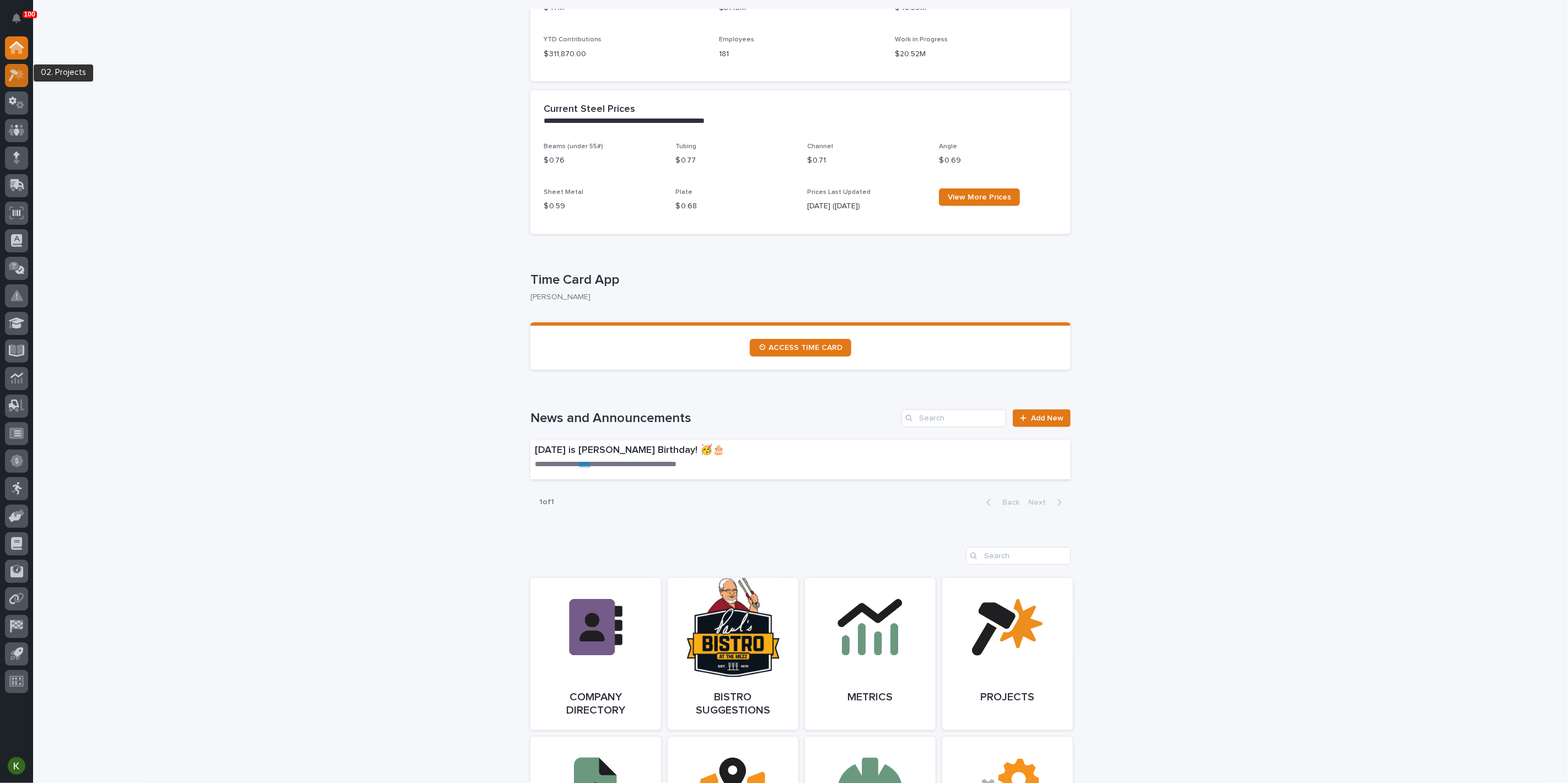
click at [24, 83] on div at bounding box center [16, 75] width 23 height 23
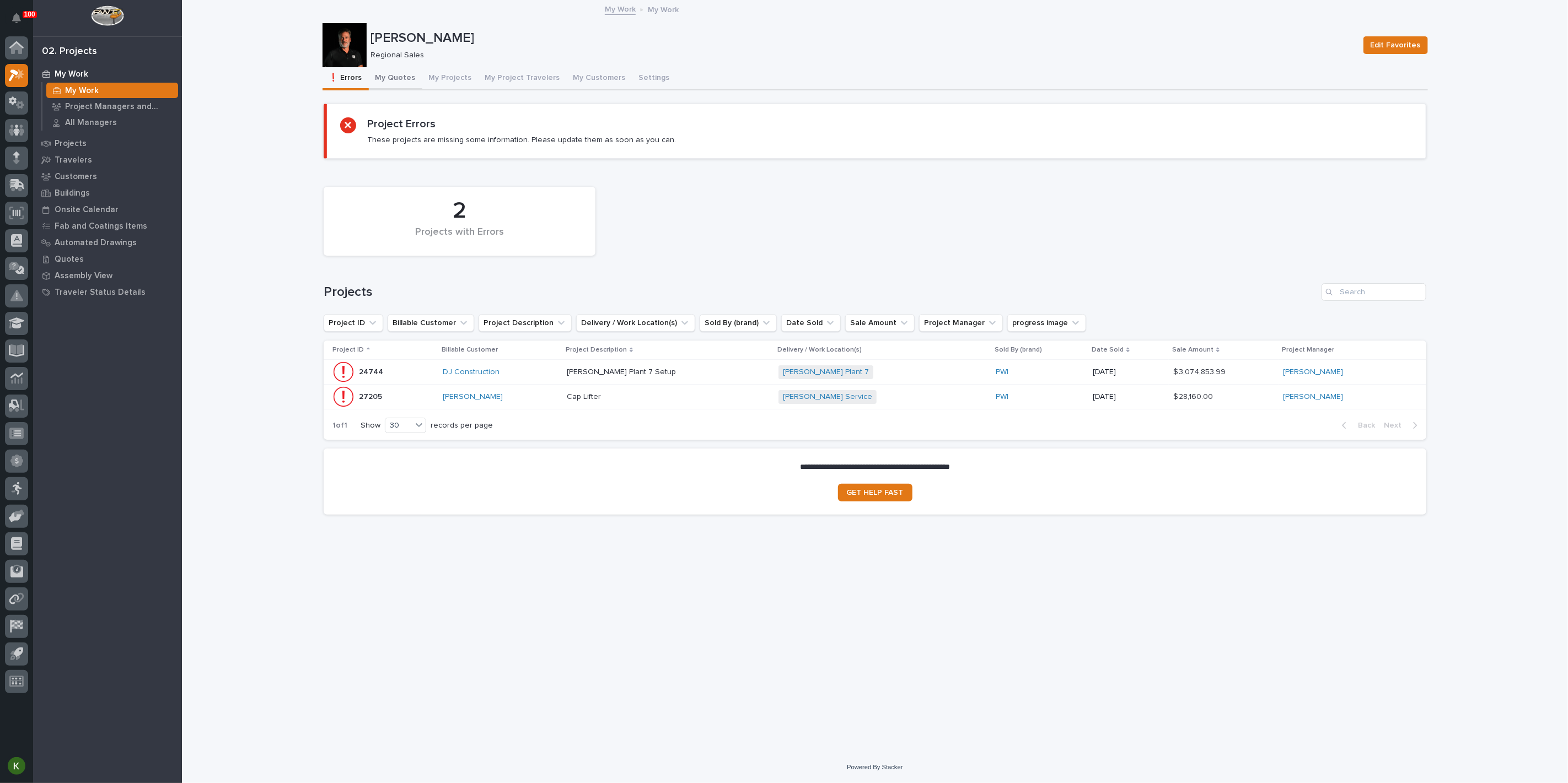
click at [399, 89] on button "My Quotes" at bounding box center [396, 79] width 53 height 23
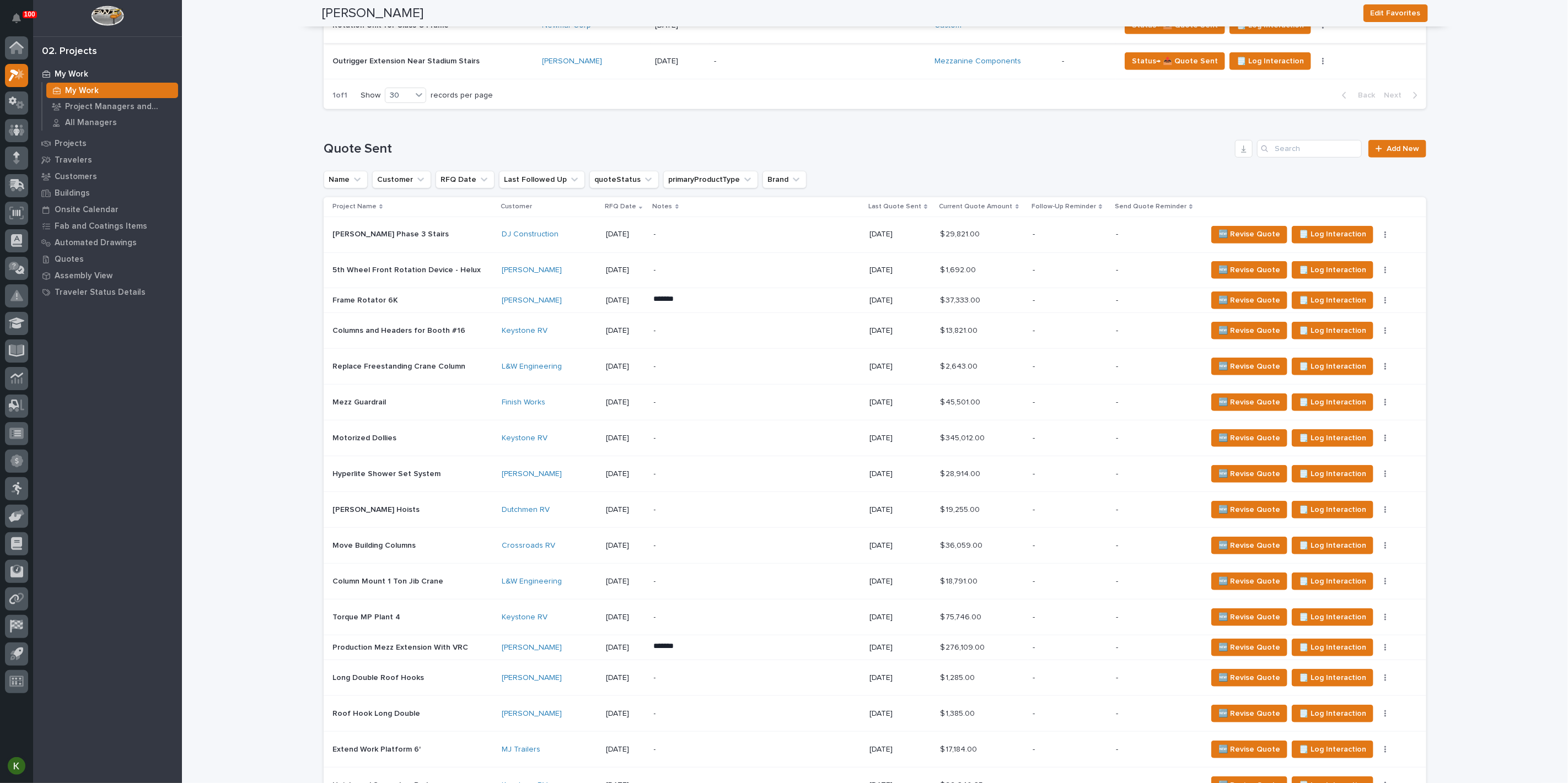
scroll to position [428, 0]
